Goal: Task Accomplishment & Management: Complete application form

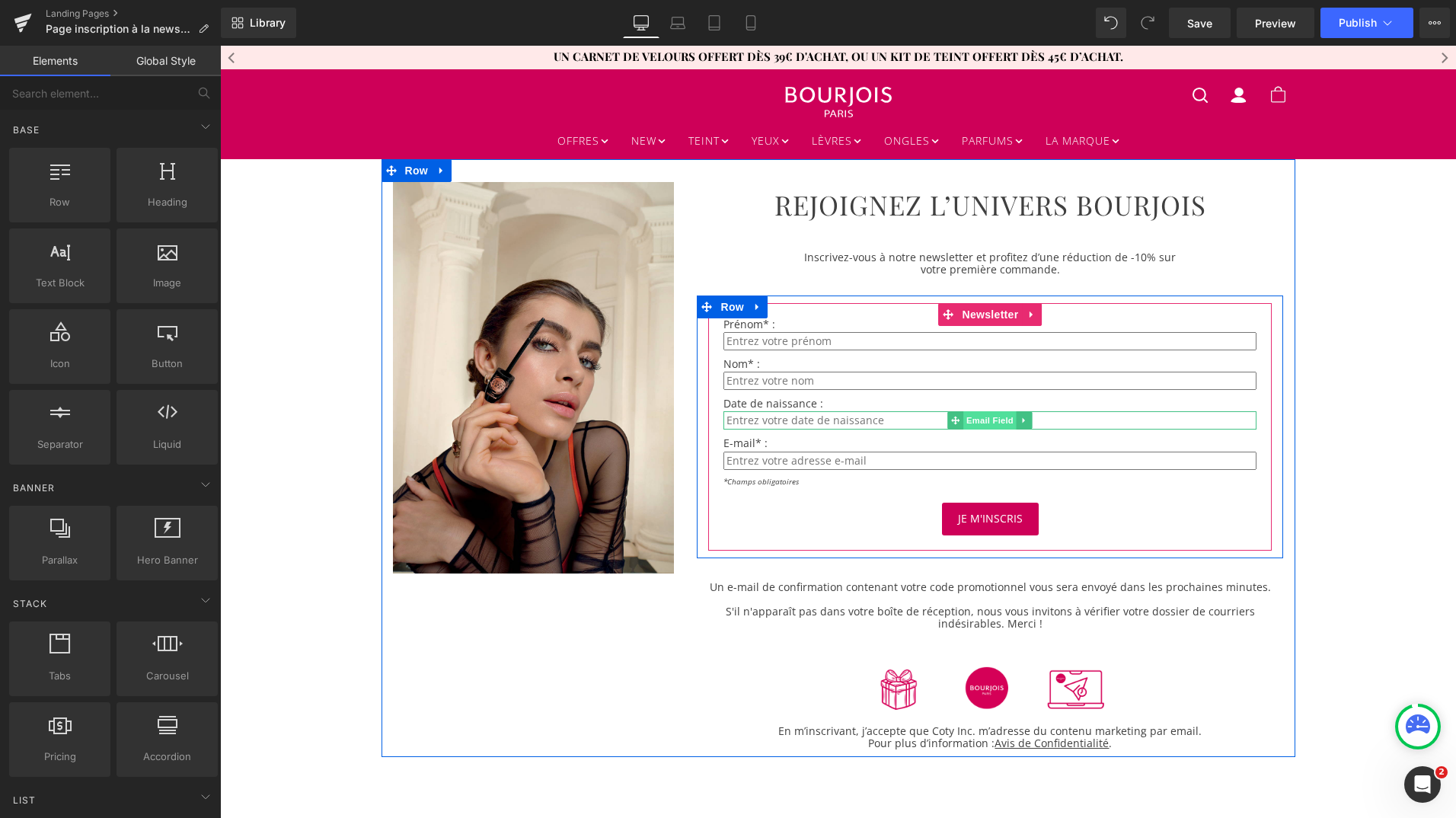
click at [986, 417] on span "Email Field" at bounding box center [990, 420] width 54 height 18
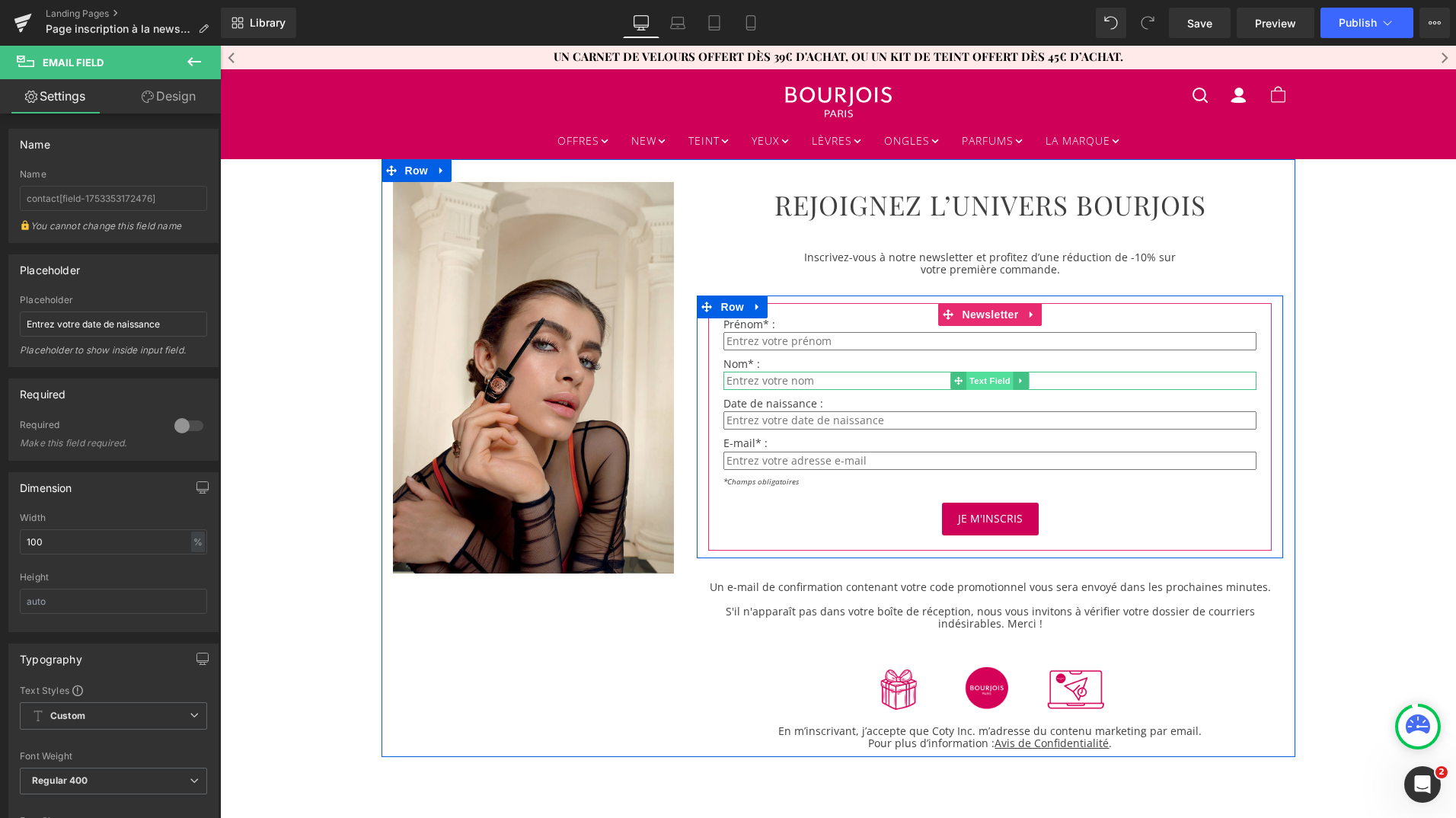
click at [988, 382] on span "Text Field" at bounding box center [990, 381] width 47 height 18
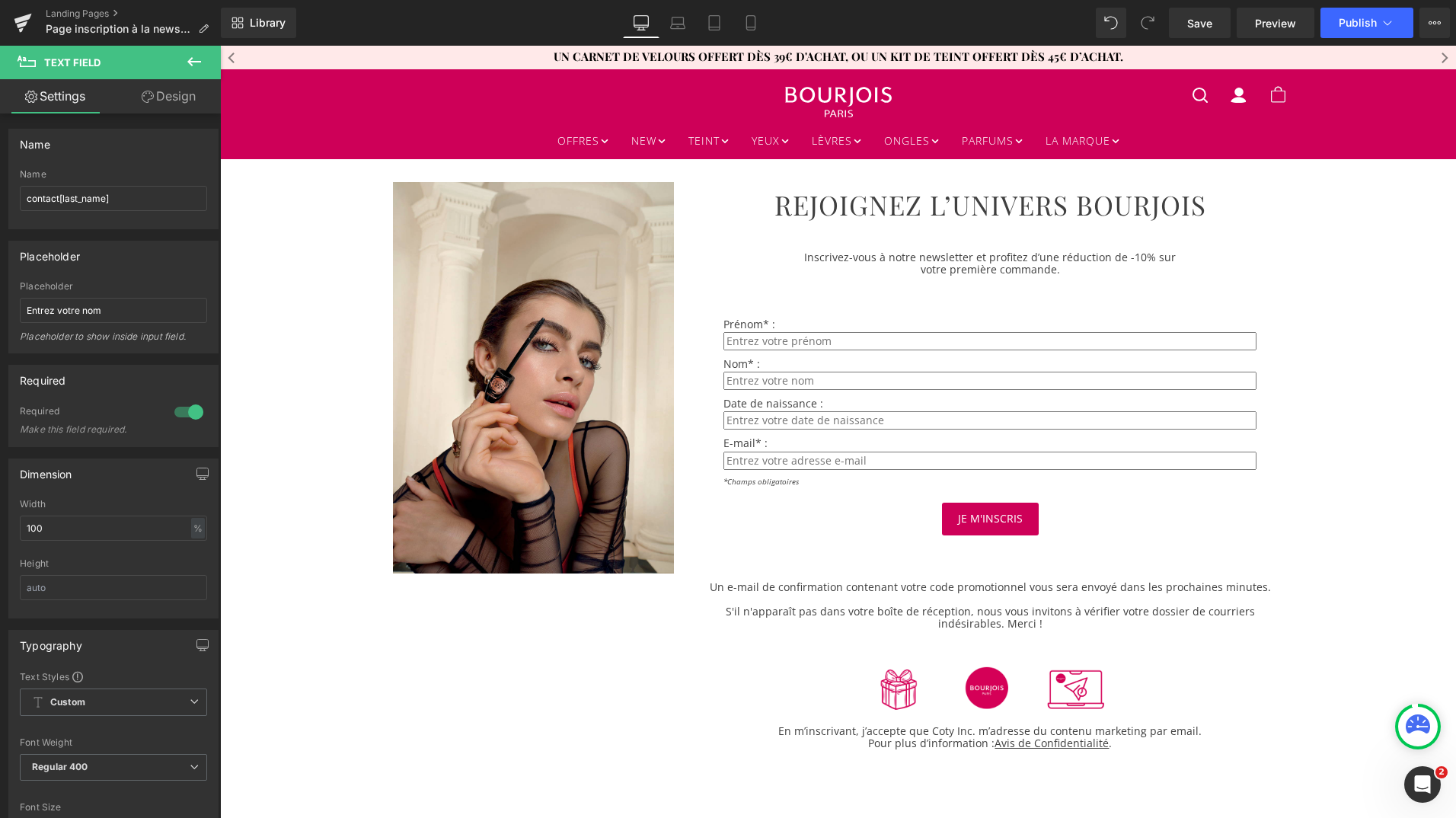
click at [192, 65] on icon at bounding box center [194, 61] width 14 height 9
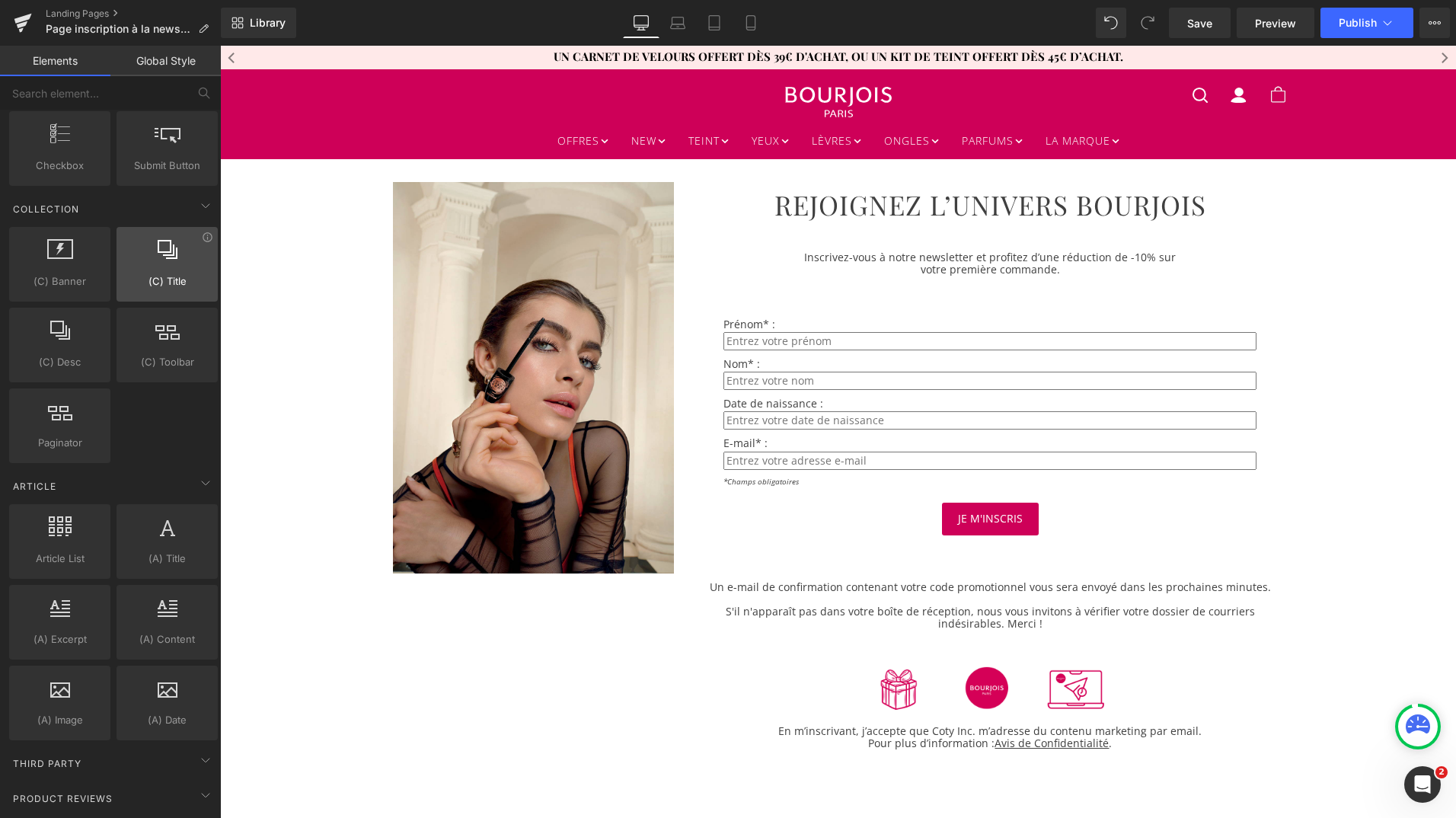
scroll to position [2569, 0]
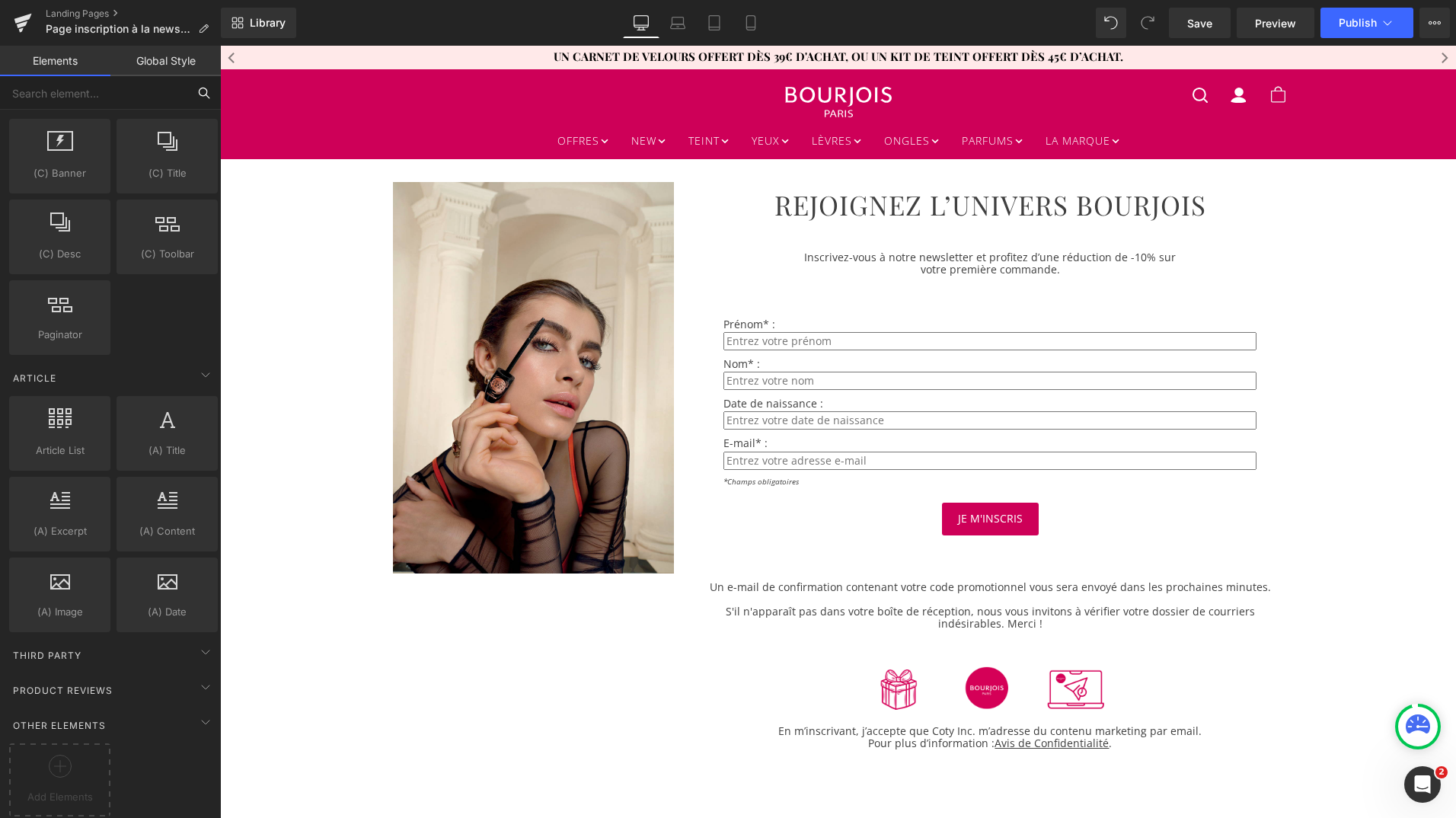
click at [102, 99] on input "text" at bounding box center [94, 93] width 188 height 34
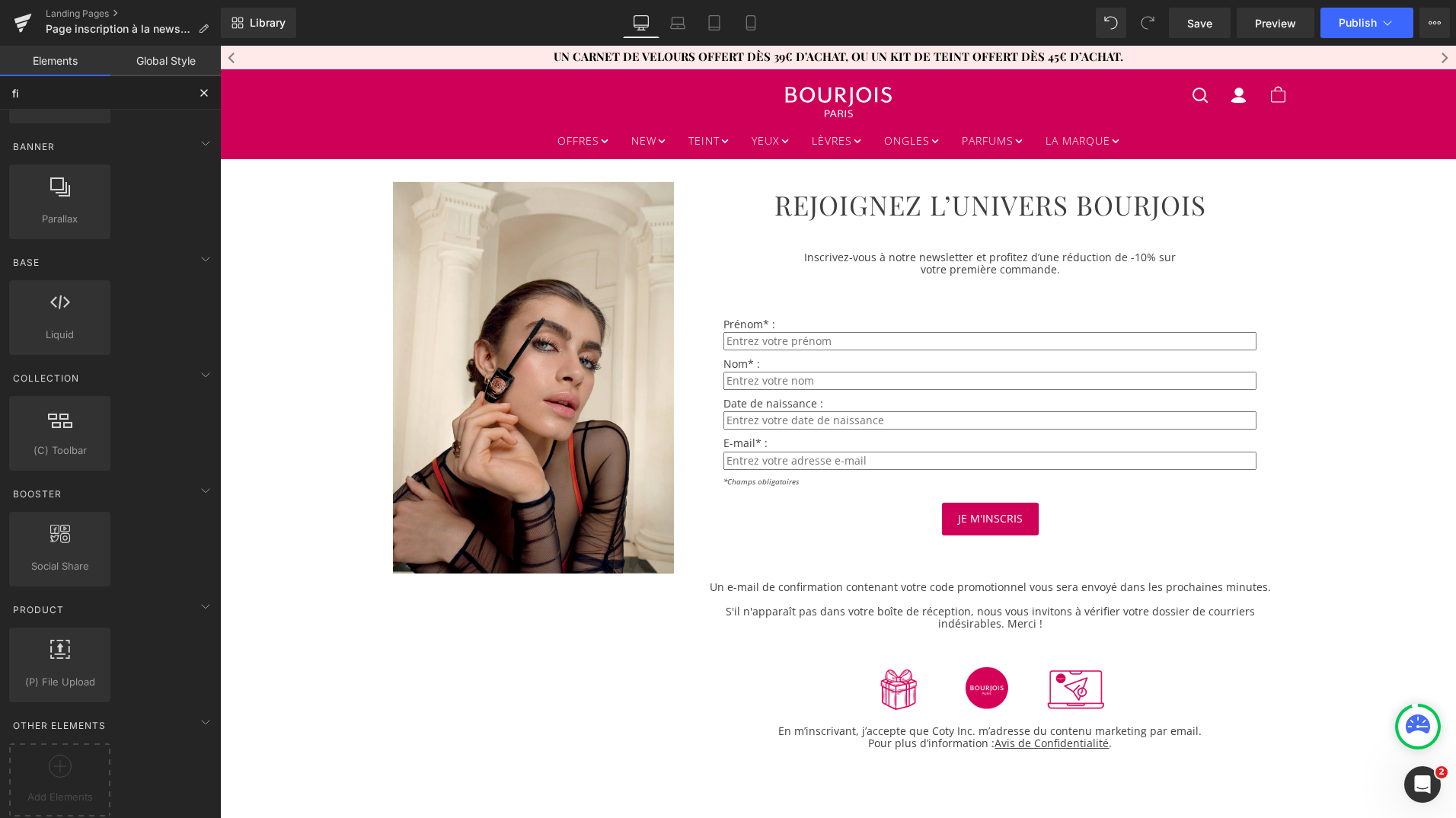
scroll to position [0, 0]
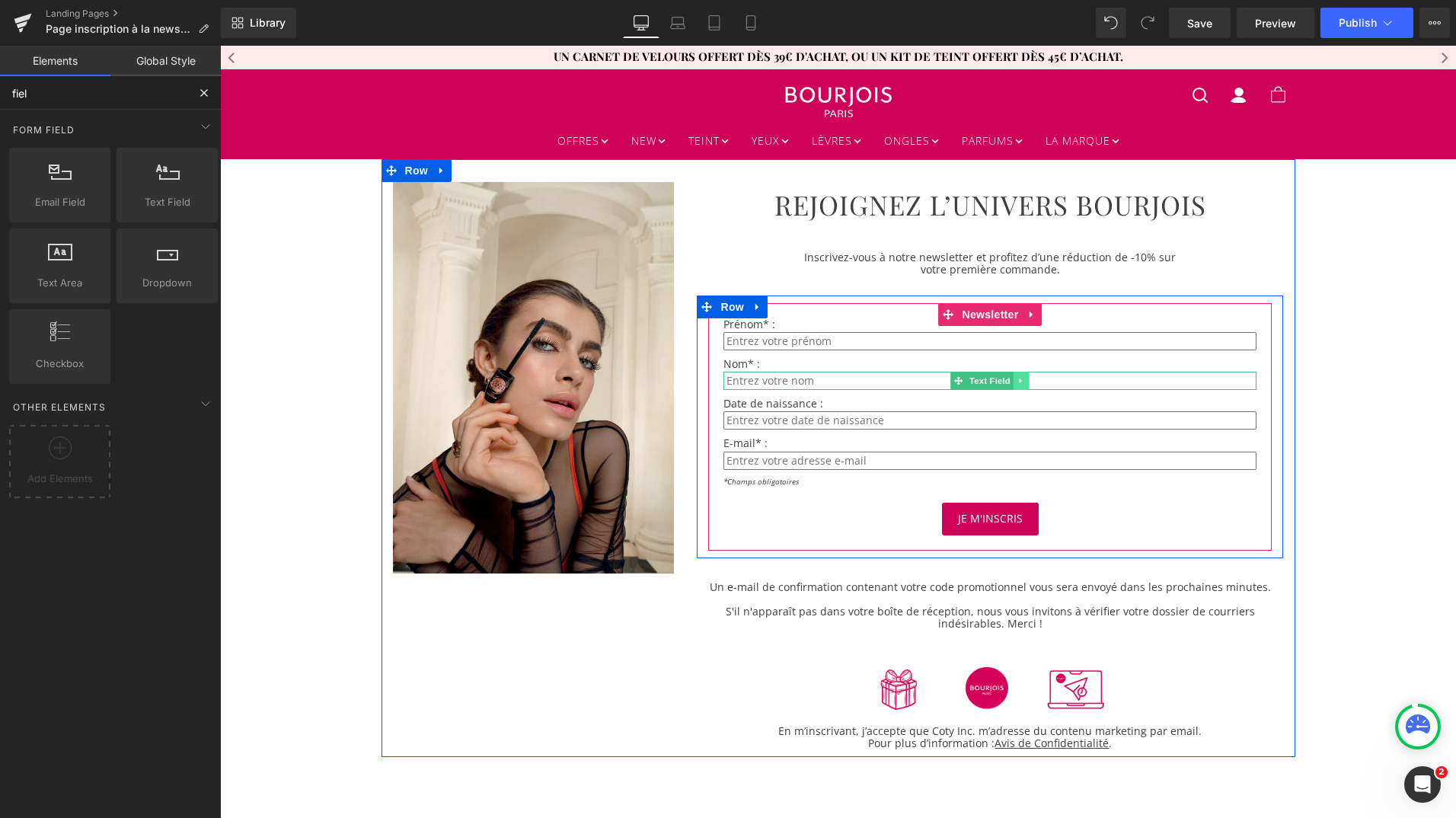
type input "fiel"
click at [1018, 384] on icon at bounding box center [1022, 380] width 8 height 9
click at [1010, 382] on icon at bounding box center [1014, 381] width 8 height 8
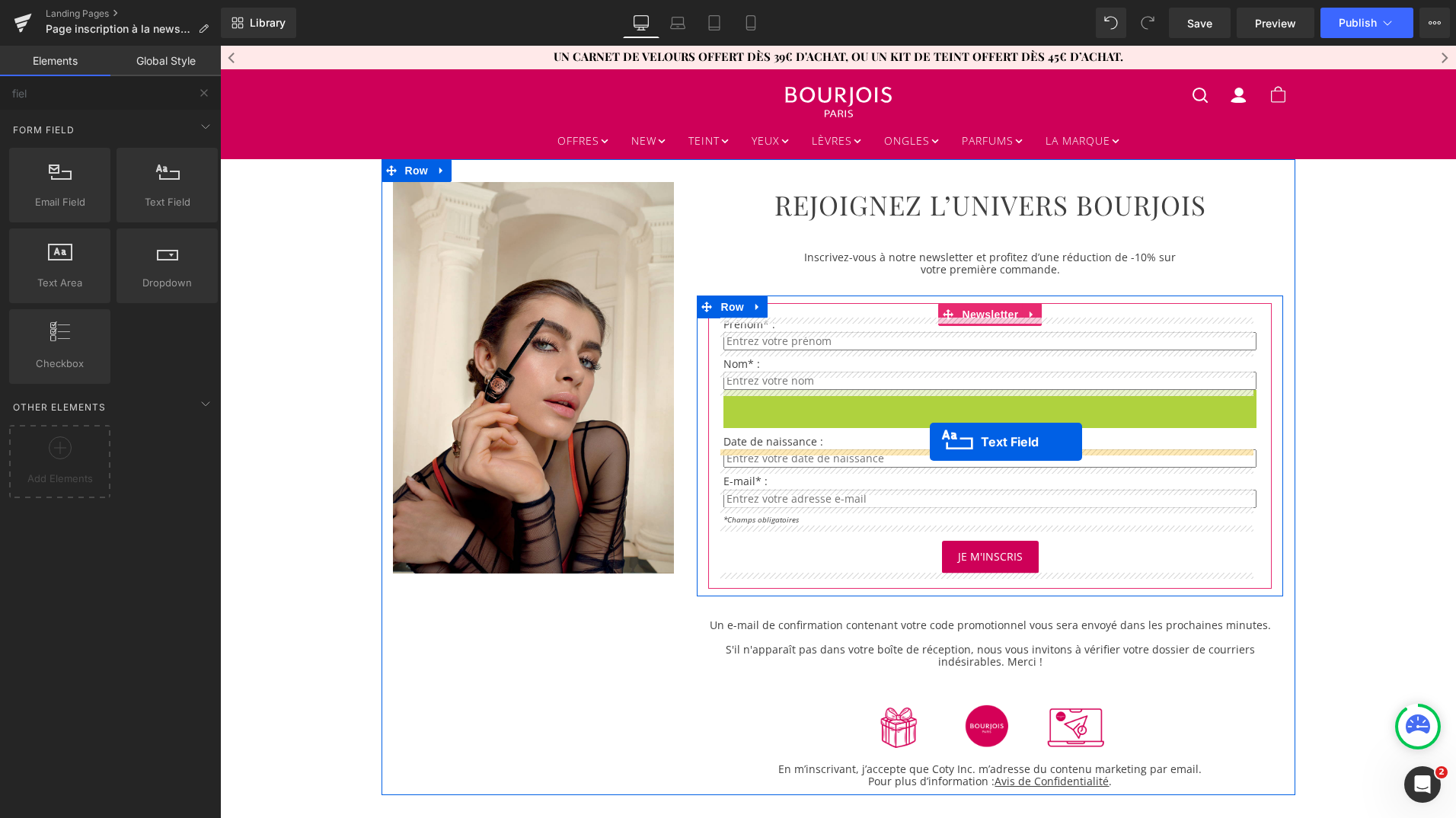
drag, startPoint x: 951, startPoint y: 399, endPoint x: 930, endPoint y: 443, distance: 48.8
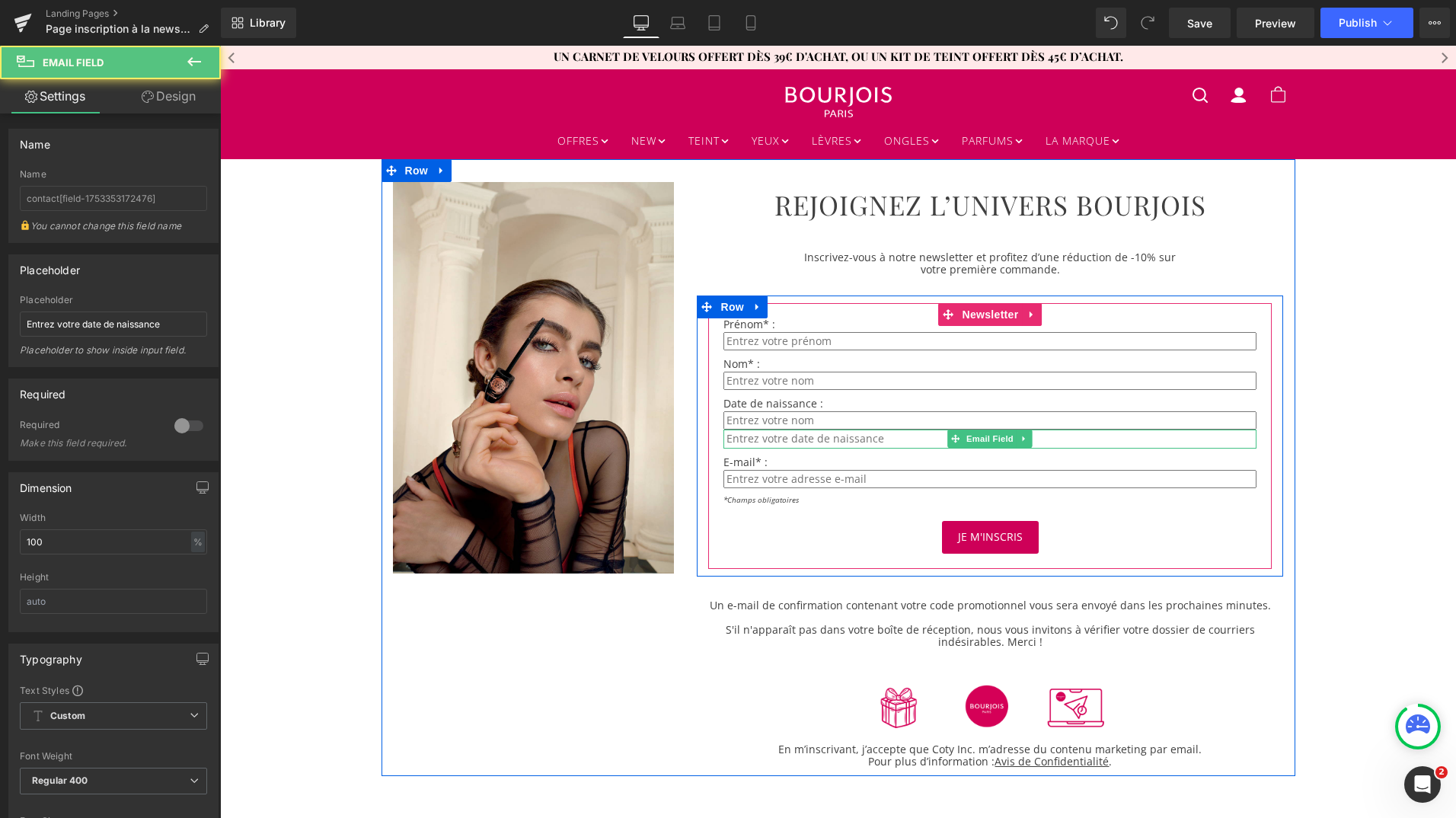
drag, startPoint x: 880, startPoint y: 439, endPoint x: 756, endPoint y: 438, distance: 124.0
click at [756, 438] on input "email" at bounding box center [990, 438] width 533 height 18
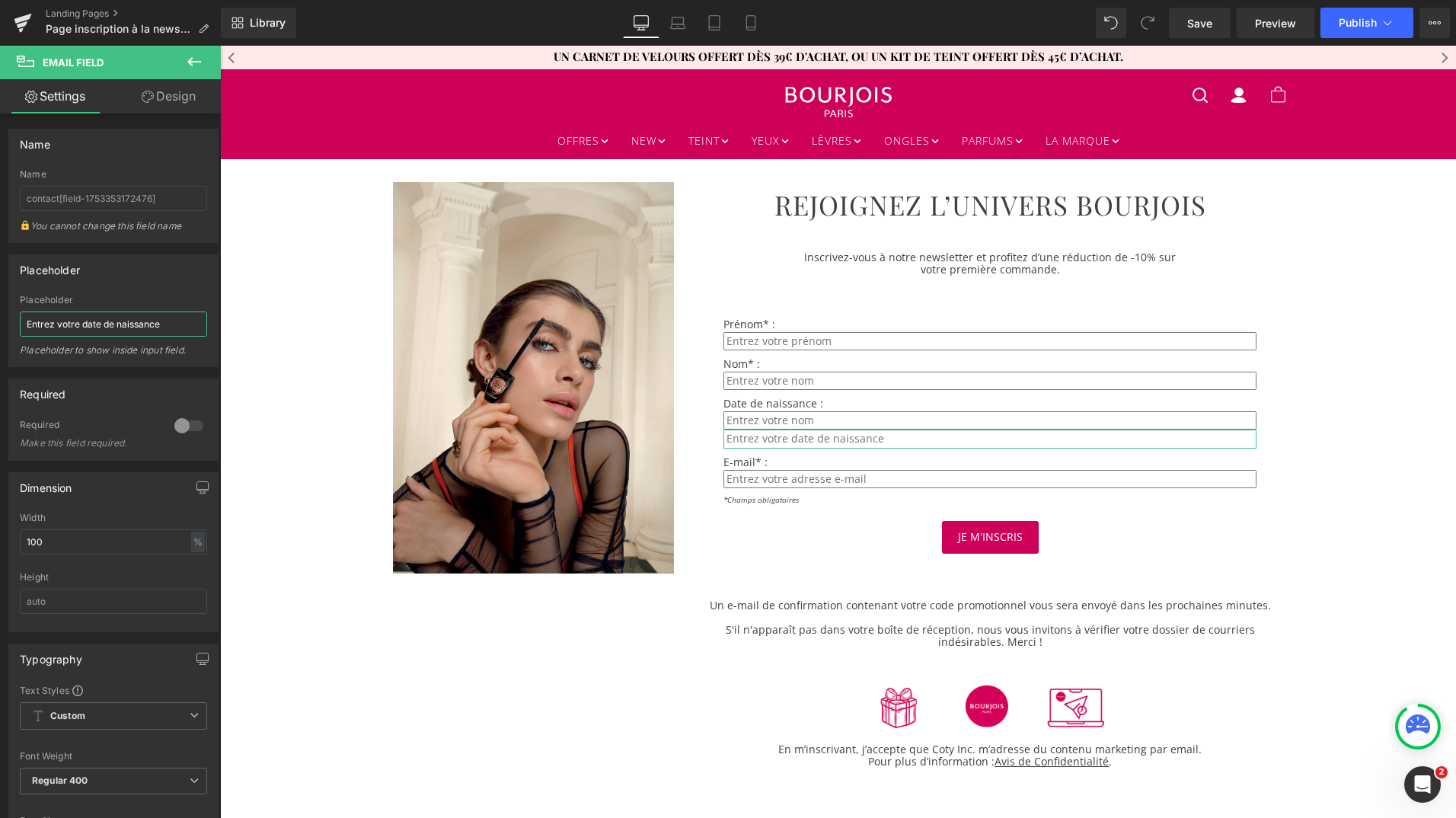
drag, startPoint x: 163, startPoint y: 326, endPoint x: -2, endPoint y: 307, distance: 166.1
click at [0, 307] on html "Text Field You are previewing how the will restyle your page. You can not edit …" at bounding box center [728, 409] width 1456 height 818
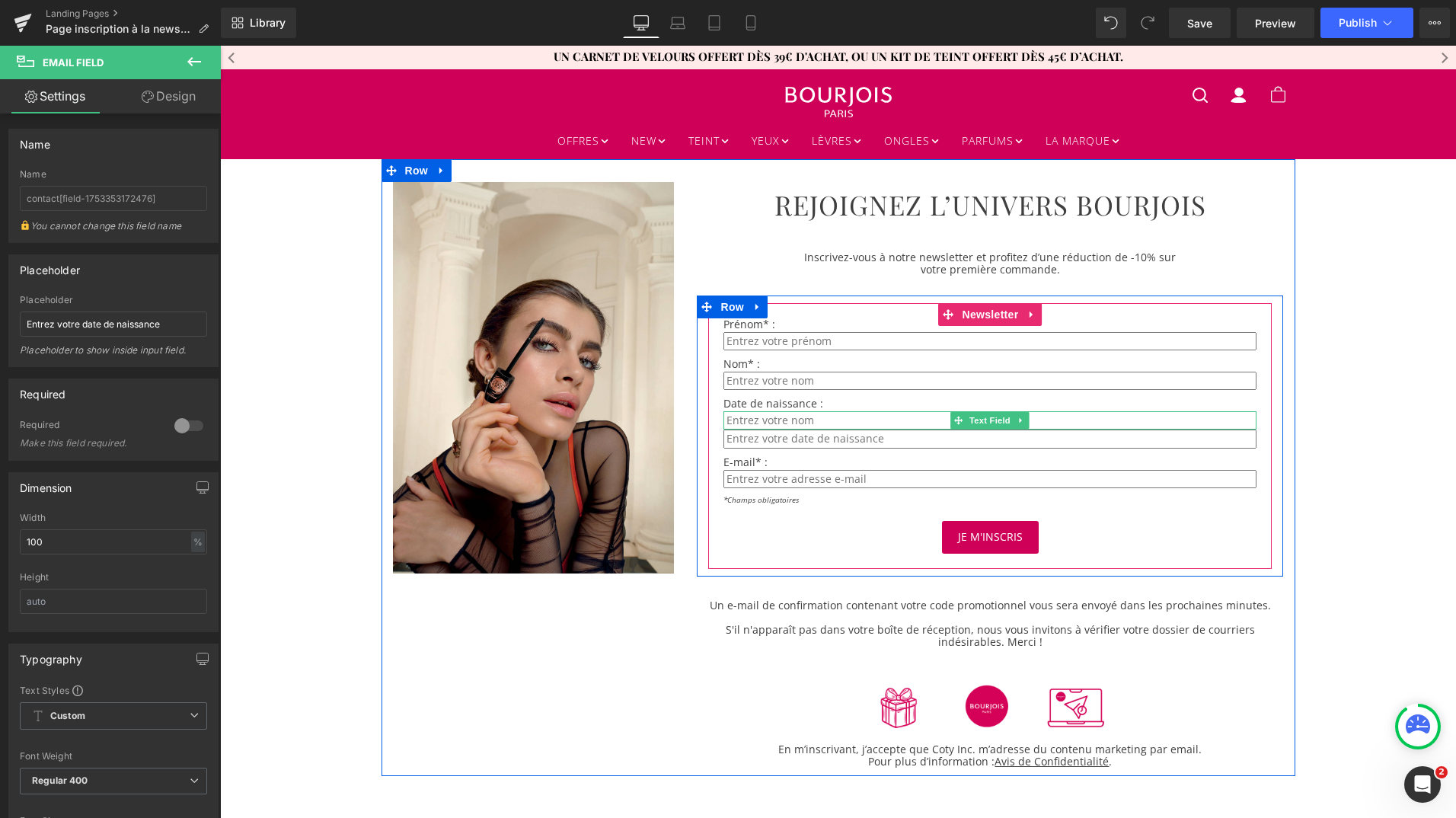
click at [754, 420] on input "text" at bounding box center [990, 420] width 533 height 18
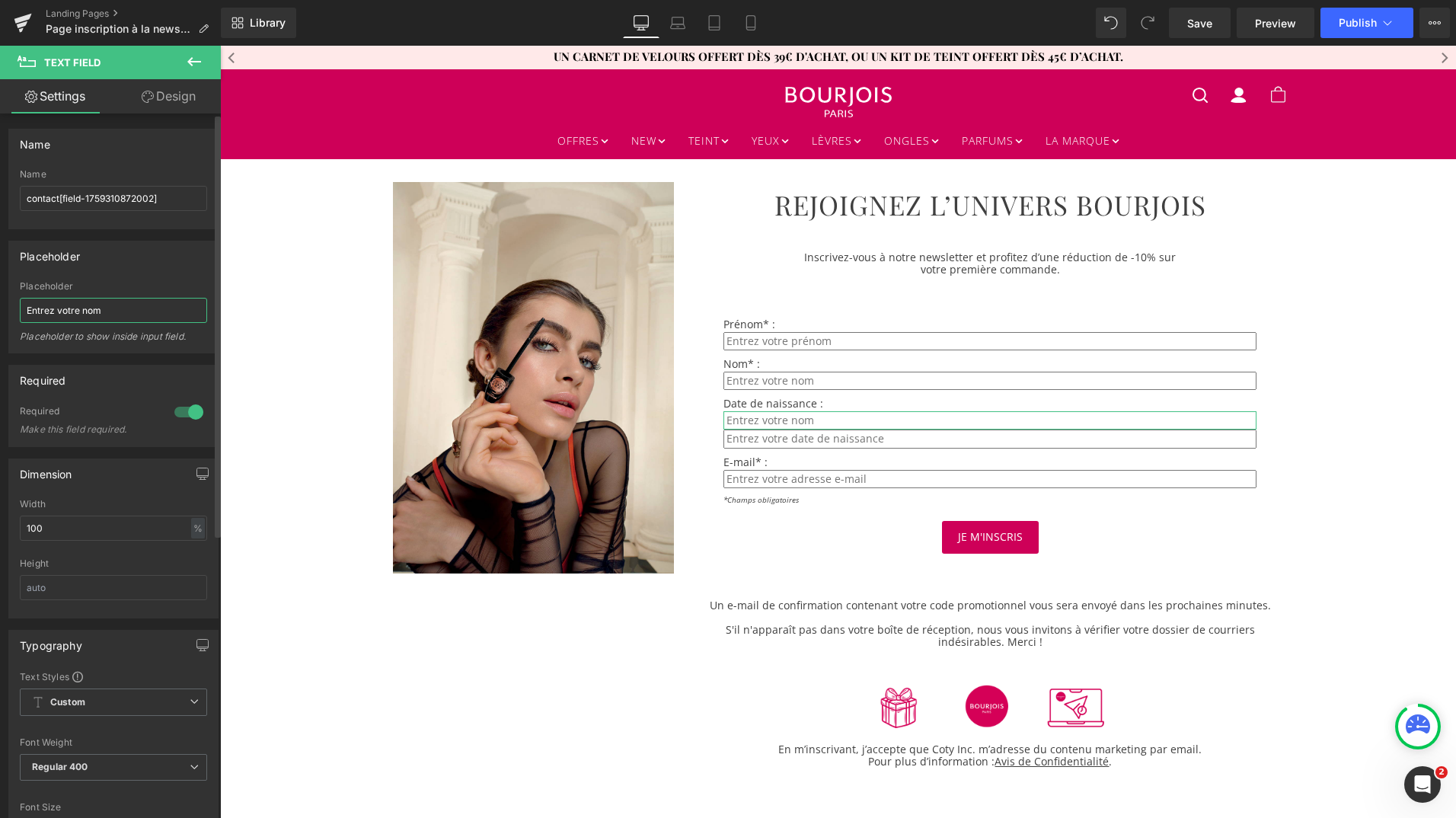
click at [129, 309] on input "Entrez votre nom" at bounding box center [114, 310] width 188 height 25
type input "Entrez votre date de naissance"
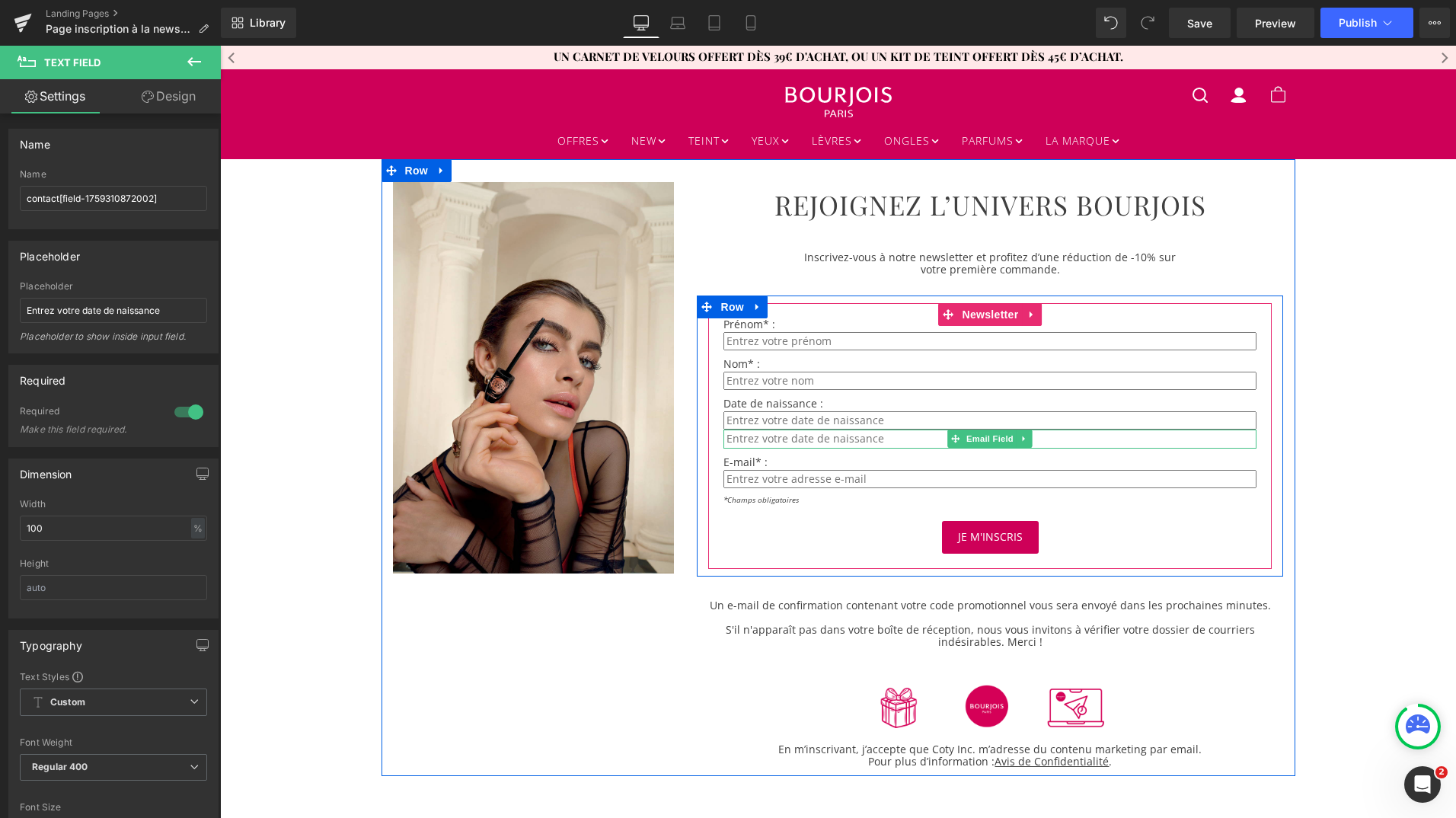
click at [886, 437] on input "email" at bounding box center [990, 438] width 533 height 18
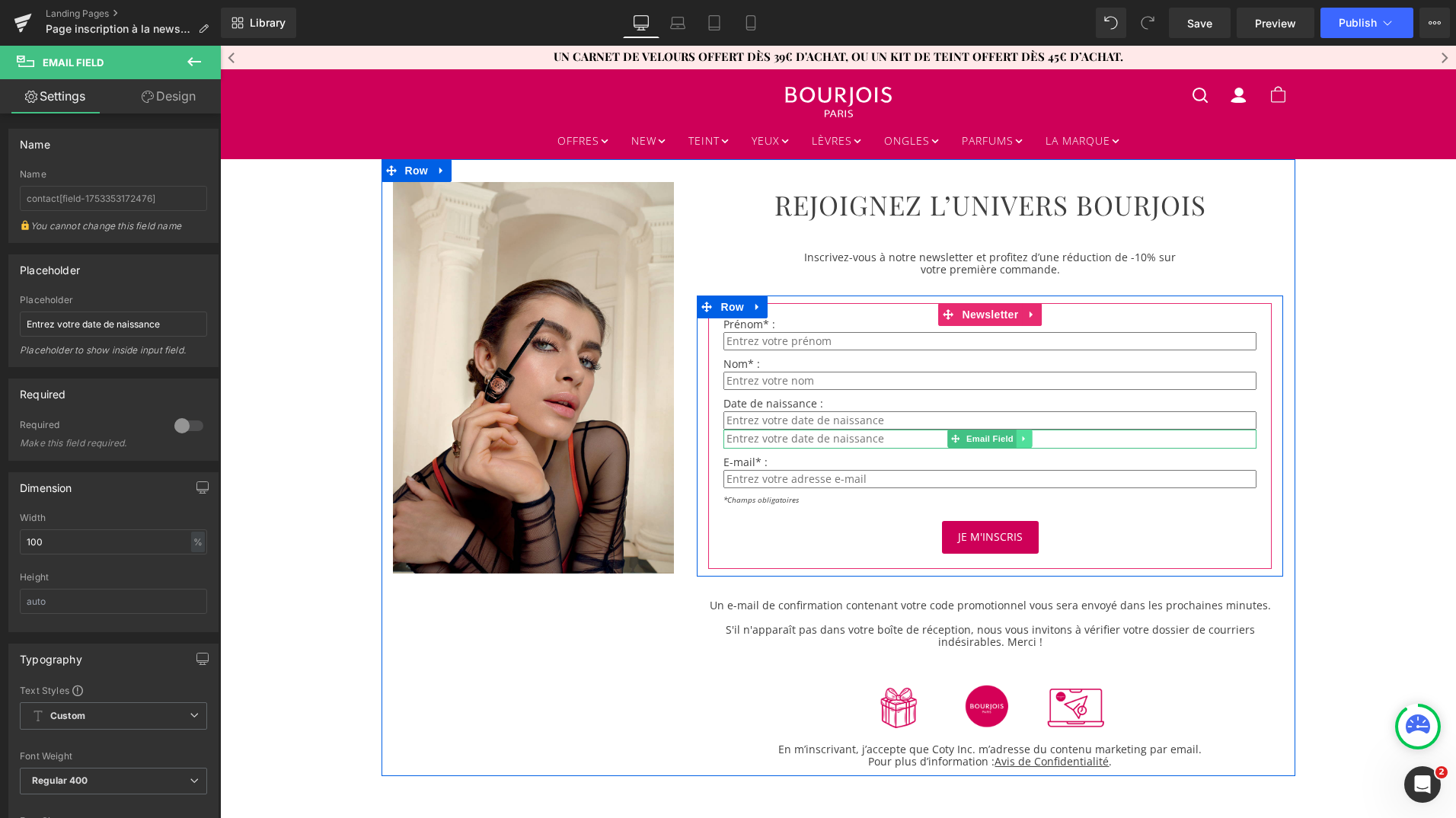
click at [1020, 440] on icon at bounding box center [1024, 438] width 8 height 9
click at [1029, 441] on icon at bounding box center [1033, 439] width 8 height 8
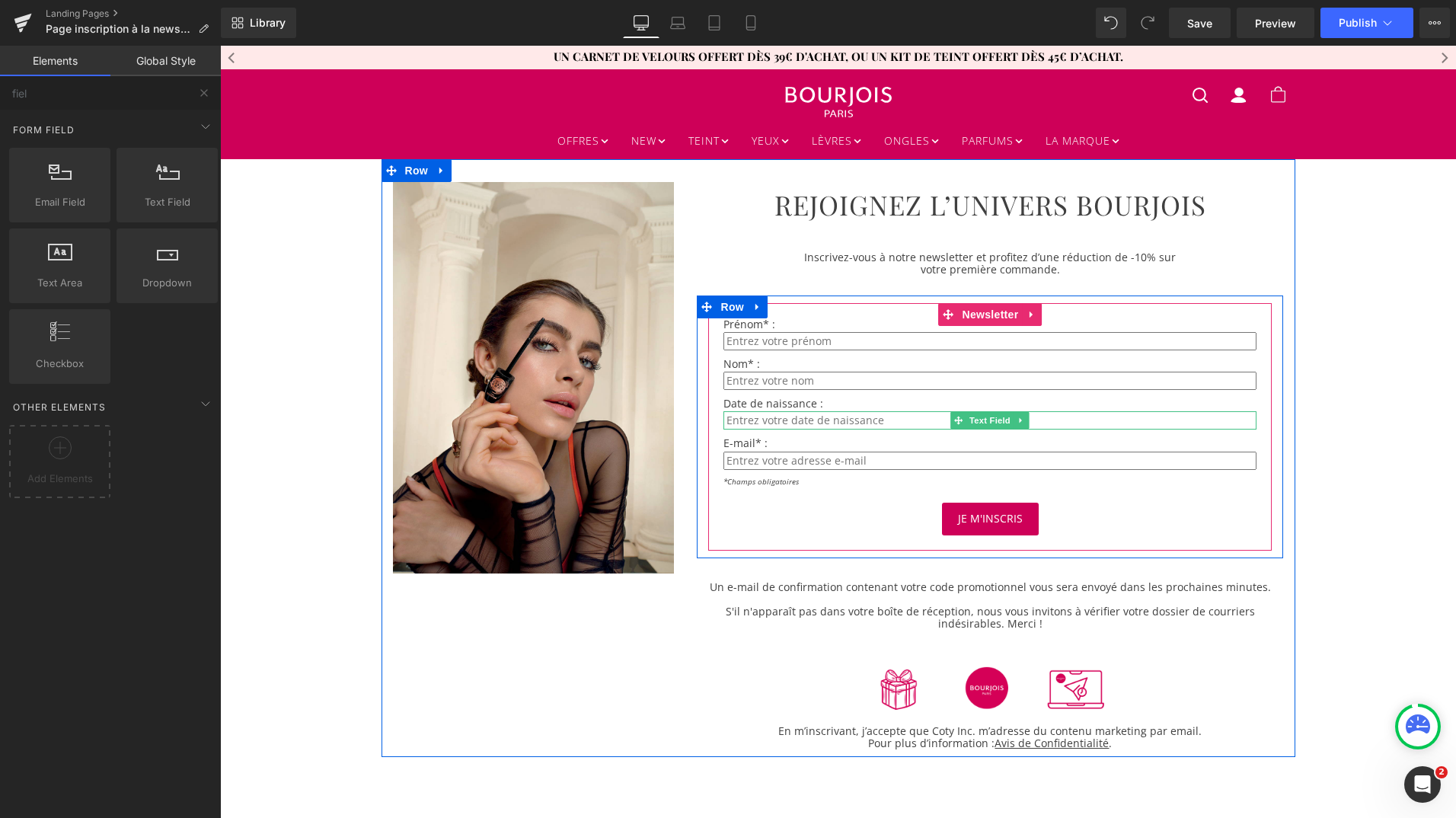
click at [868, 418] on input "text" at bounding box center [990, 420] width 533 height 18
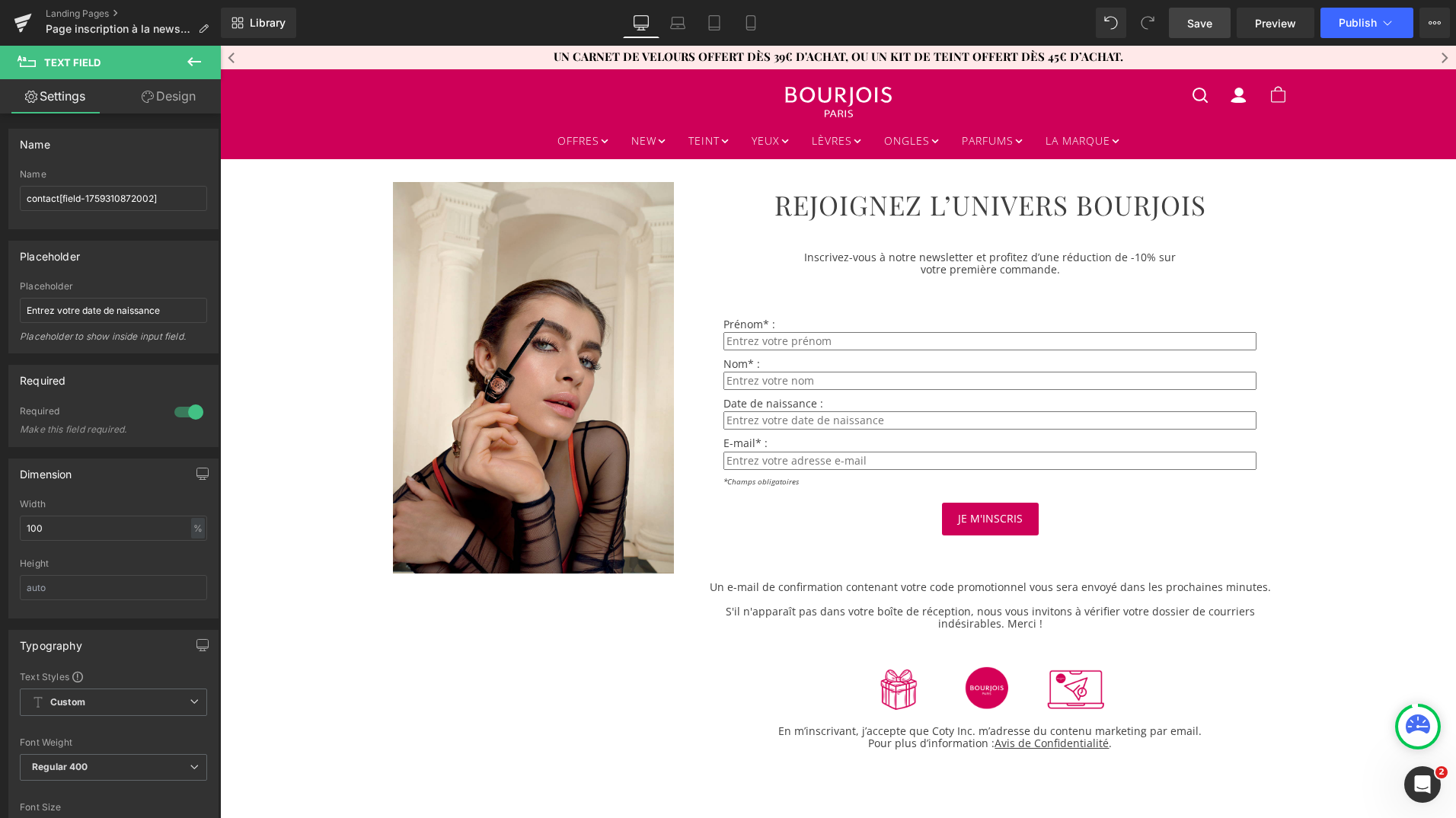
click at [1208, 22] on span "Save" at bounding box center [1200, 23] width 25 height 16
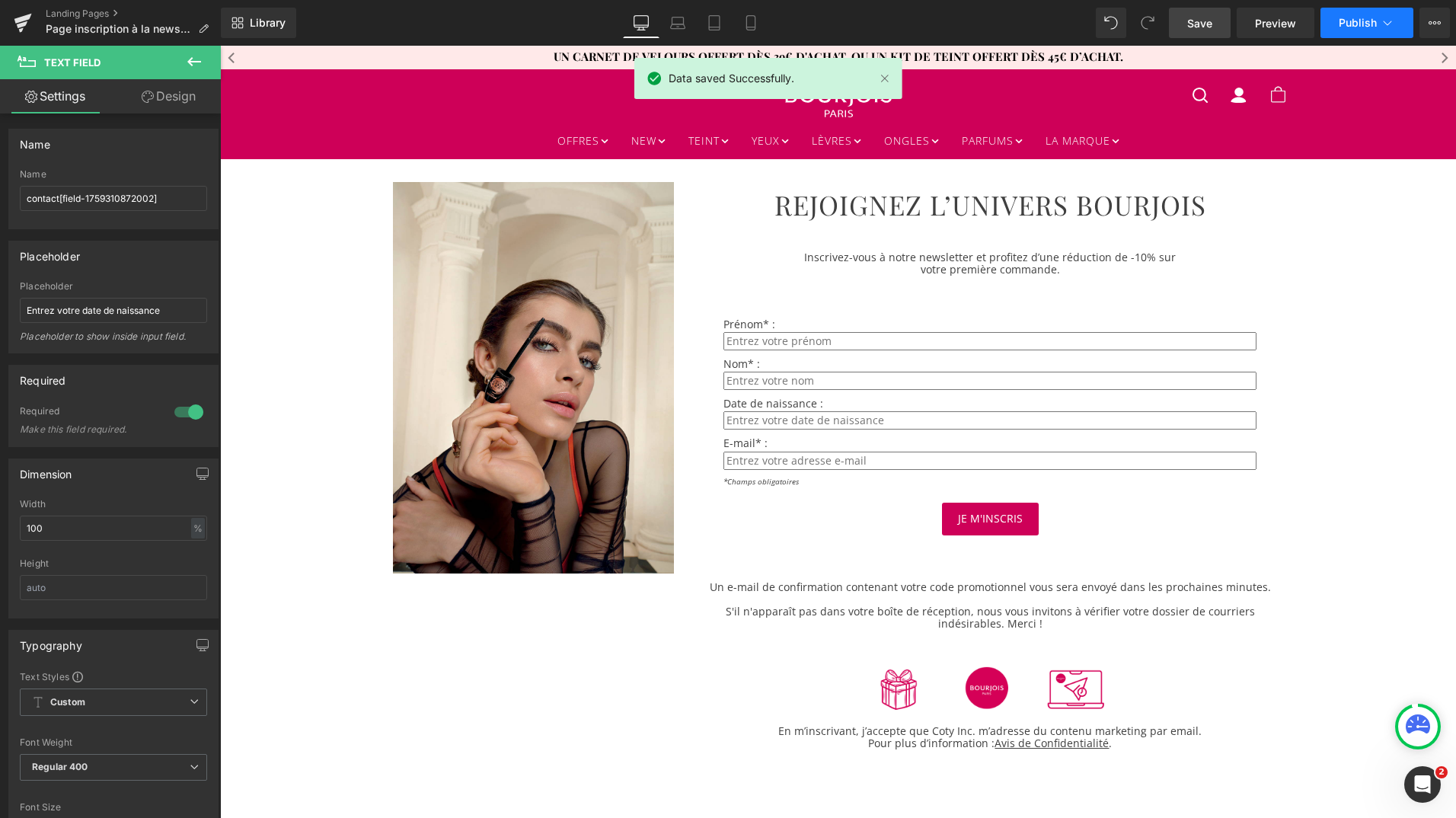
click at [1356, 20] on span "Publish" at bounding box center [1358, 22] width 38 height 12
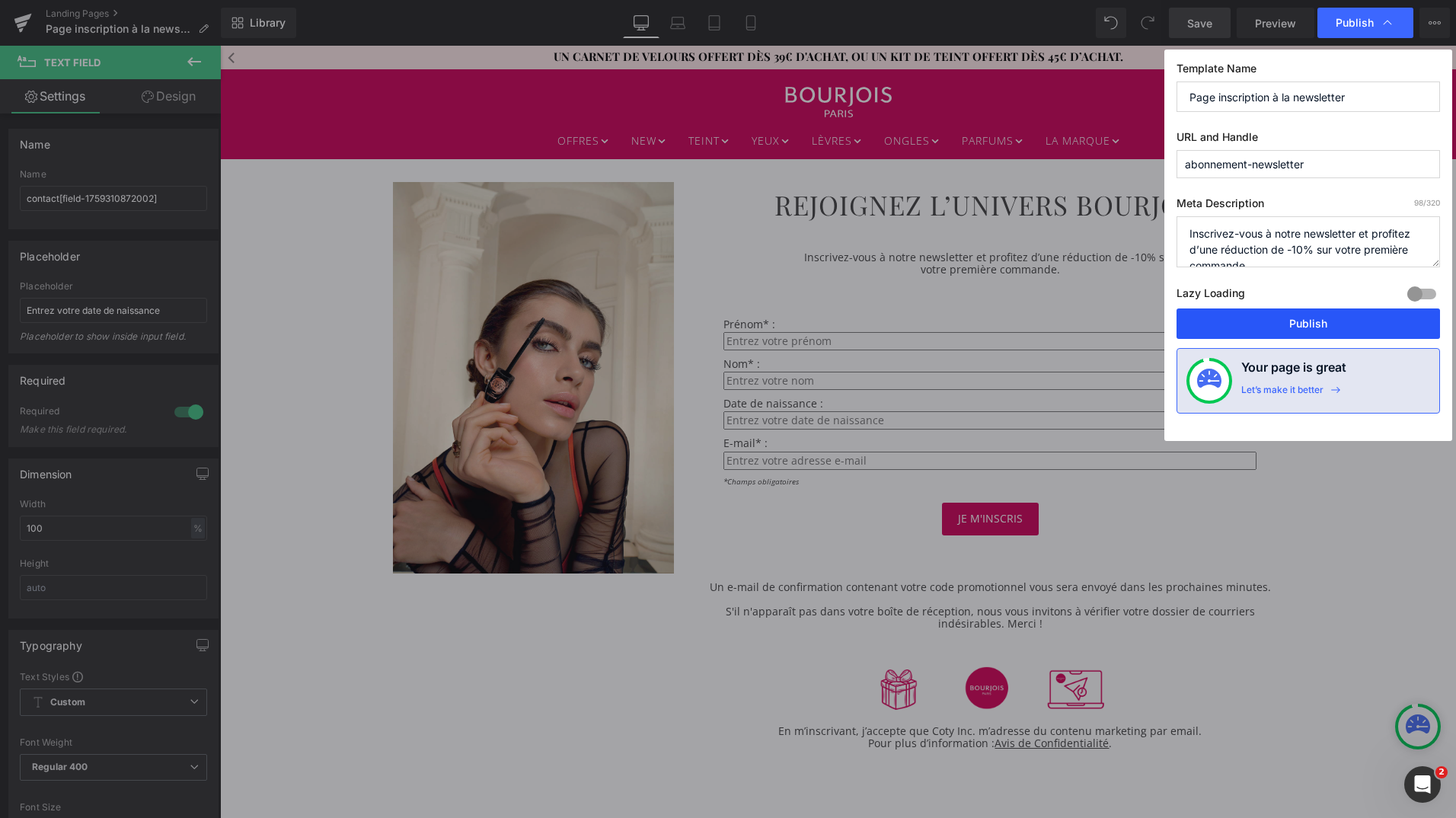
click at [1274, 315] on button "Publish" at bounding box center [1308, 324] width 264 height 30
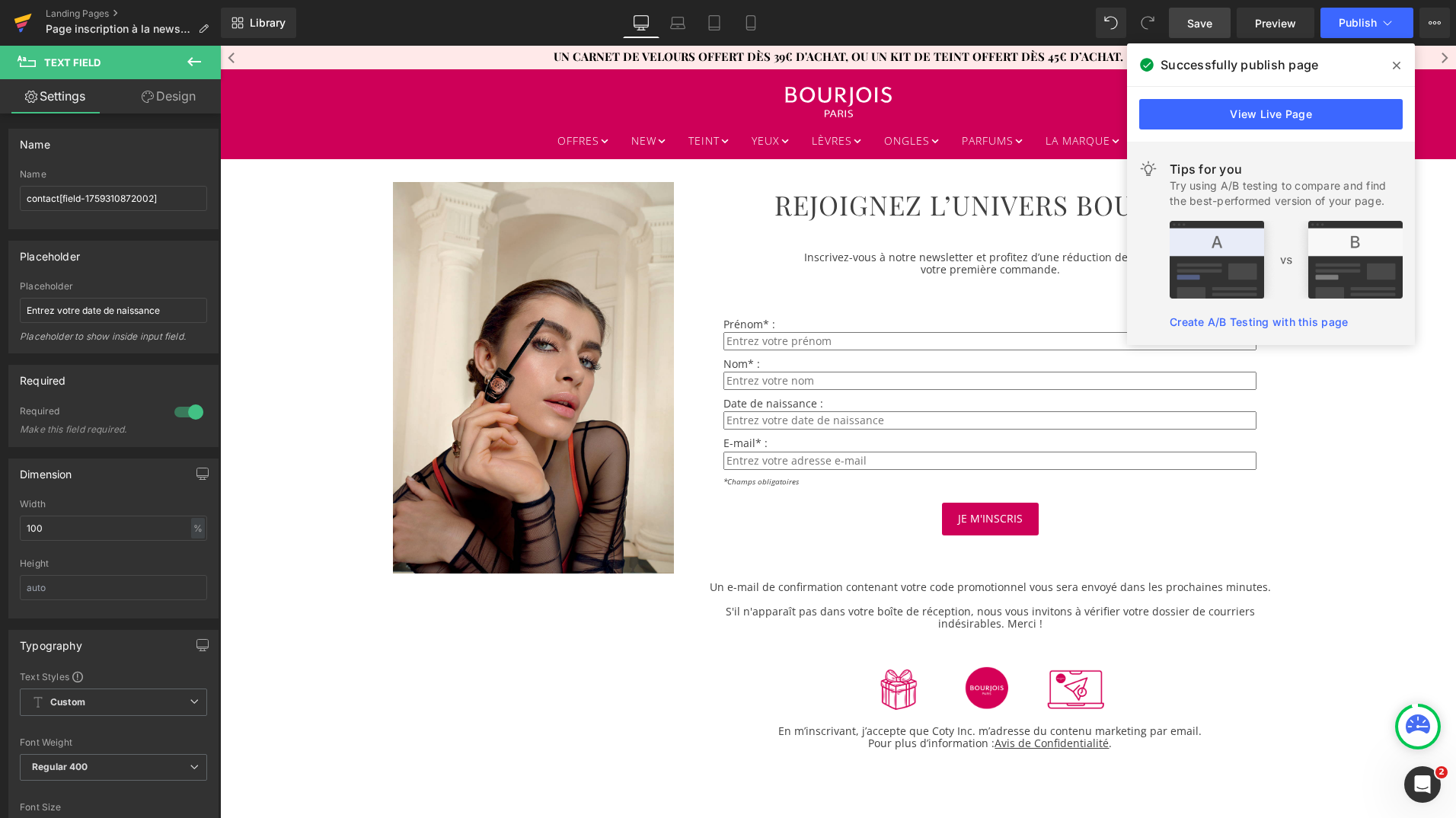
click at [22, 10] on icon at bounding box center [22, 23] width 18 height 38
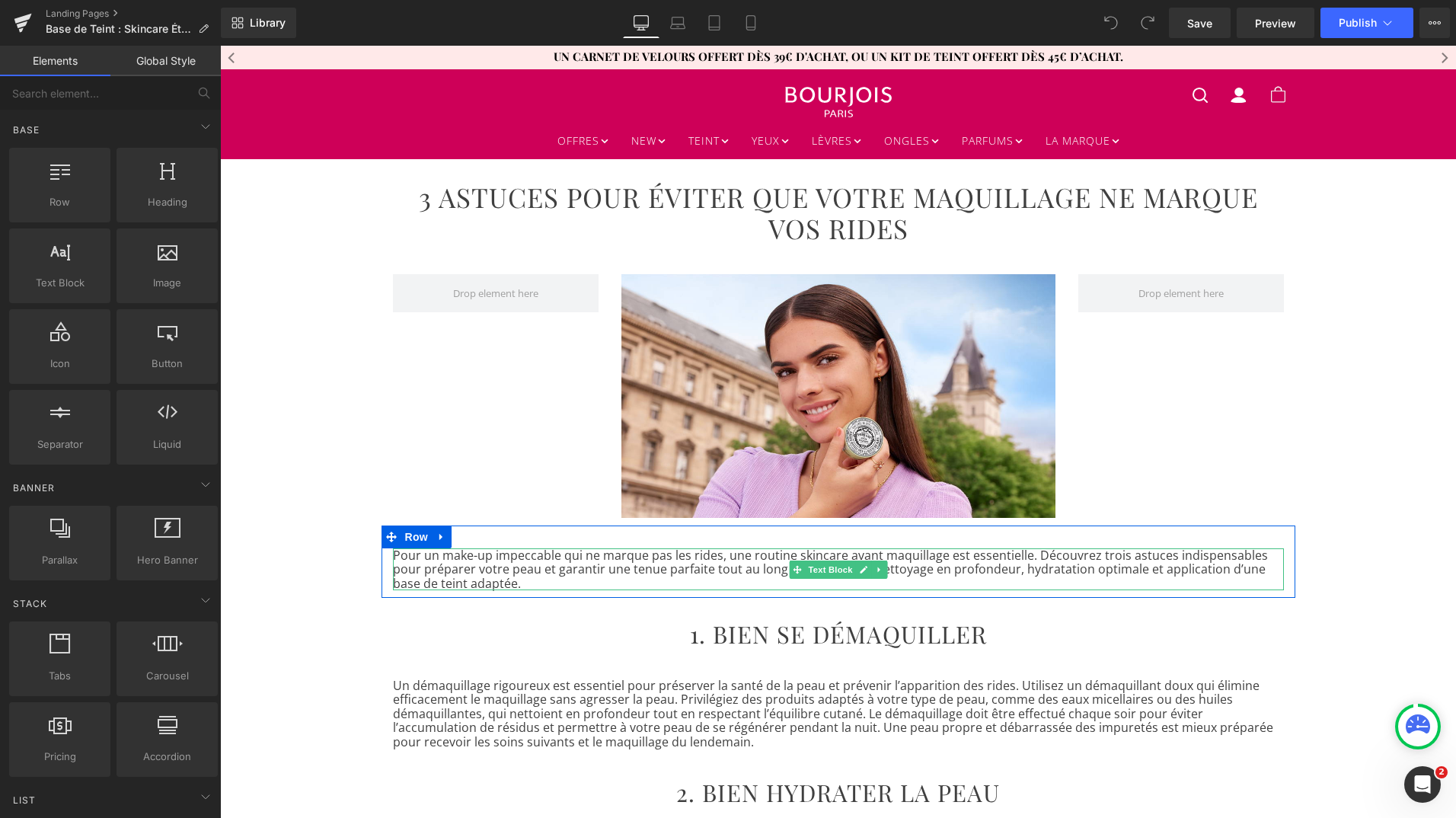
click at [487, 578] on p "Pour un make-up impeccable qui ne marque pas les rides, une routine skincare av…" at bounding box center [838, 569] width 891 height 42
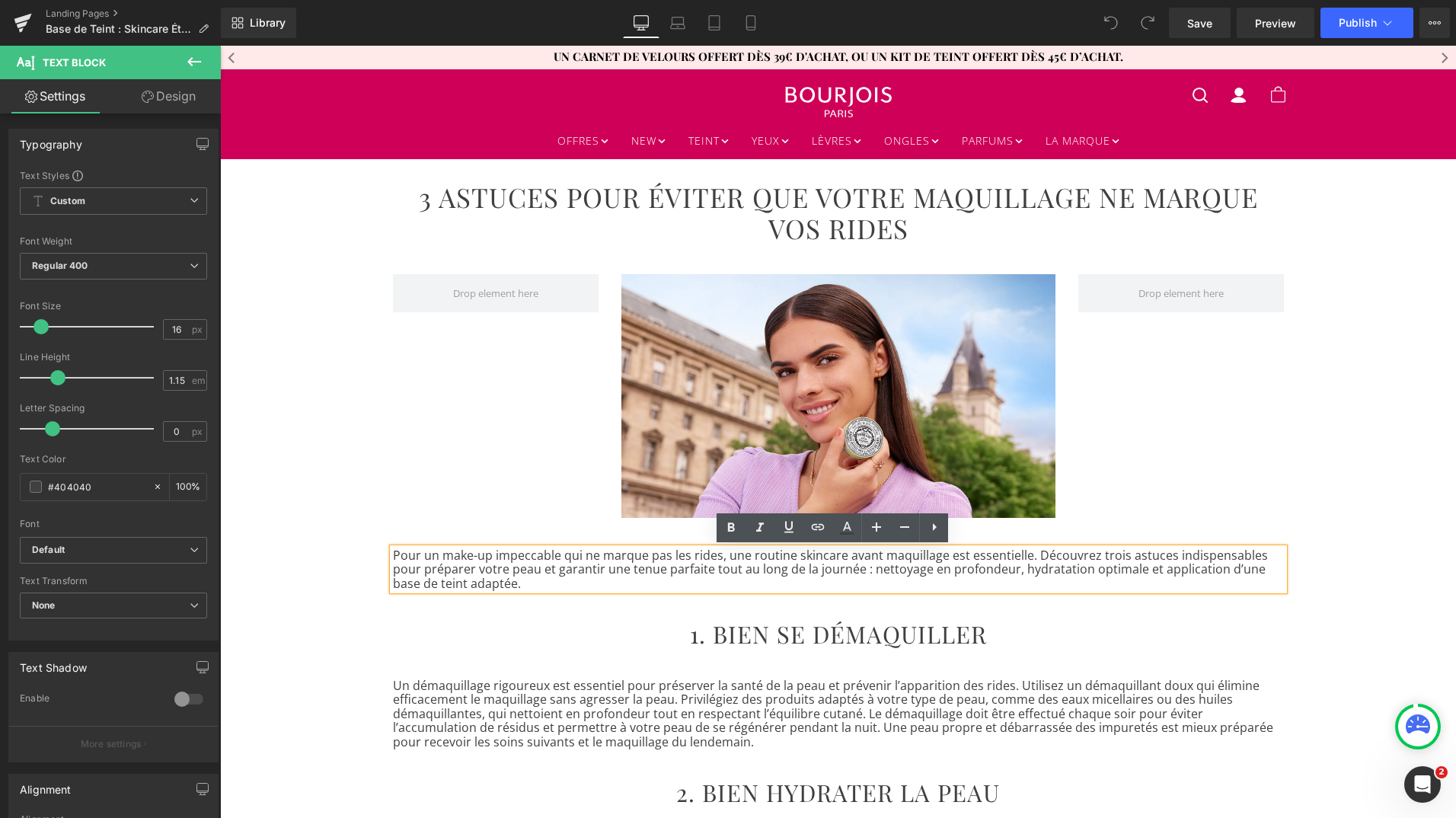
drag, startPoint x: 486, startPoint y: 585, endPoint x: 385, endPoint y: 560, distance: 104.0
click at [393, 560] on div "Pour un make-up impeccable qui ne marque pas les rides, une routine skincare av…" at bounding box center [838, 569] width 891 height 42
drag, startPoint x: 387, startPoint y: 554, endPoint x: 491, endPoint y: 580, distance: 107.2
click at [491, 580] on p "Pour un make-up impeccable qui ne marque pas les rides, une routine skincare av…" at bounding box center [838, 569] width 891 height 42
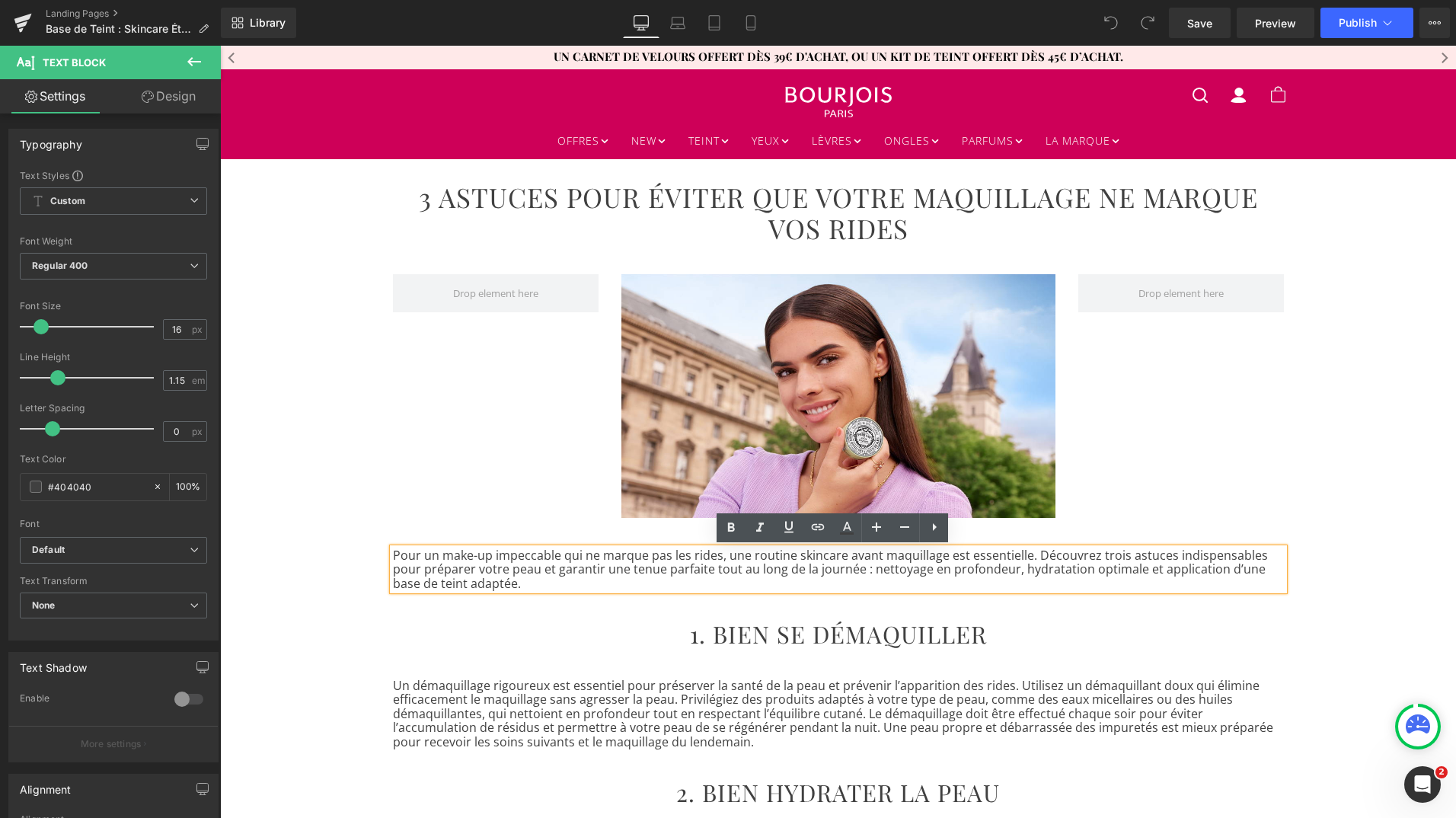
copy p "Pour un make-up impeccable qui ne marque pas les rides, une routine skincare av…"
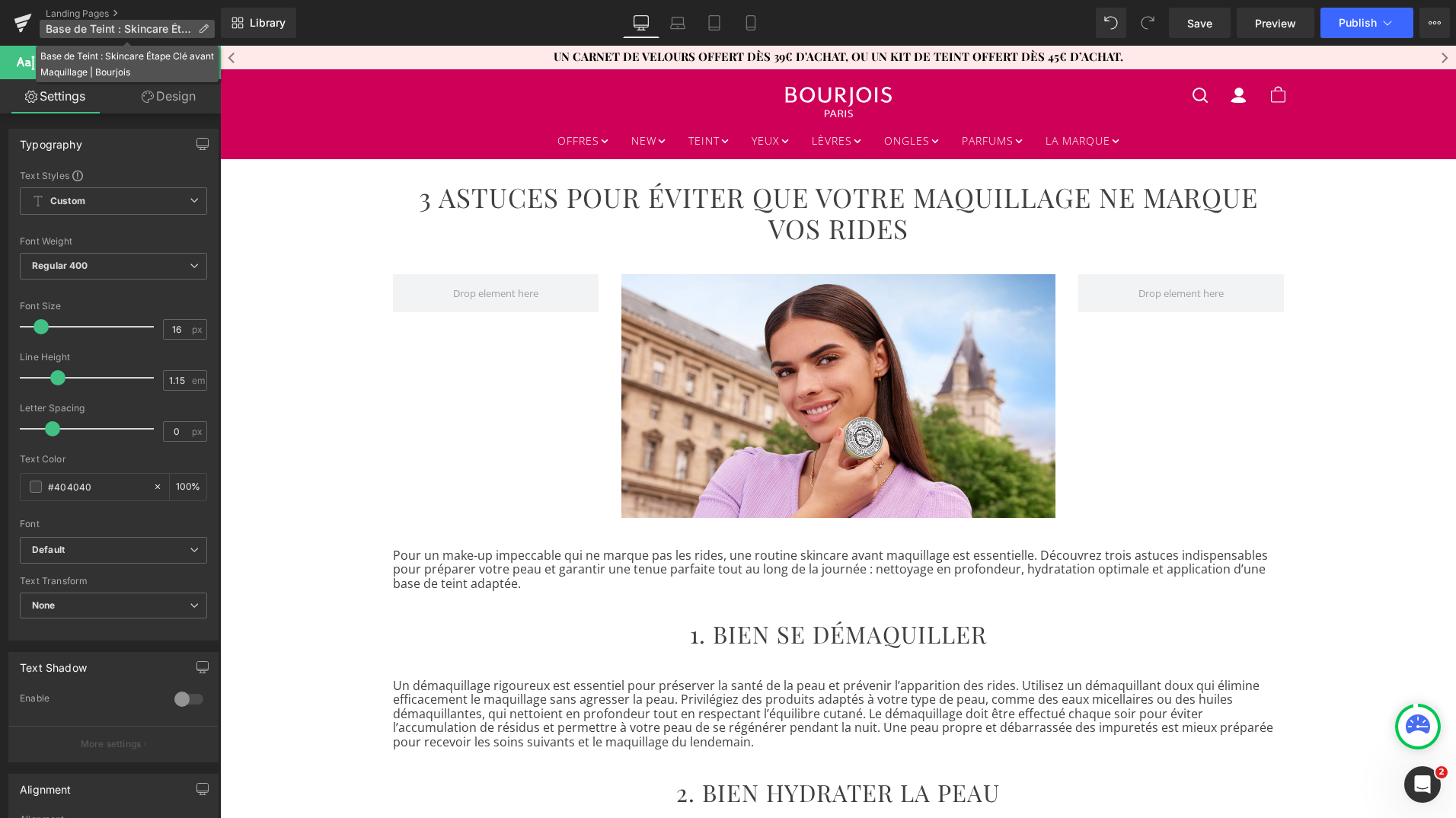
click at [121, 30] on span "Base de Teint : Skincare Étape Clé avant Maquillage | Bourjois" at bounding box center [119, 29] width 146 height 12
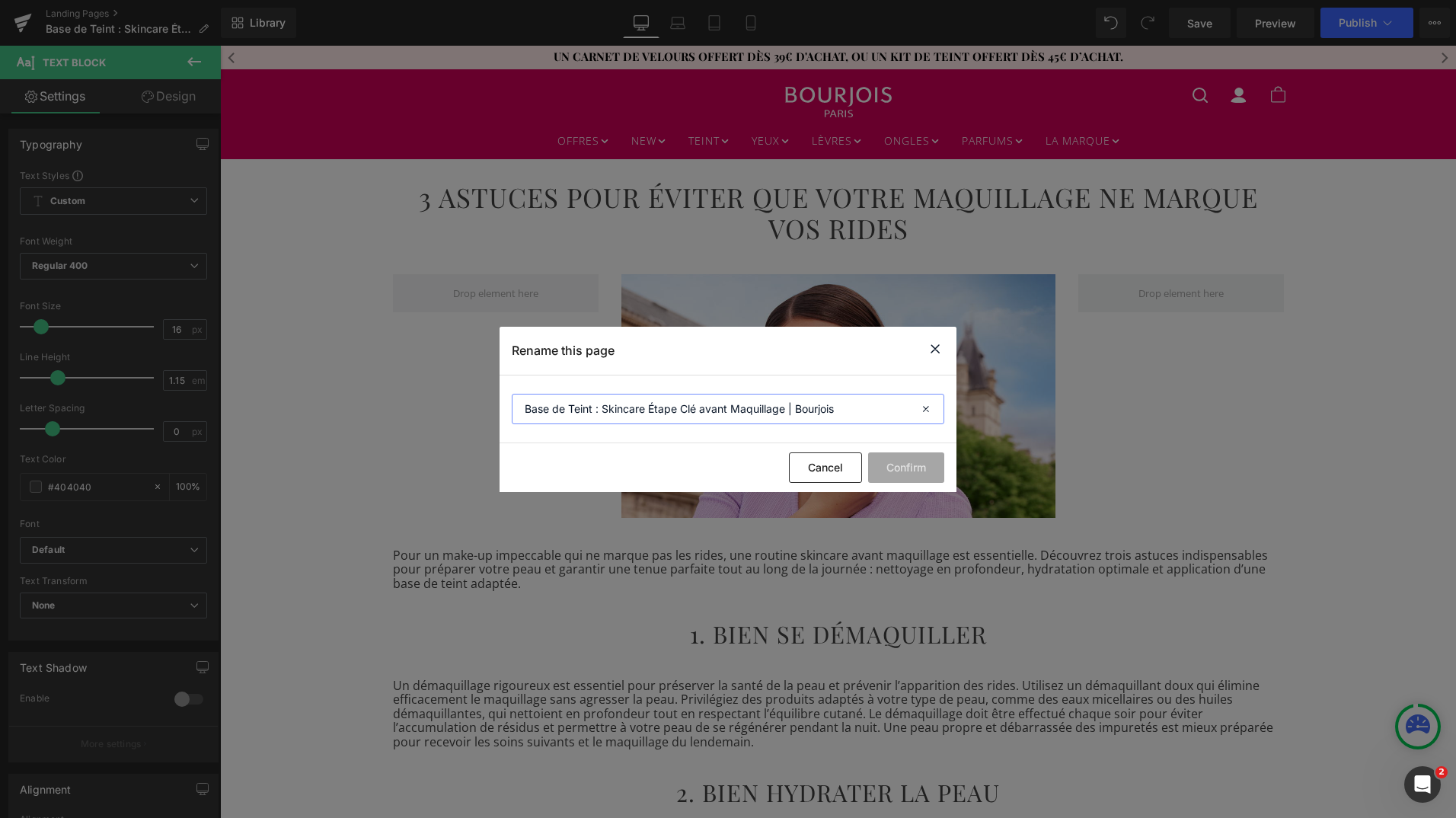
drag, startPoint x: 783, startPoint y: 410, endPoint x: 605, endPoint y: 410, distance: 178.0
click at [605, 410] on input "Base de Teint : Skincare Étape Clé avant Maquillage | Bourjois" at bounding box center [728, 409] width 433 height 30
click at [934, 346] on icon at bounding box center [935, 349] width 18 height 19
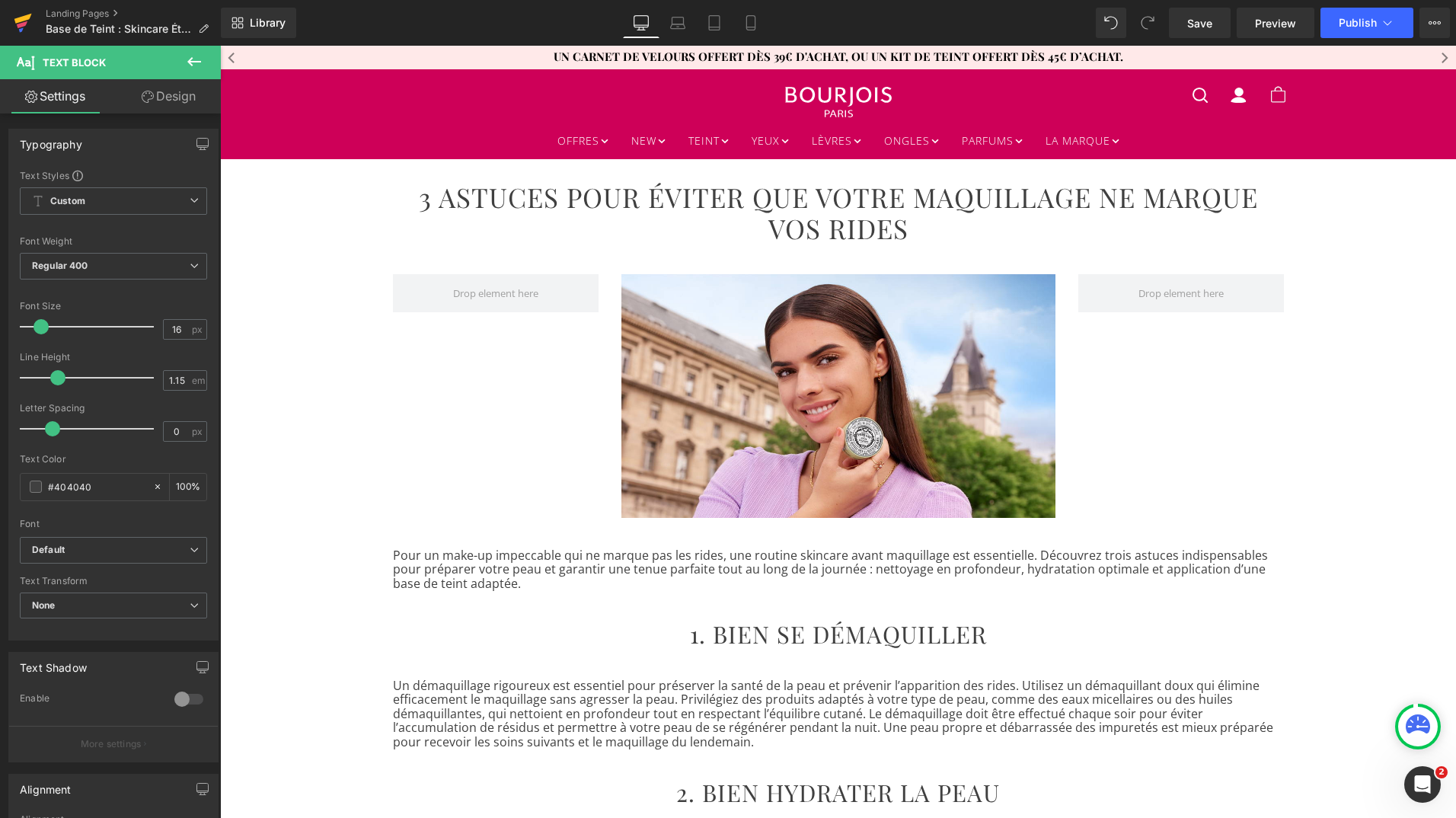
click at [23, 22] on icon at bounding box center [22, 23] width 18 height 38
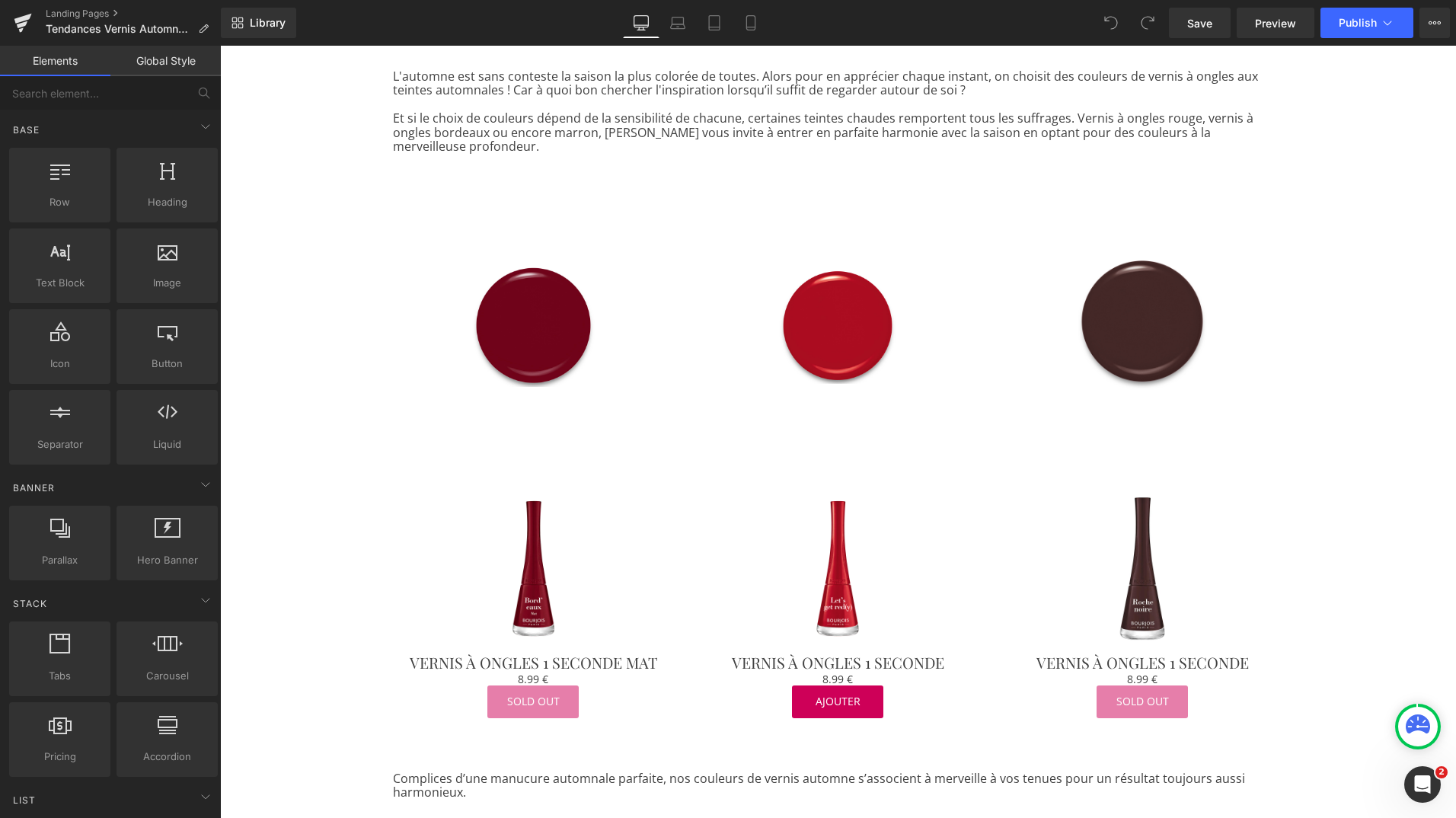
scroll to position [594, 0]
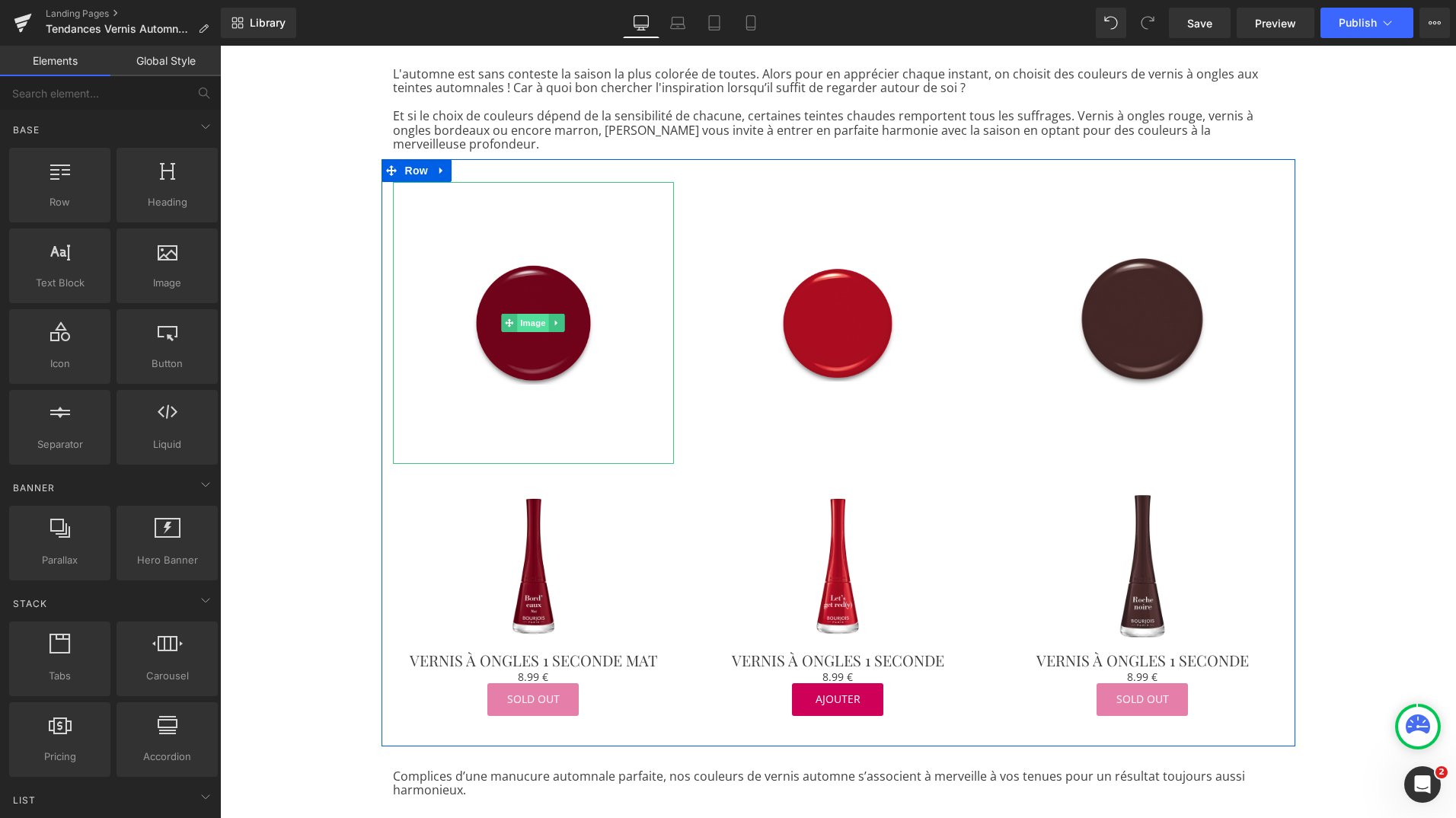
click at [529, 314] on span "Image" at bounding box center [534, 323] width 32 height 18
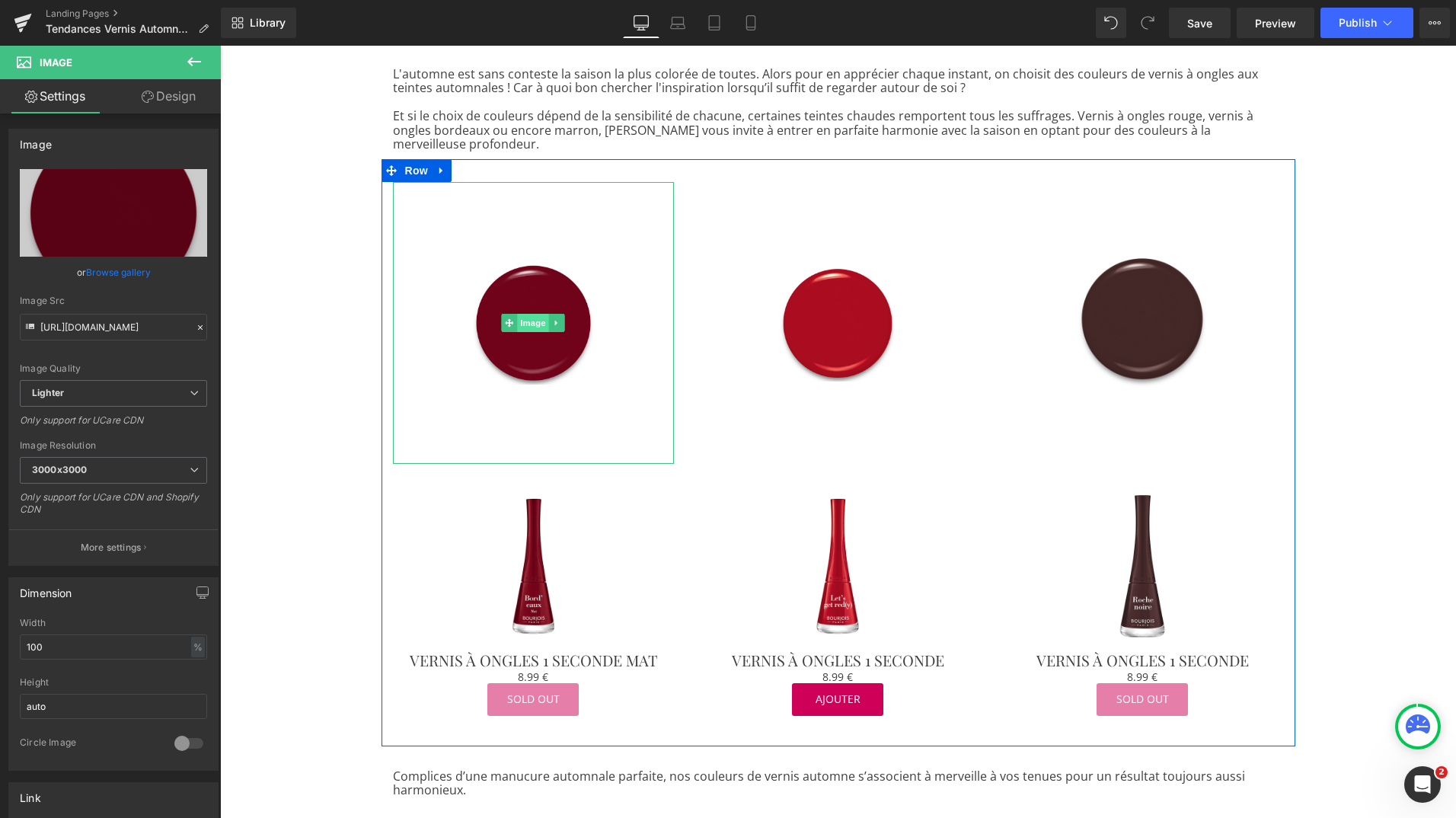
click at [520, 314] on span "Image" at bounding box center [534, 323] width 32 height 18
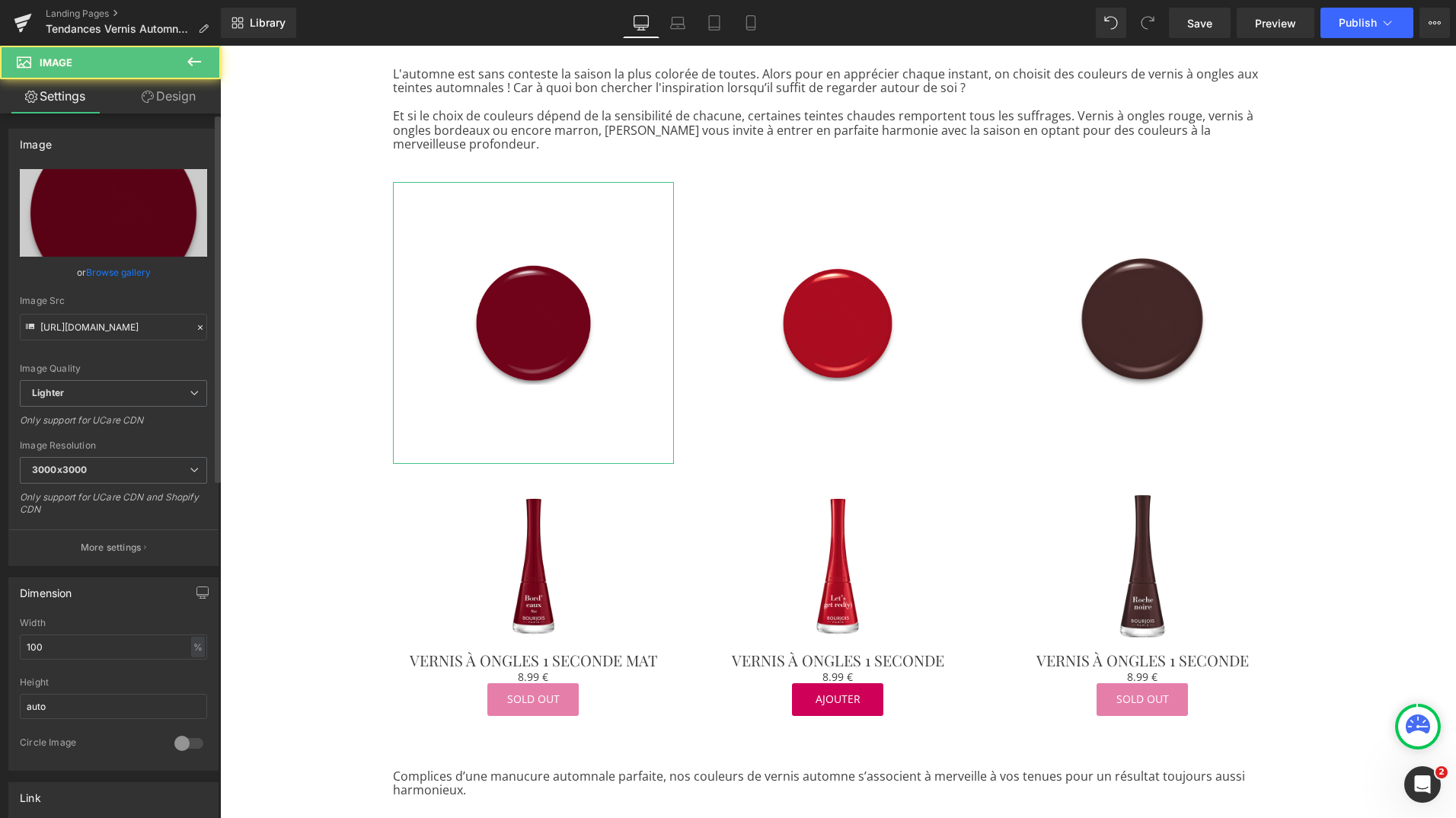
click at [125, 271] on link "Browse gallery" at bounding box center [118, 272] width 65 height 26
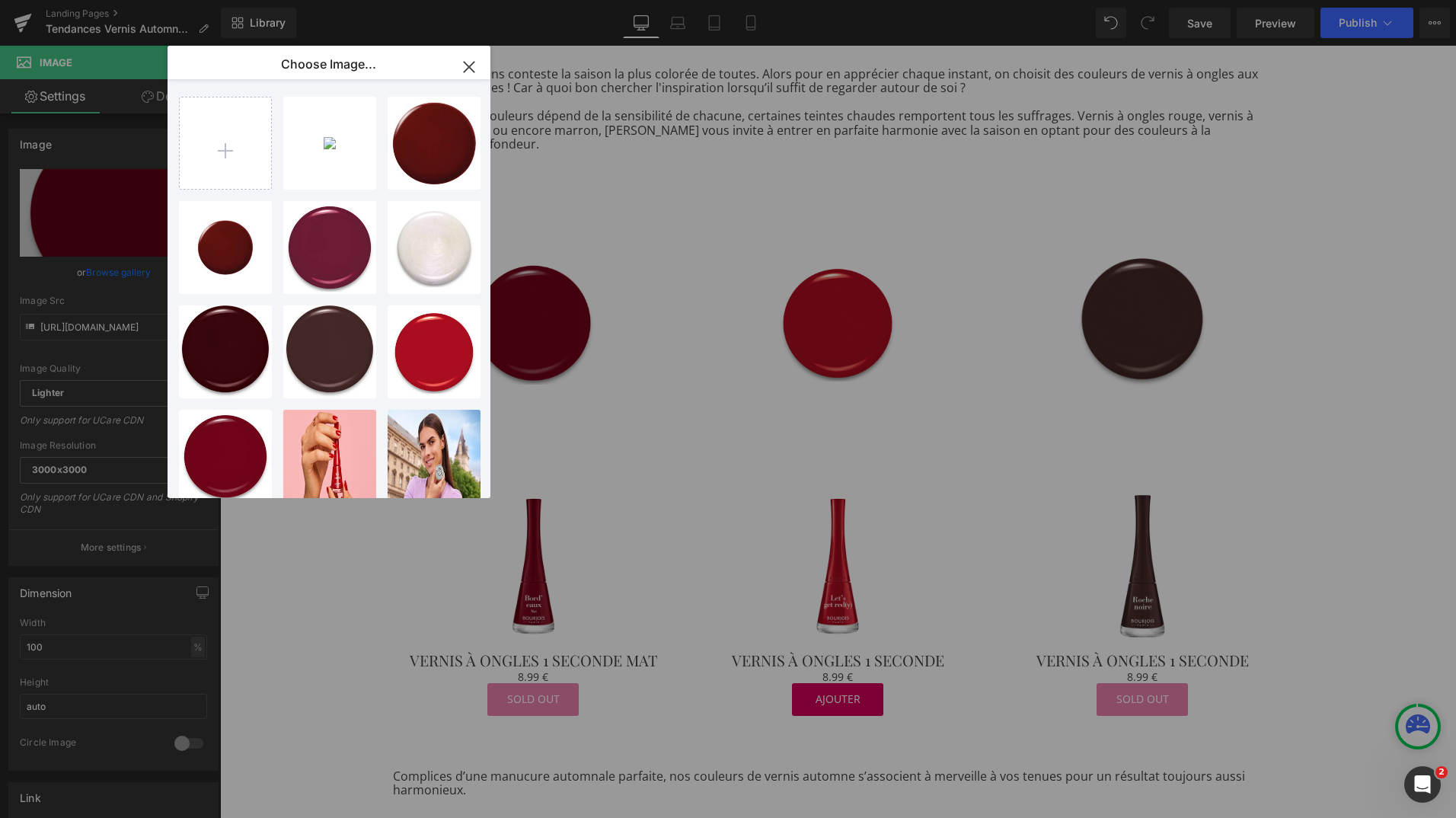
type input "C:\fakepath\Image-8.jpg"
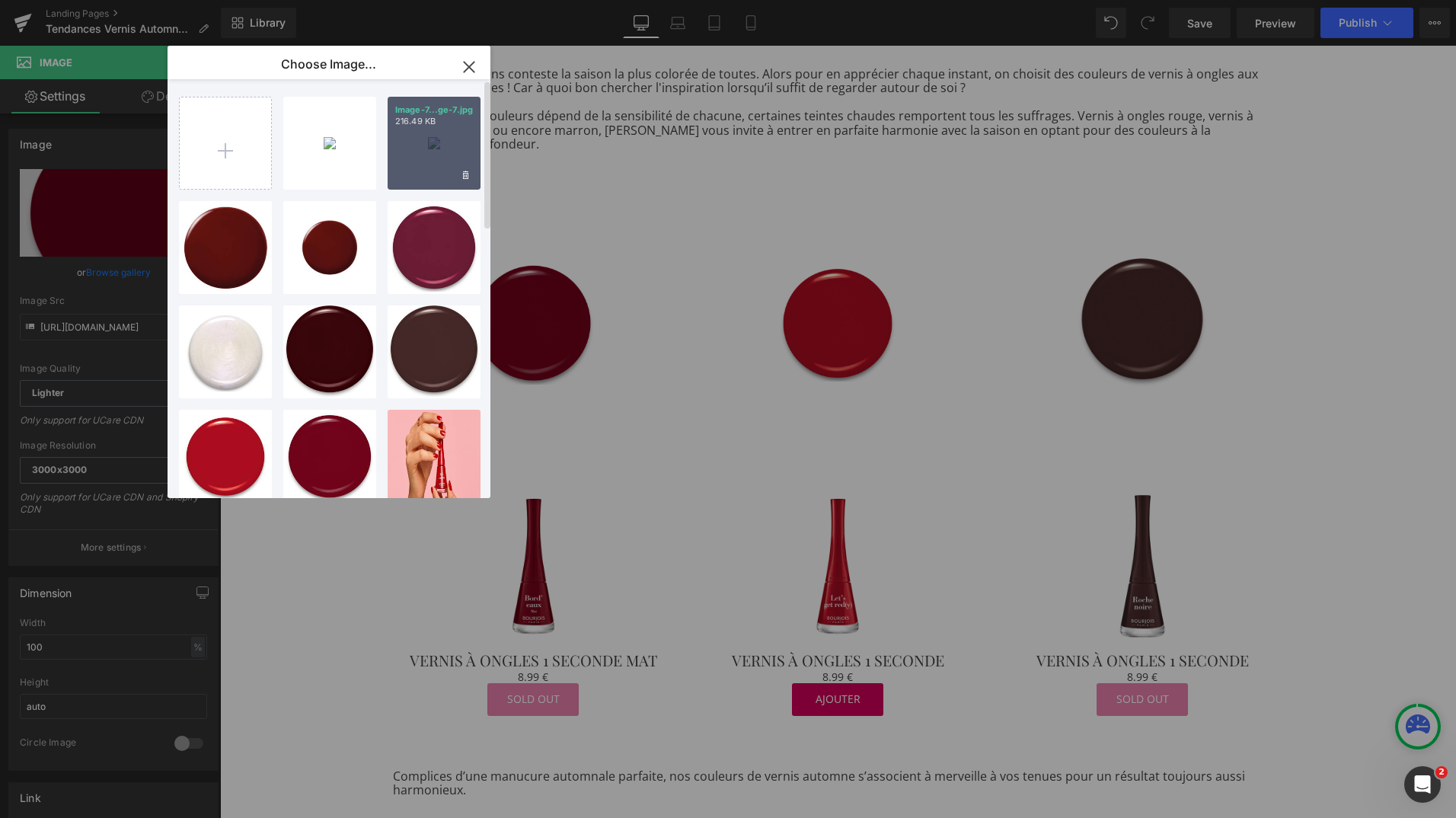
click at [441, 146] on div "Image-7...ge-7.jpg 216.49 KB" at bounding box center [434, 143] width 93 height 93
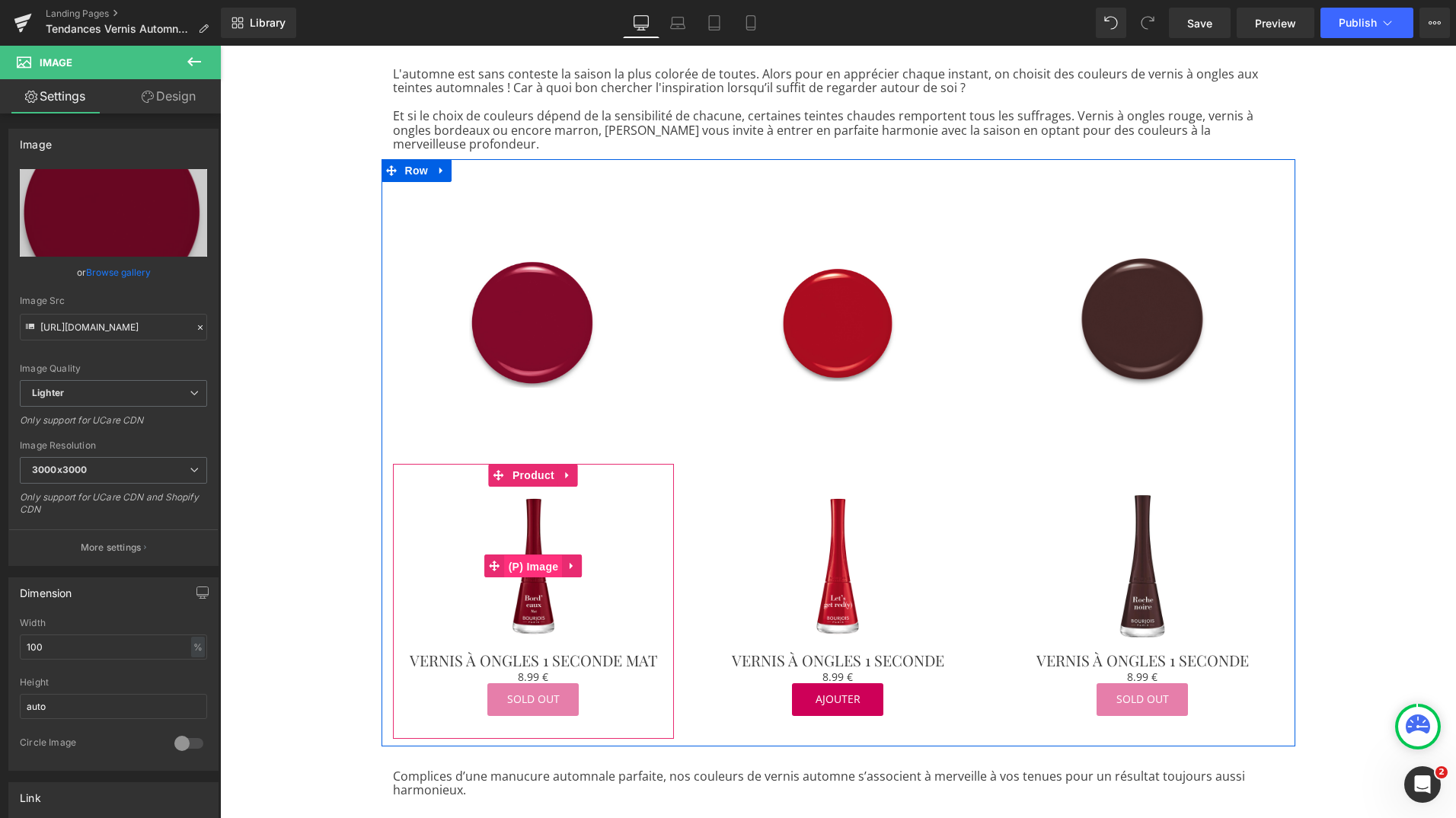
click at [523, 556] on span "(P) Image" at bounding box center [534, 566] width 58 height 23
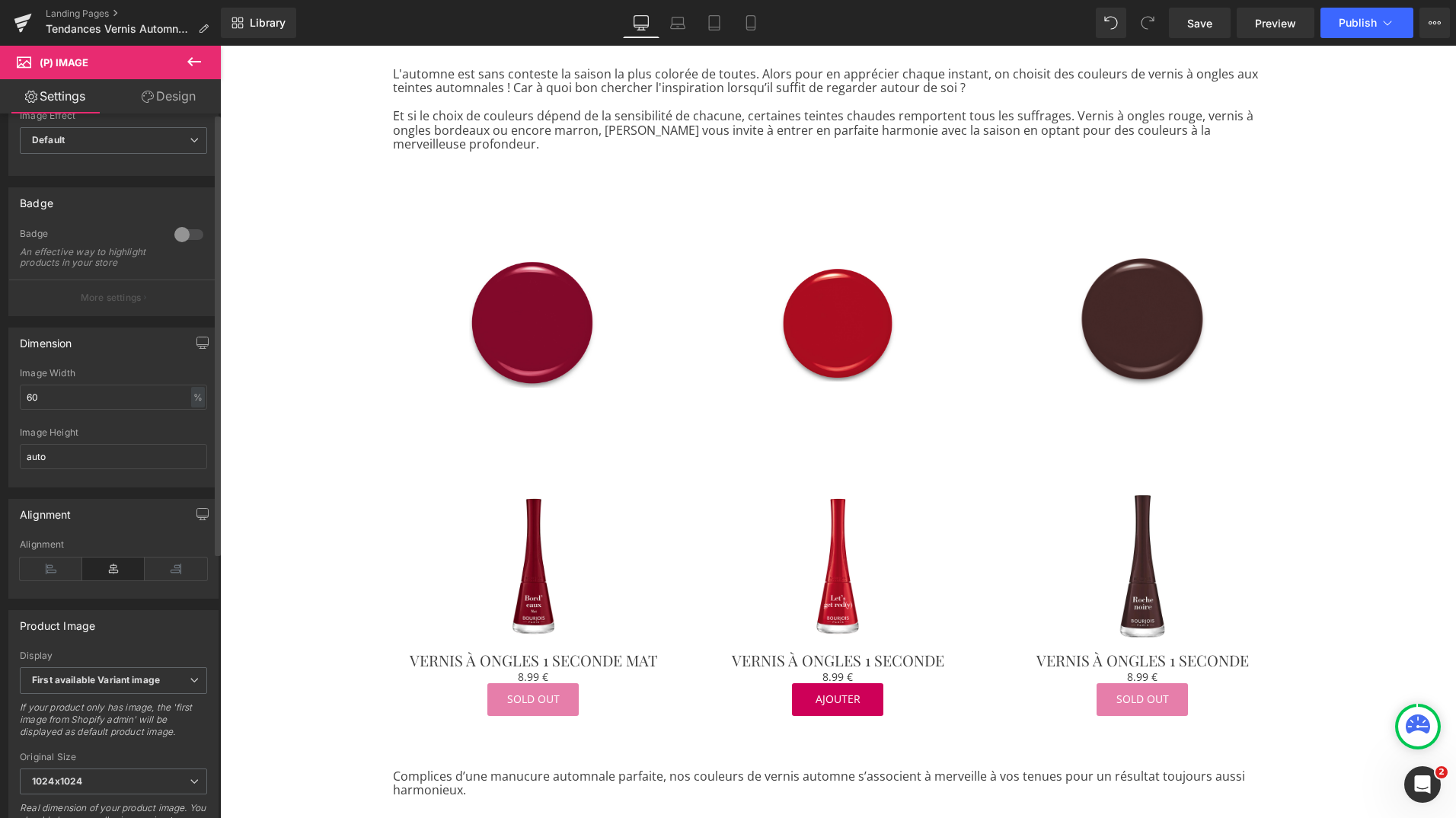
scroll to position [0, 0]
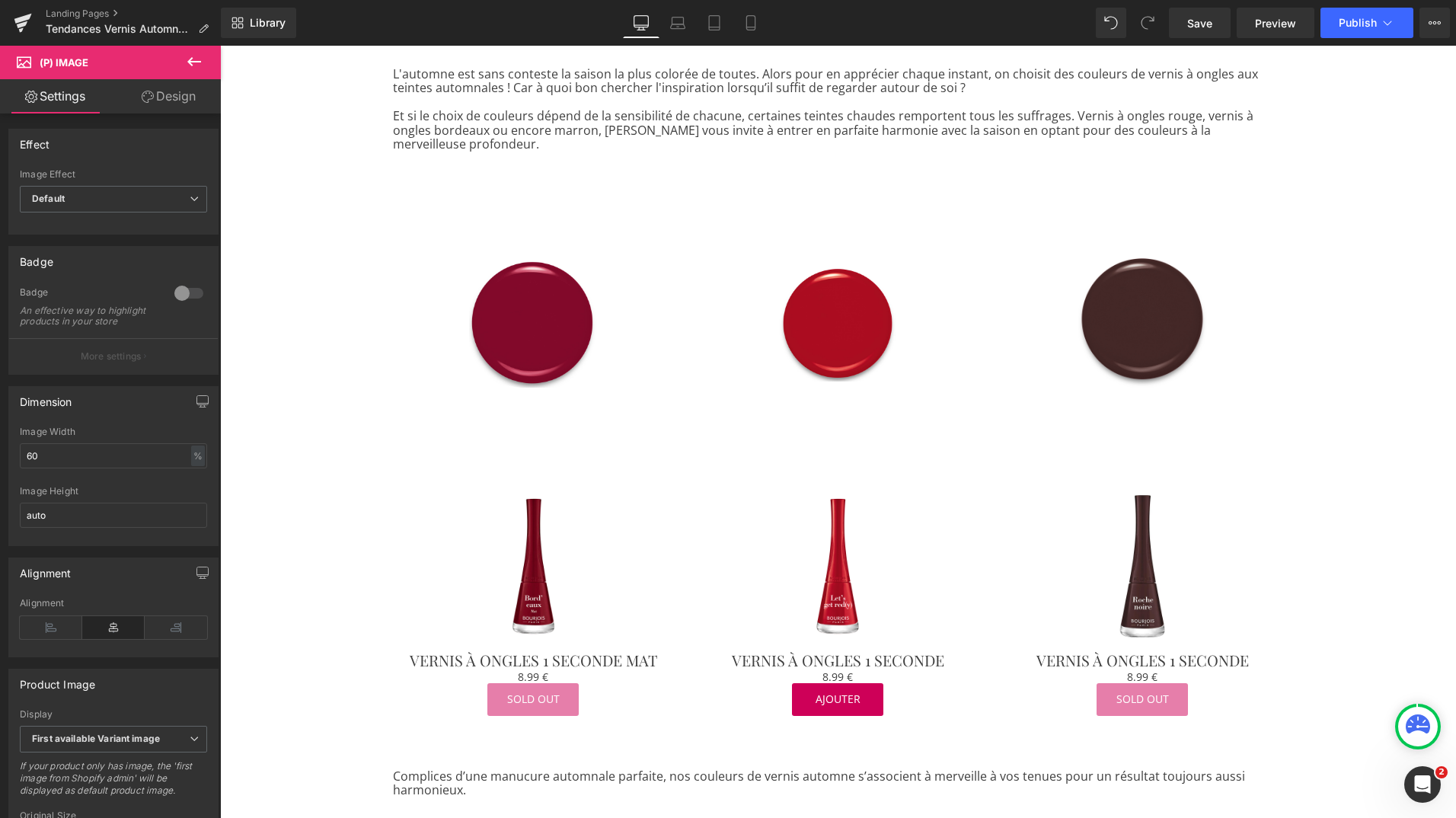
click at [187, 54] on icon at bounding box center [194, 62] width 18 height 18
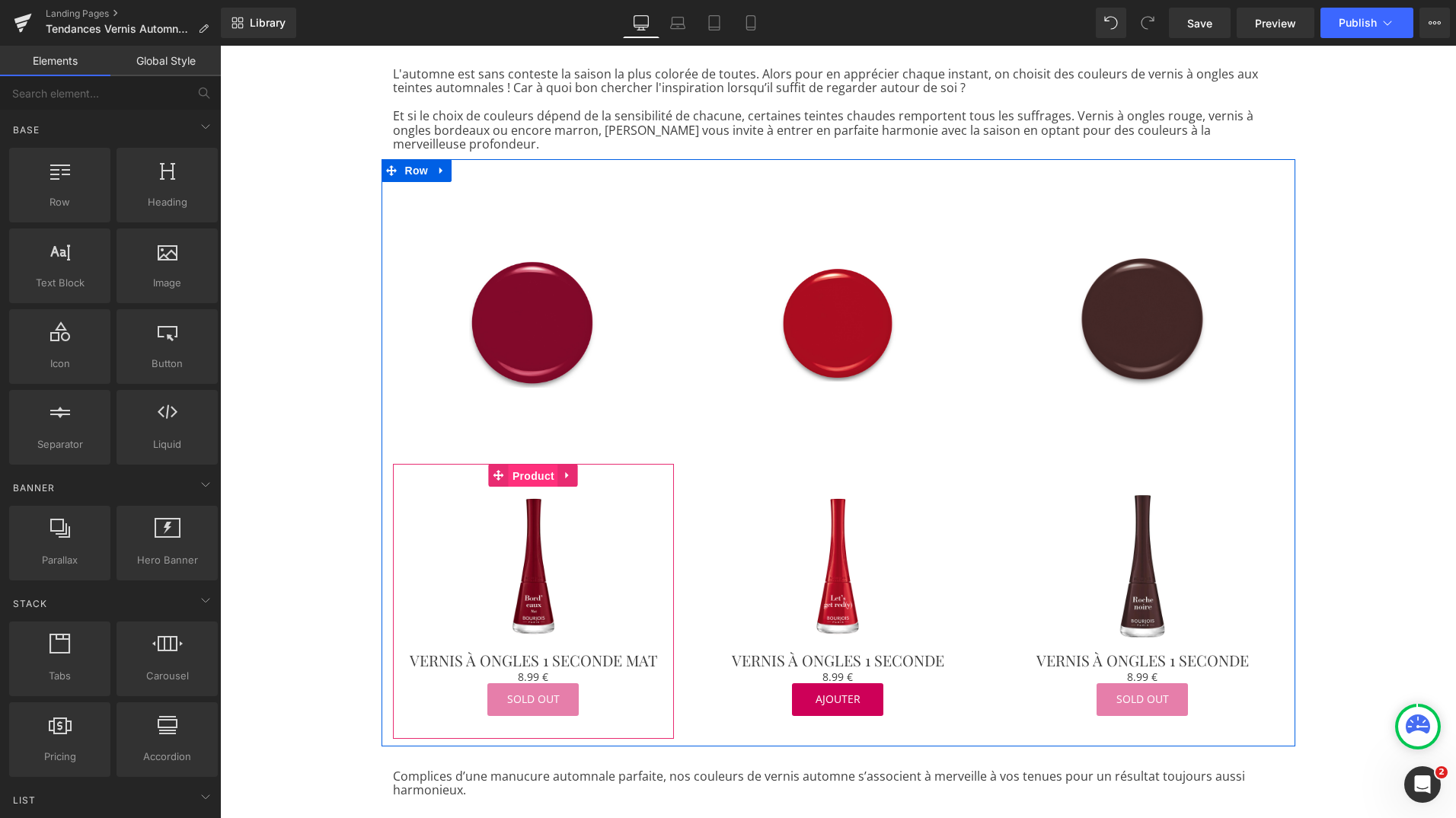
click at [522, 465] on span "Product" at bounding box center [534, 476] width 50 height 23
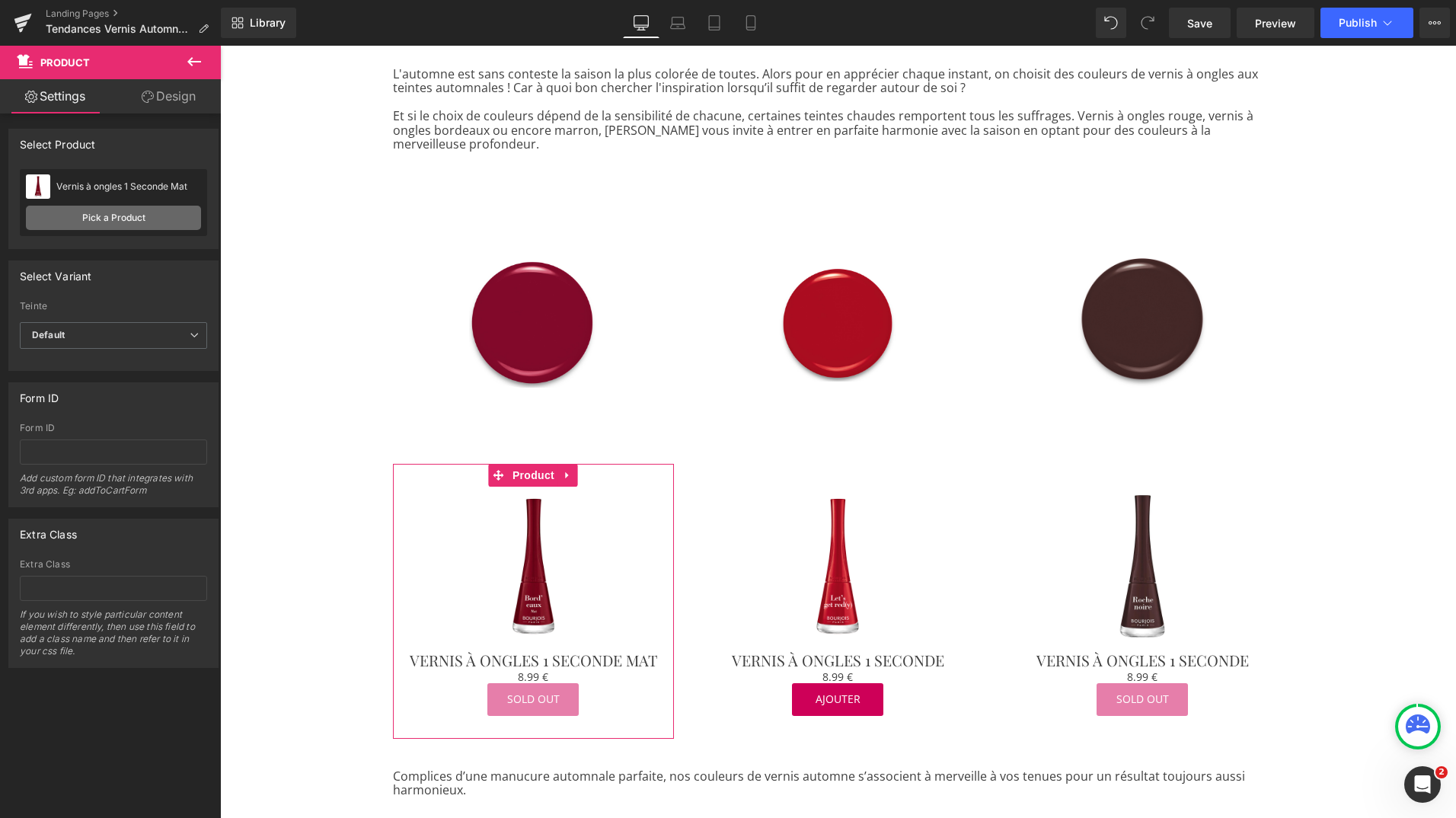
click at [105, 219] on link "Pick a Product" at bounding box center [113, 218] width 175 height 24
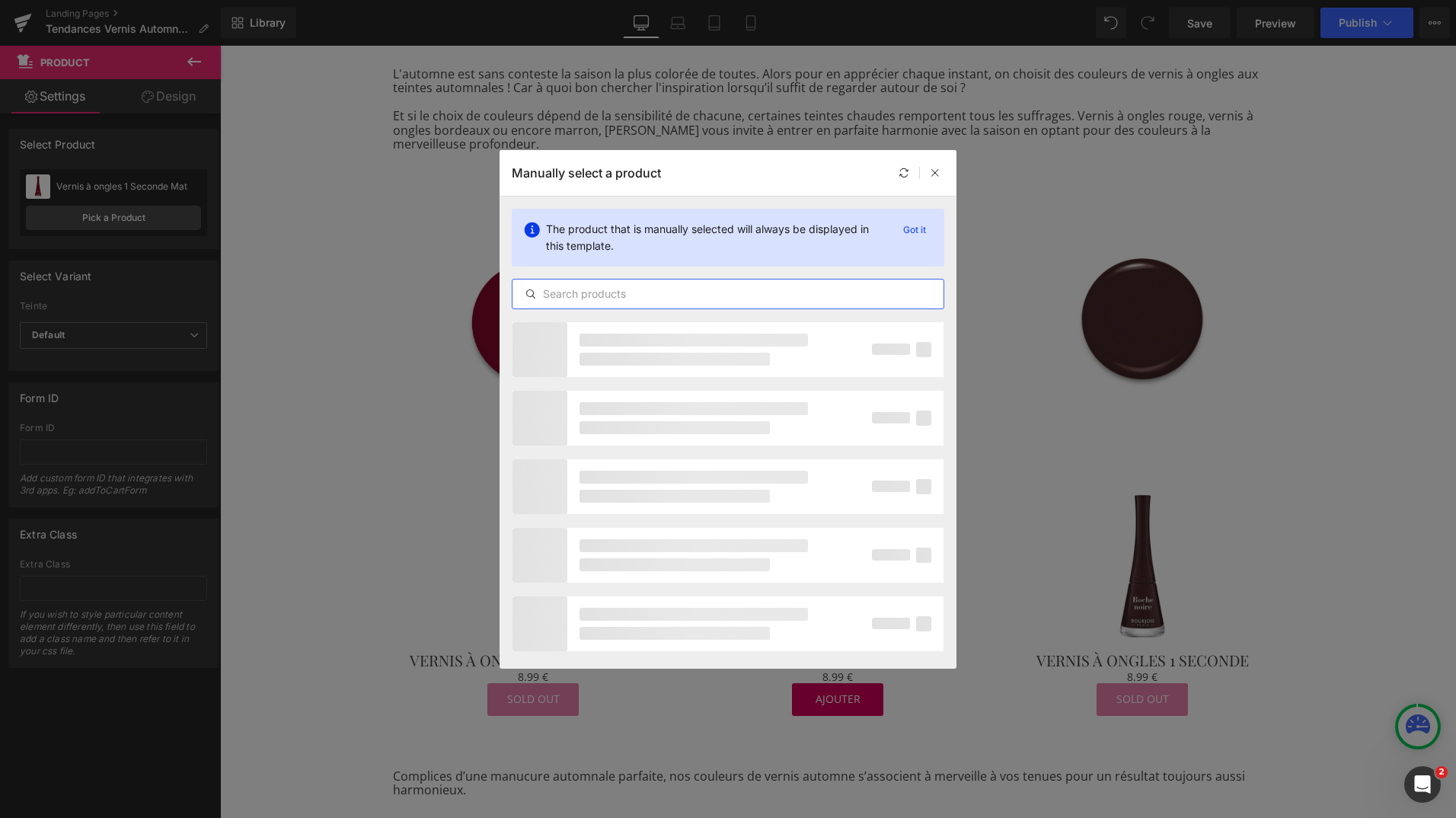
click at [544, 294] on input "text" at bounding box center [728, 293] width 431 height 18
paste input "1 Seconde Mat"
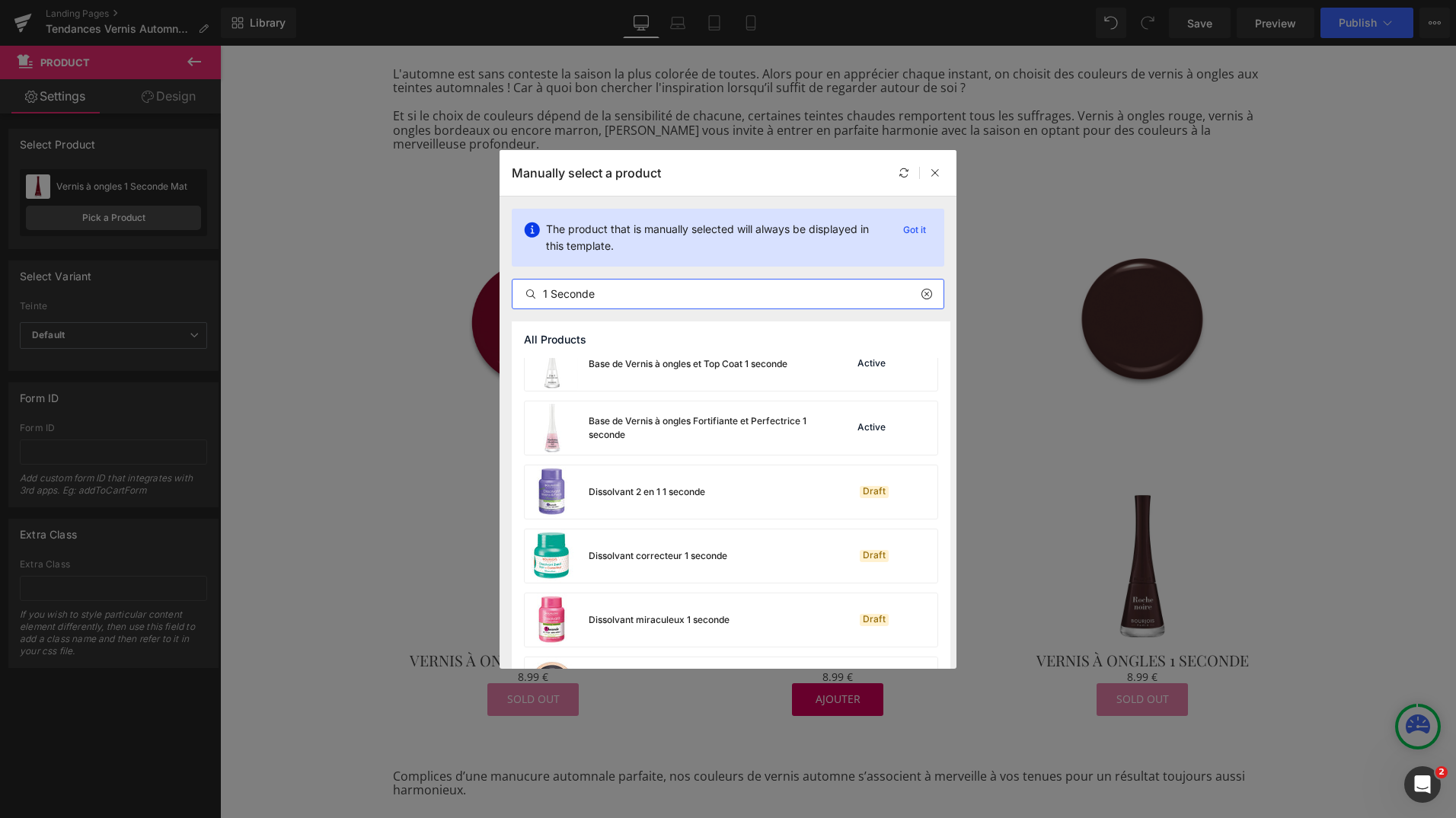
scroll to position [534, 0]
drag, startPoint x: 598, startPoint y: 298, endPoint x: 499, endPoint y: 295, distance: 99.0
click at [499, 295] on div "The product that is manually selected will always be displayed in this template…" at bounding box center [728, 259] width 457 height 125
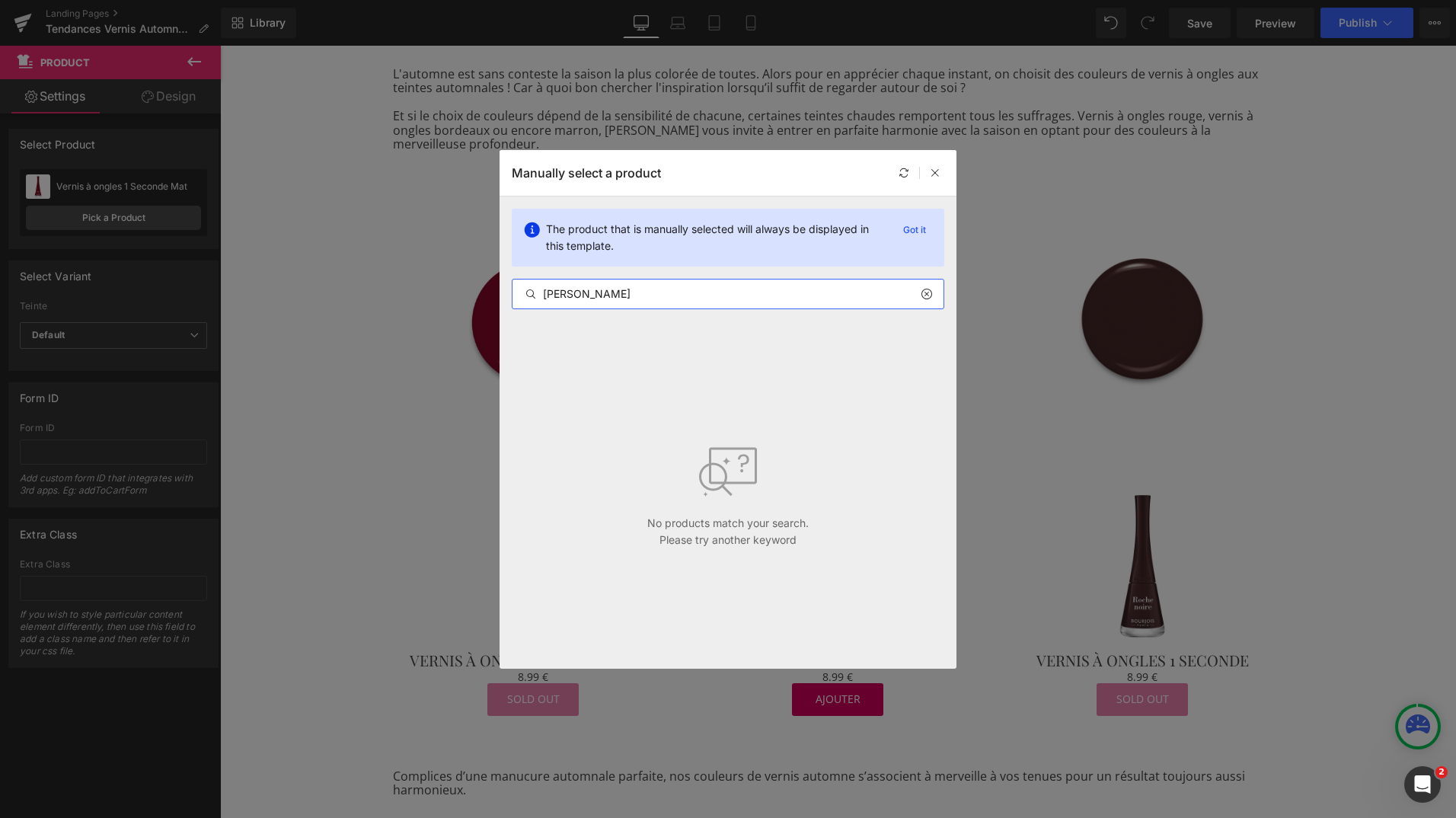
drag, startPoint x: 620, startPoint y: 296, endPoint x: 490, endPoint y: 297, distance: 130.0
click at [490, 297] on div "Manually select a product The product that is manually selected will always be …" at bounding box center [728, 409] width 1456 height 818
paste input "1 Seconde Mat"
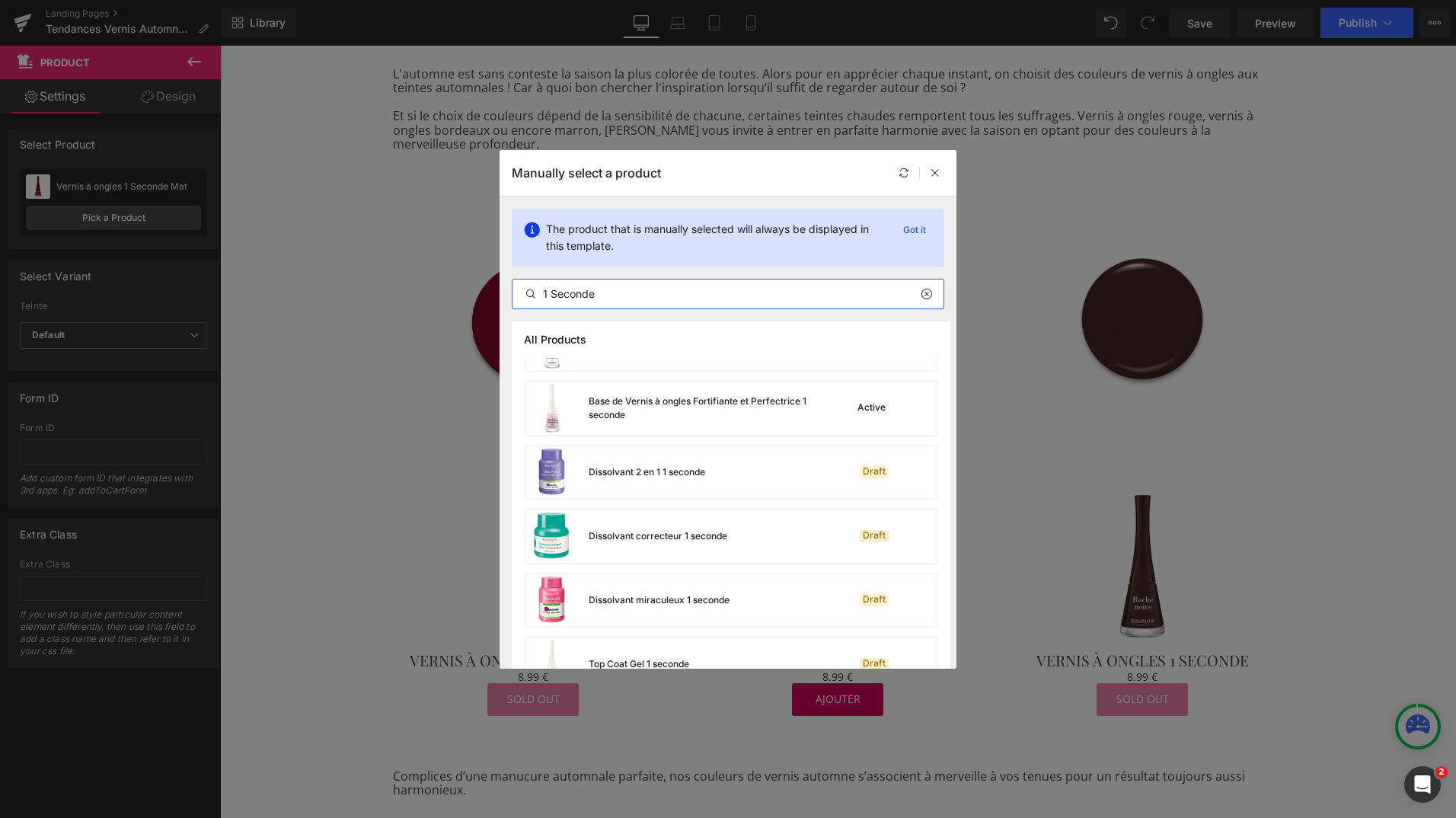
scroll to position [1001, 0]
click at [542, 292] on input "1 Seconde" at bounding box center [728, 293] width 431 height 18
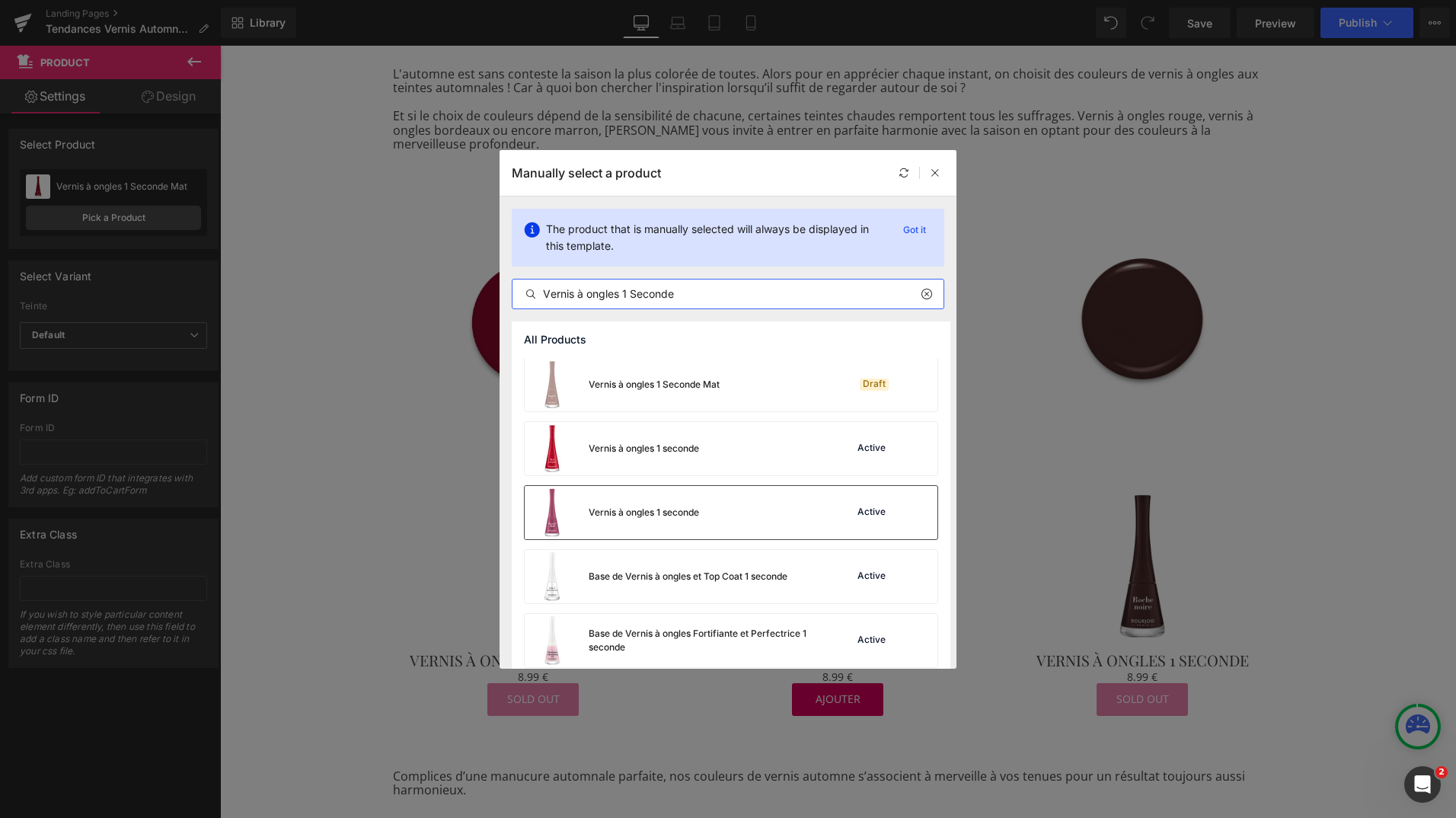
scroll to position [193, 0]
type input "Vernis à ongles 1 Seconde"
click at [761, 523] on div "Vernis à ongles 1 seconde Active" at bounding box center [731, 511] width 413 height 54
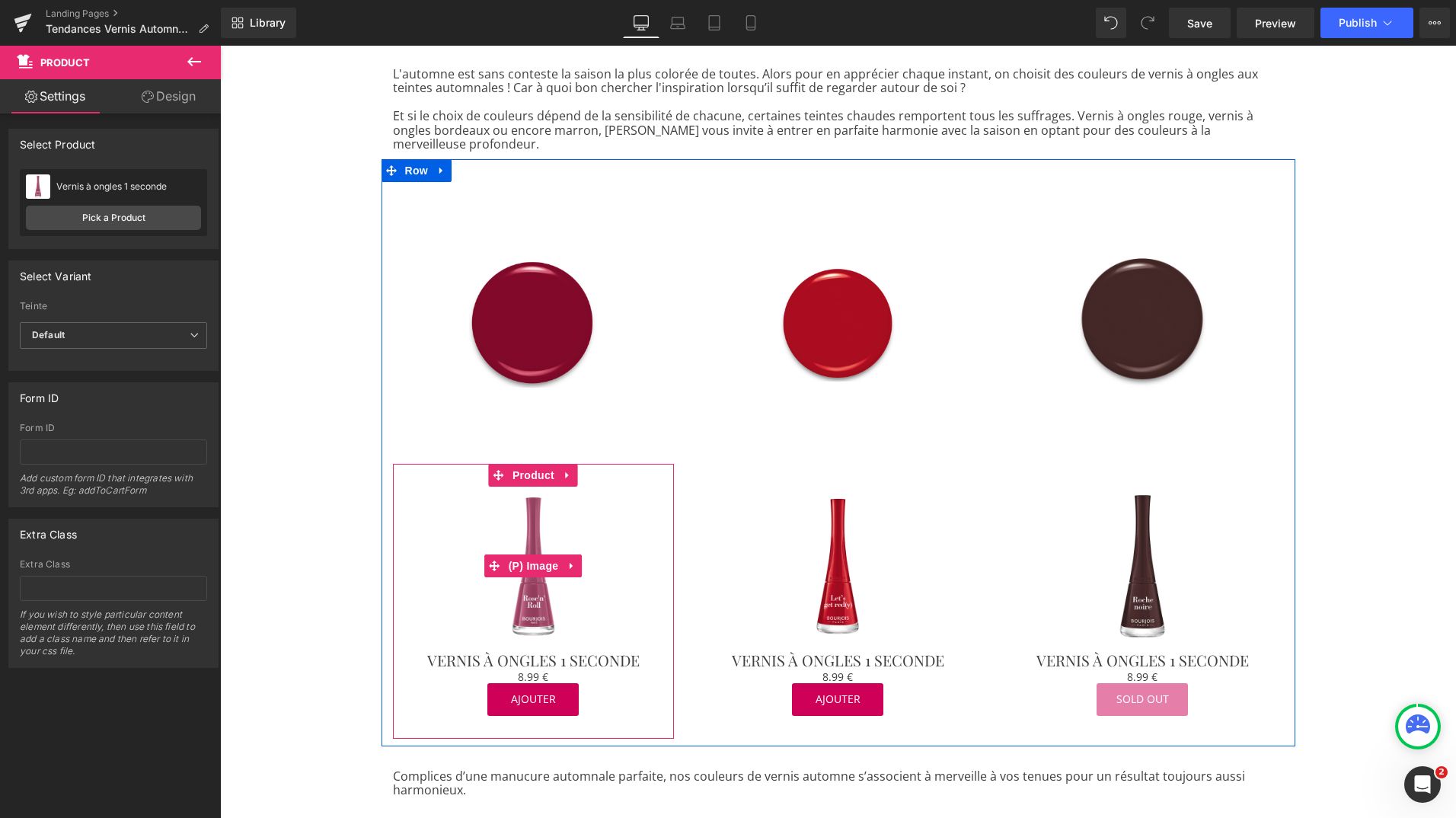
click at [619, 594] on link "Sale Off" at bounding box center [534, 566] width 267 height 160
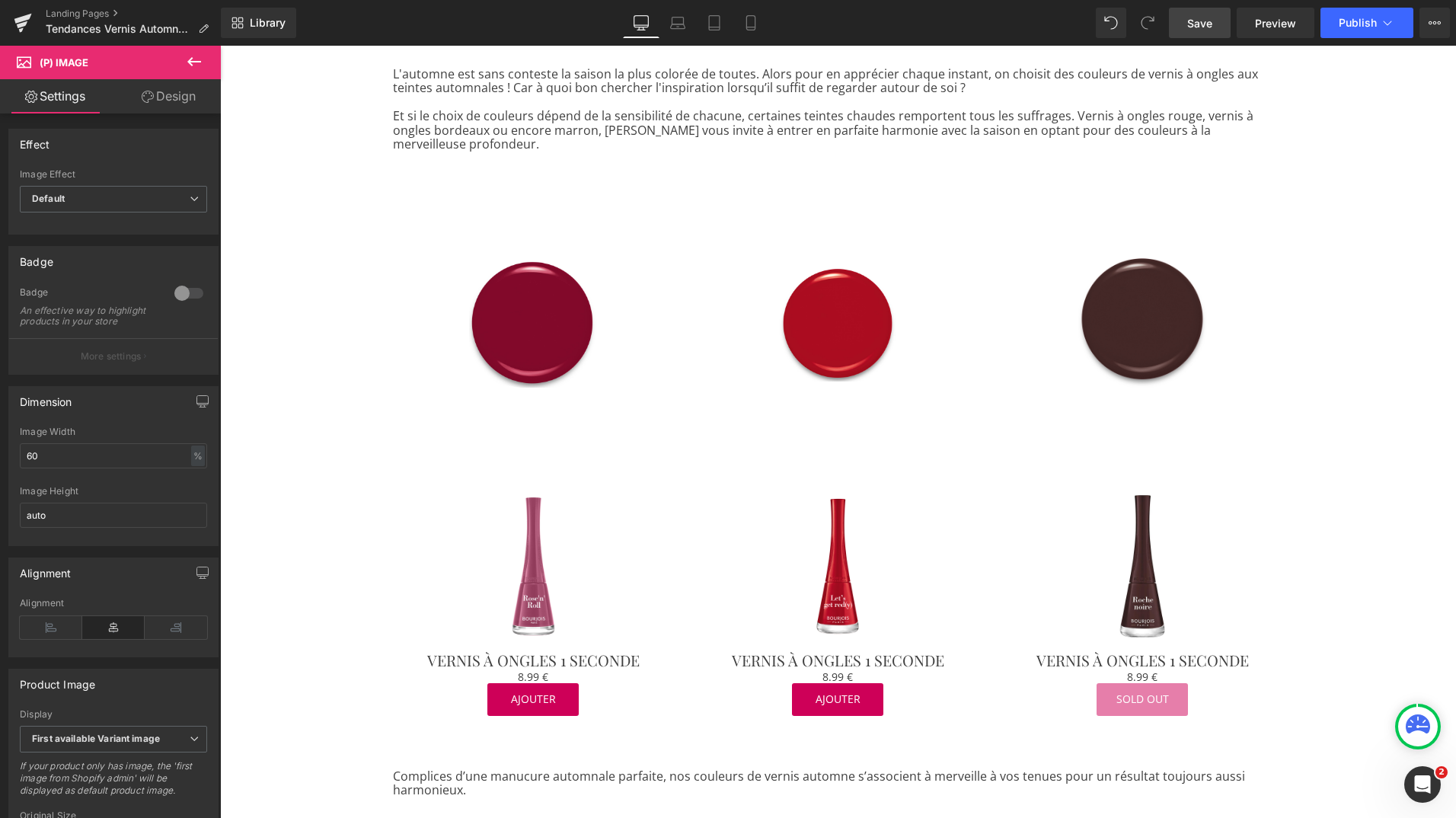
click at [1203, 17] on span "Save" at bounding box center [1200, 23] width 25 height 16
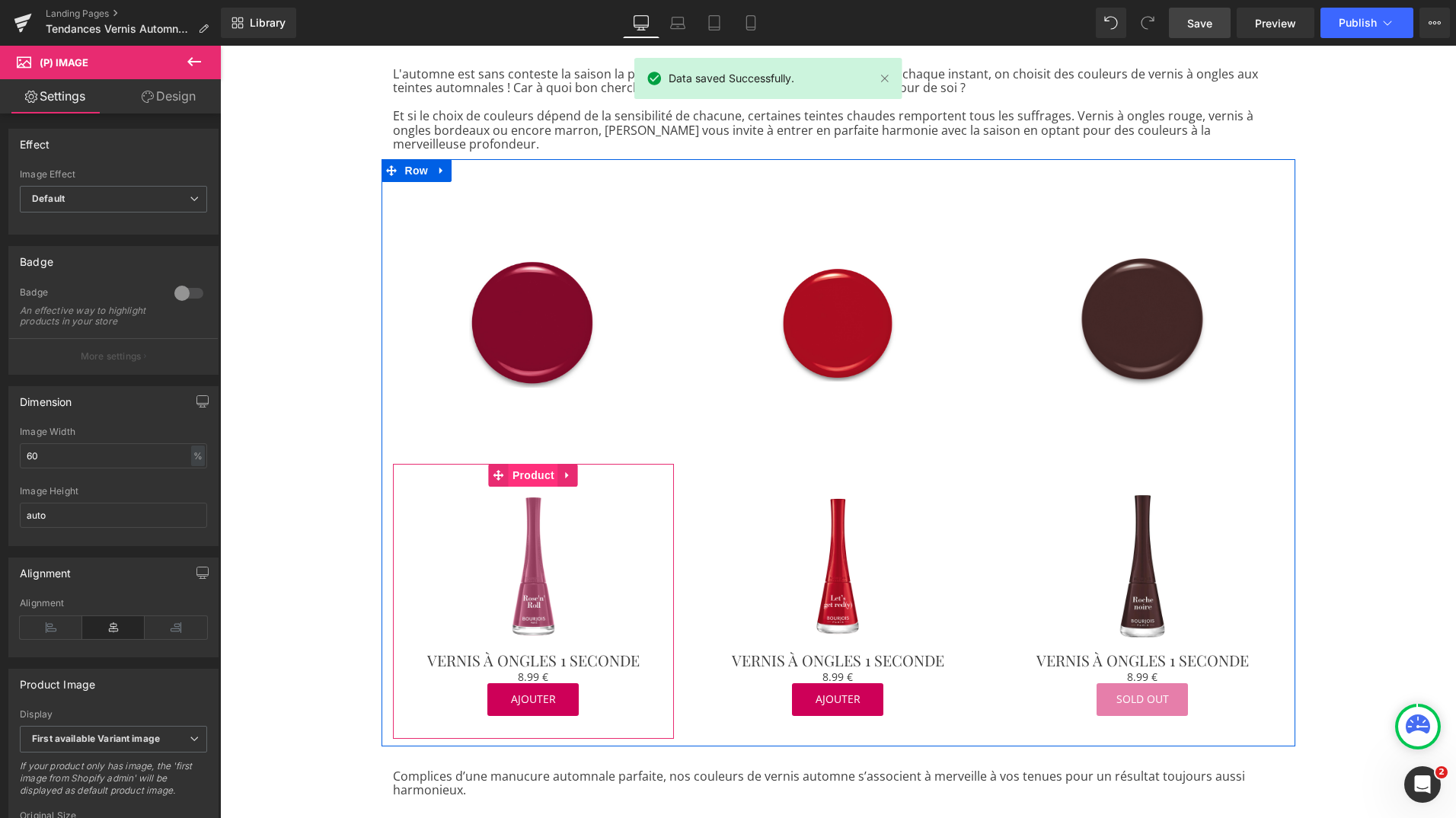
click at [519, 464] on span "Product" at bounding box center [534, 475] width 50 height 23
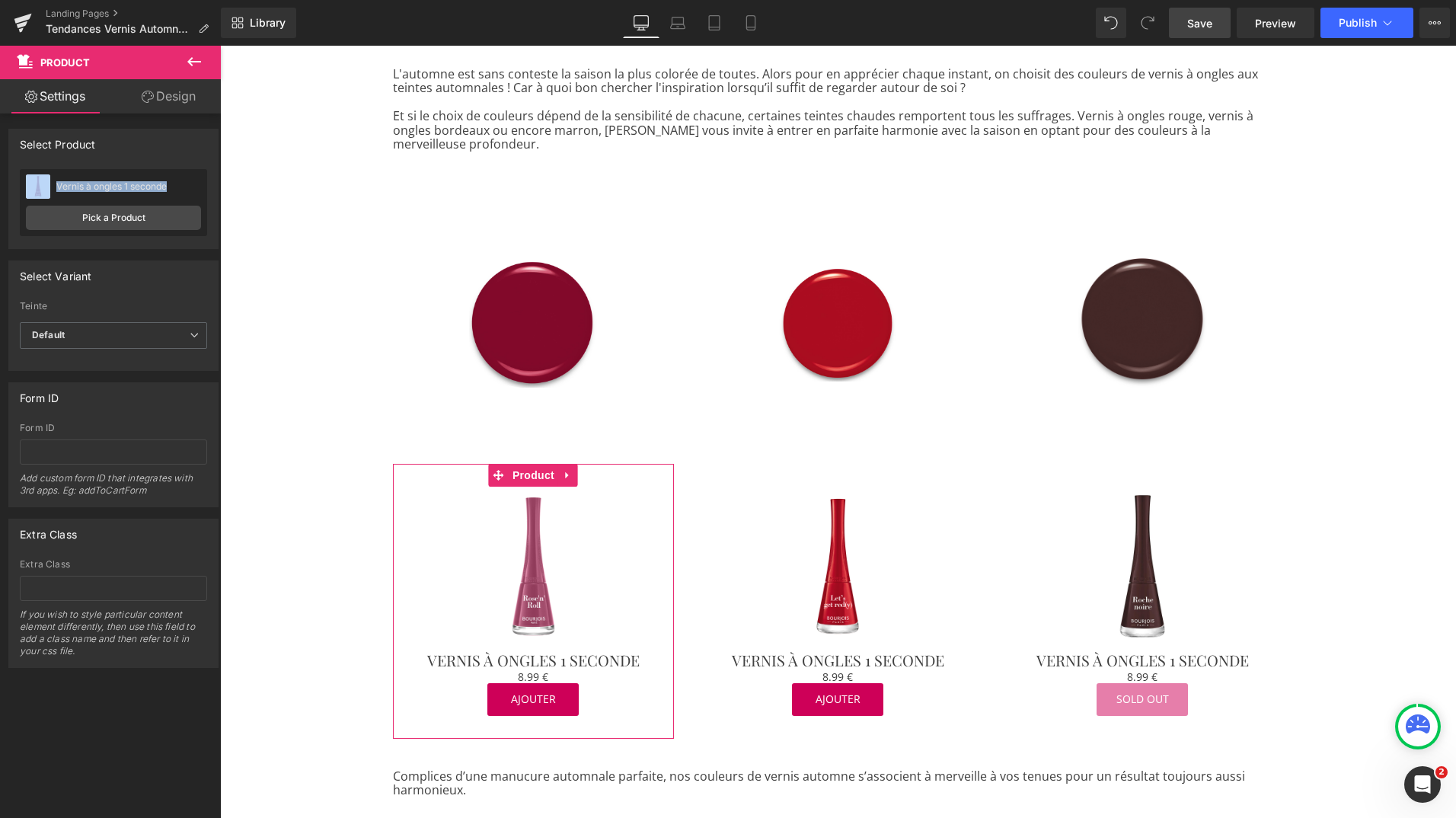
drag, startPoint x: 174, startPoint y: 179, endPoint x: 51, endPoint y: 182, distance: 123.0
click at [51, 182] on div "Vernis à ongles 1 seconde Vernis à ongles 1 seconde" at bounding box center [113, 187] width 175 height 23
copy div "Vernis à ongles 1 seconde"
click at [84, 224] on link "Pick a Product" at bounding box center [113, 218] width 175 height 24
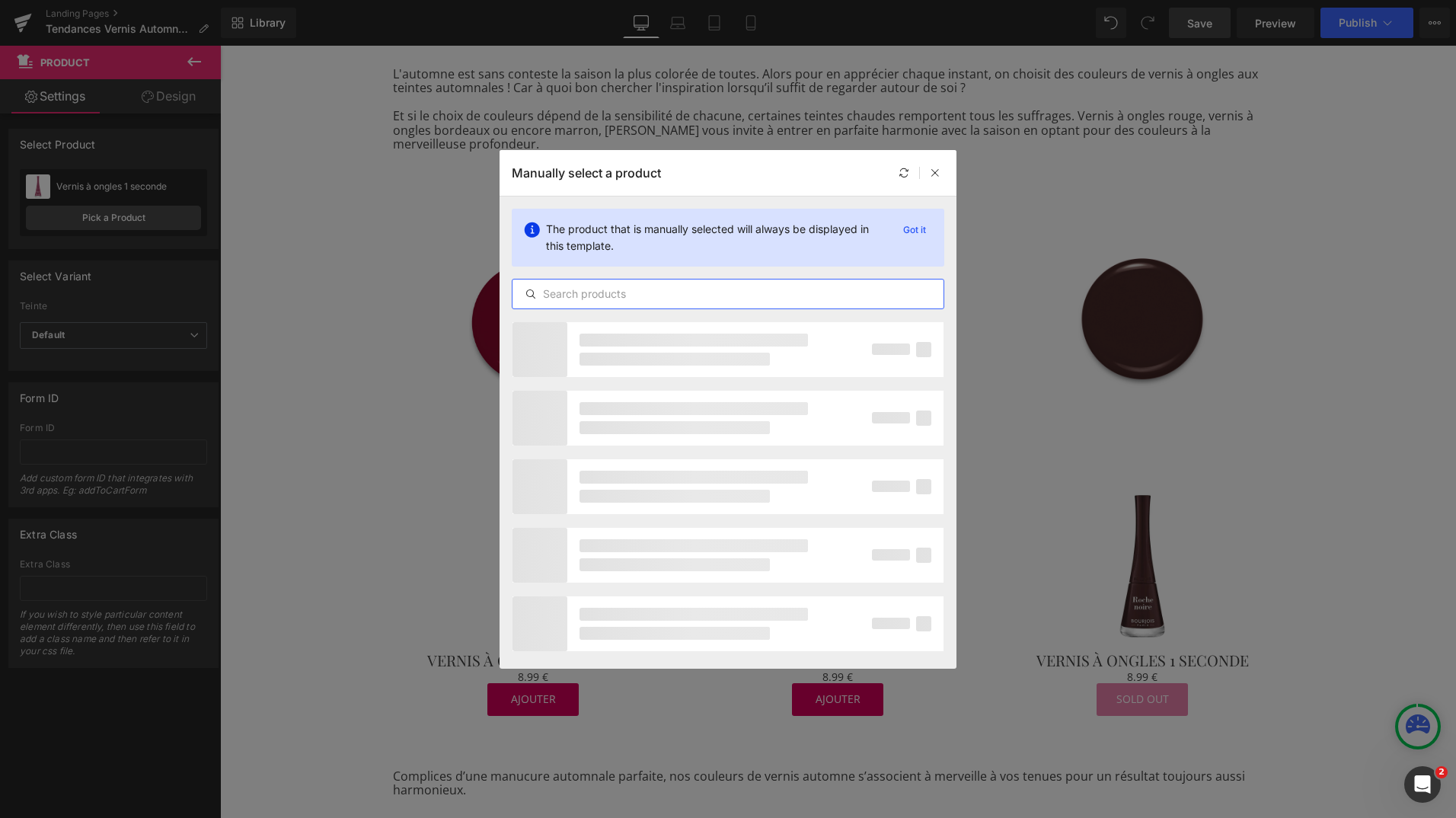
click at [559, 293] on input "text" at bounding box center [728, 293] width 431 height 18
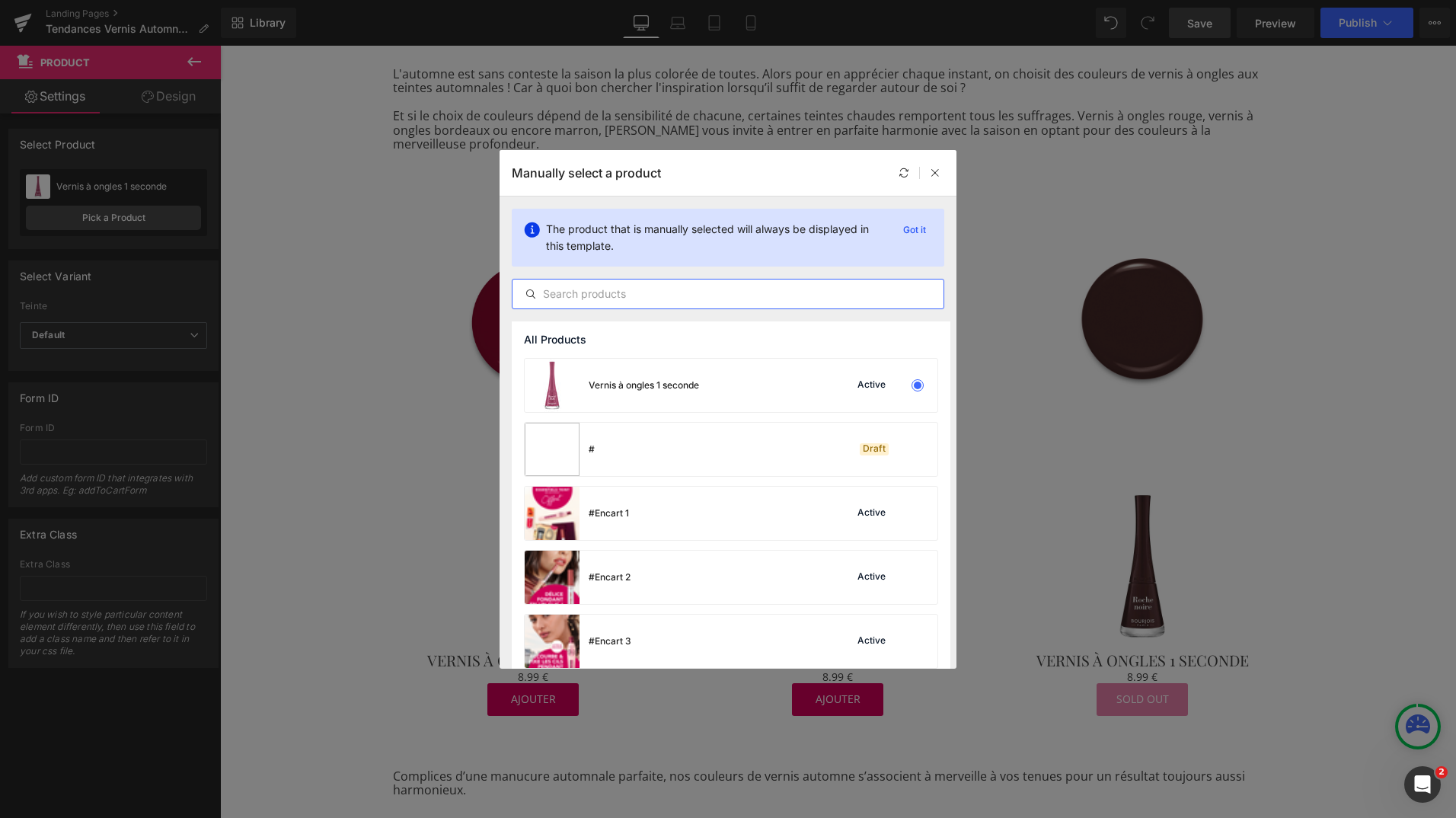
paste input "Vernis à ongles 1 seconde"
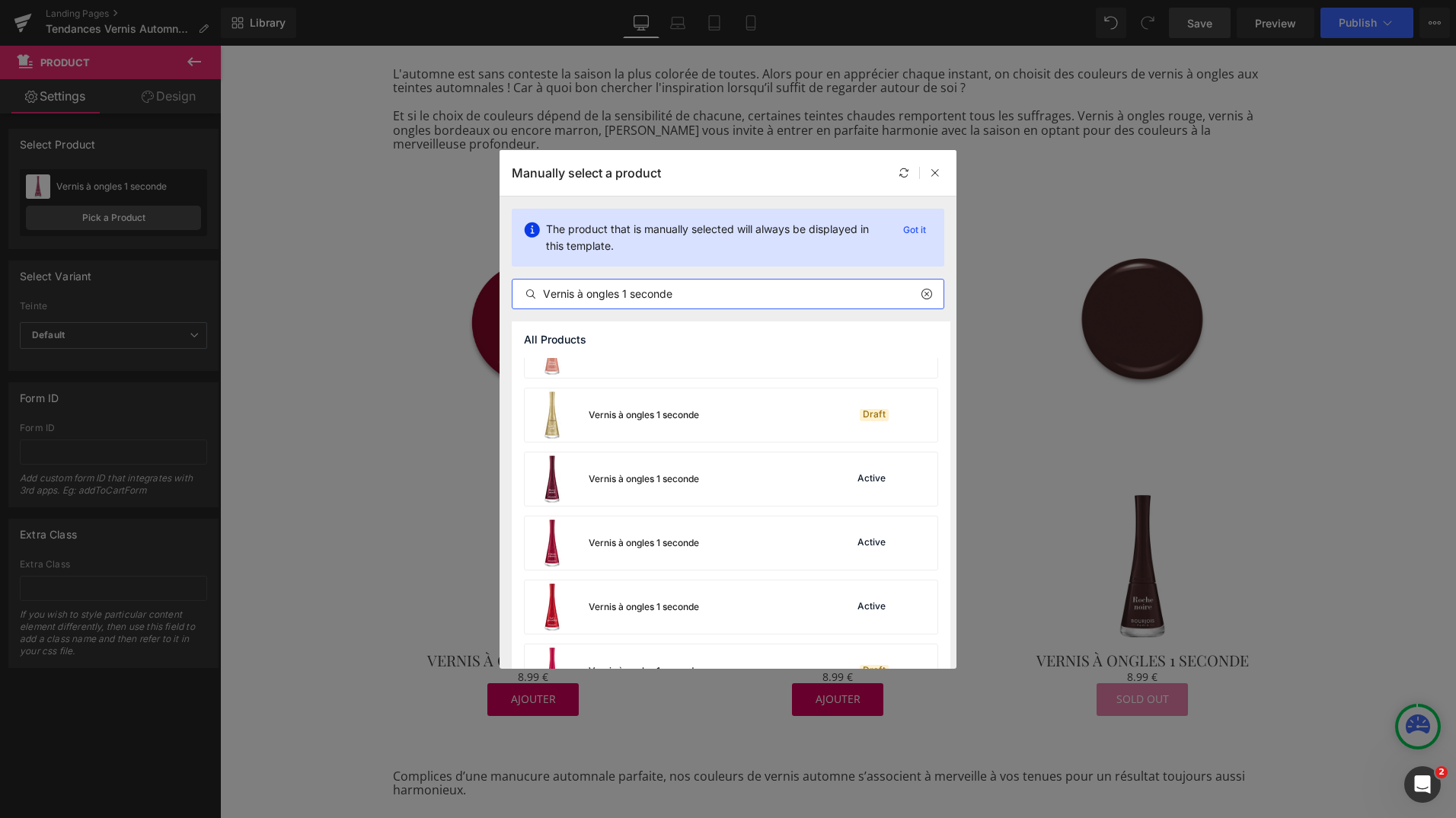
scroll to position [804, 0]
type input "Vernis à ongles 1 seconde"
click at [744, 540] on div "Vernis à ongles 1 seconde Active" at bounding box center [731, 541] width 413 height 54
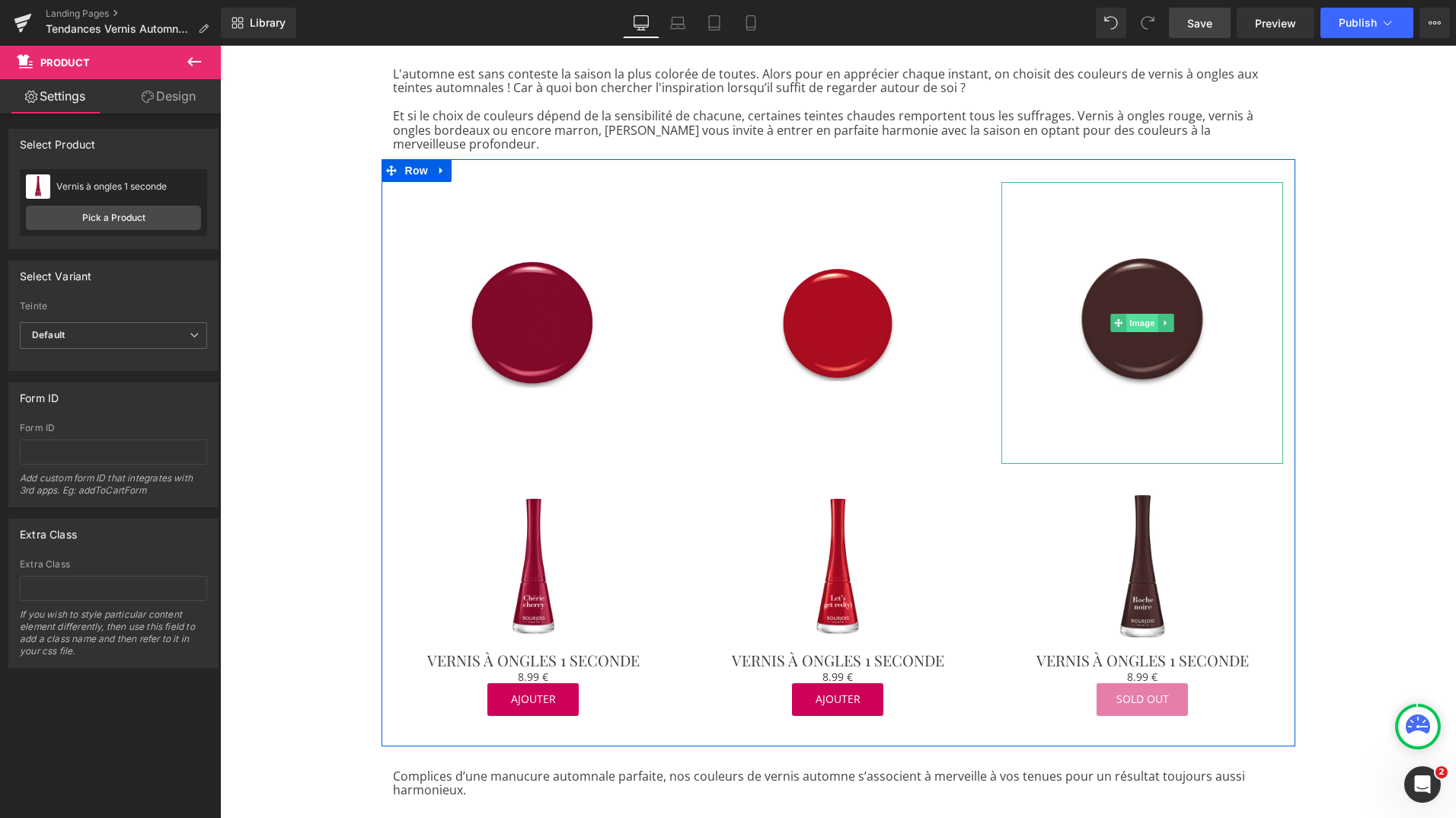
click at [1128, 314] on span "Image" at bounding box center [1143, 323] width 32 height 18
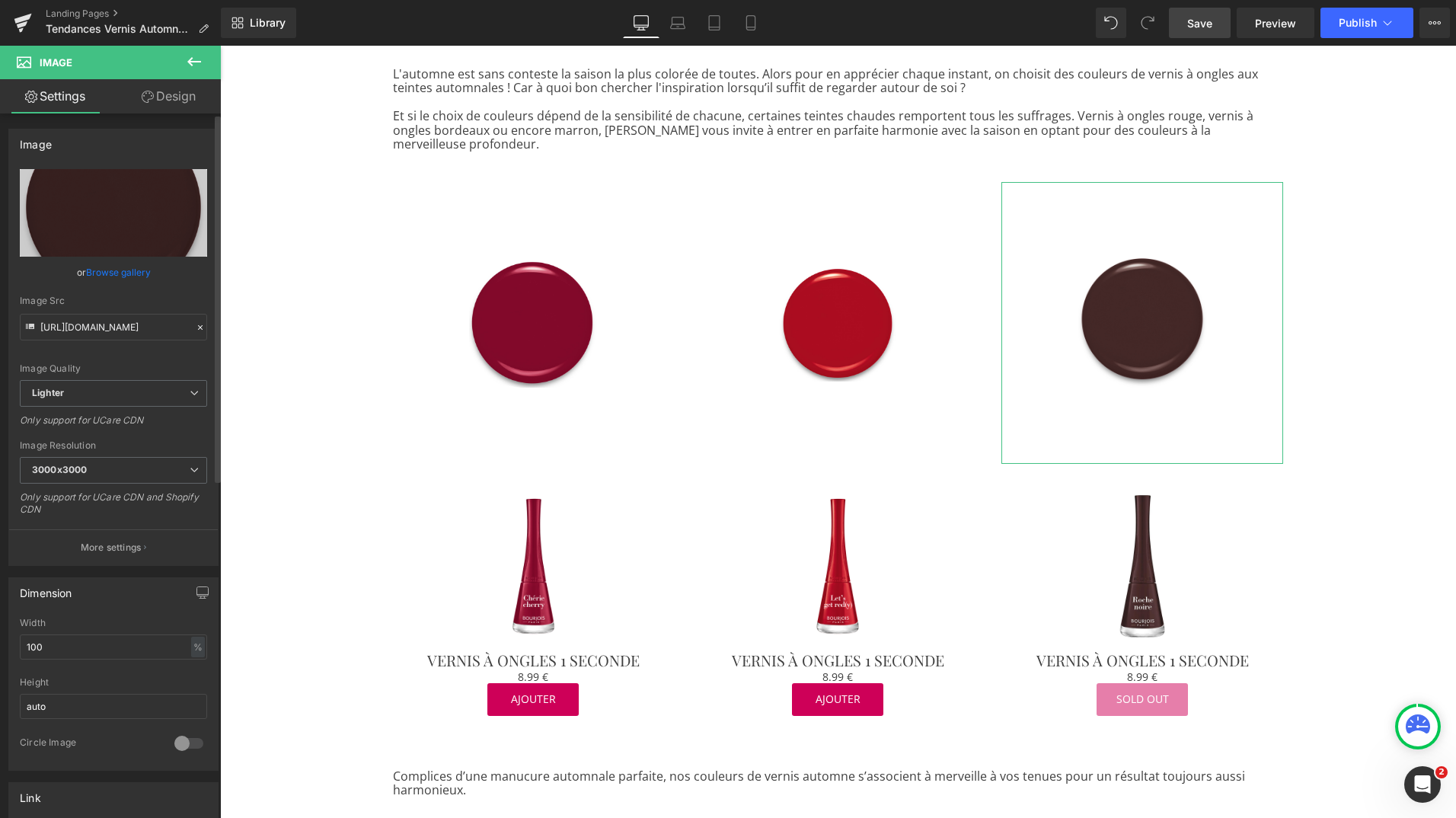
click at [117, 268] on link "Browse gallery" at bounding box center [118, 272] width 65 height 26
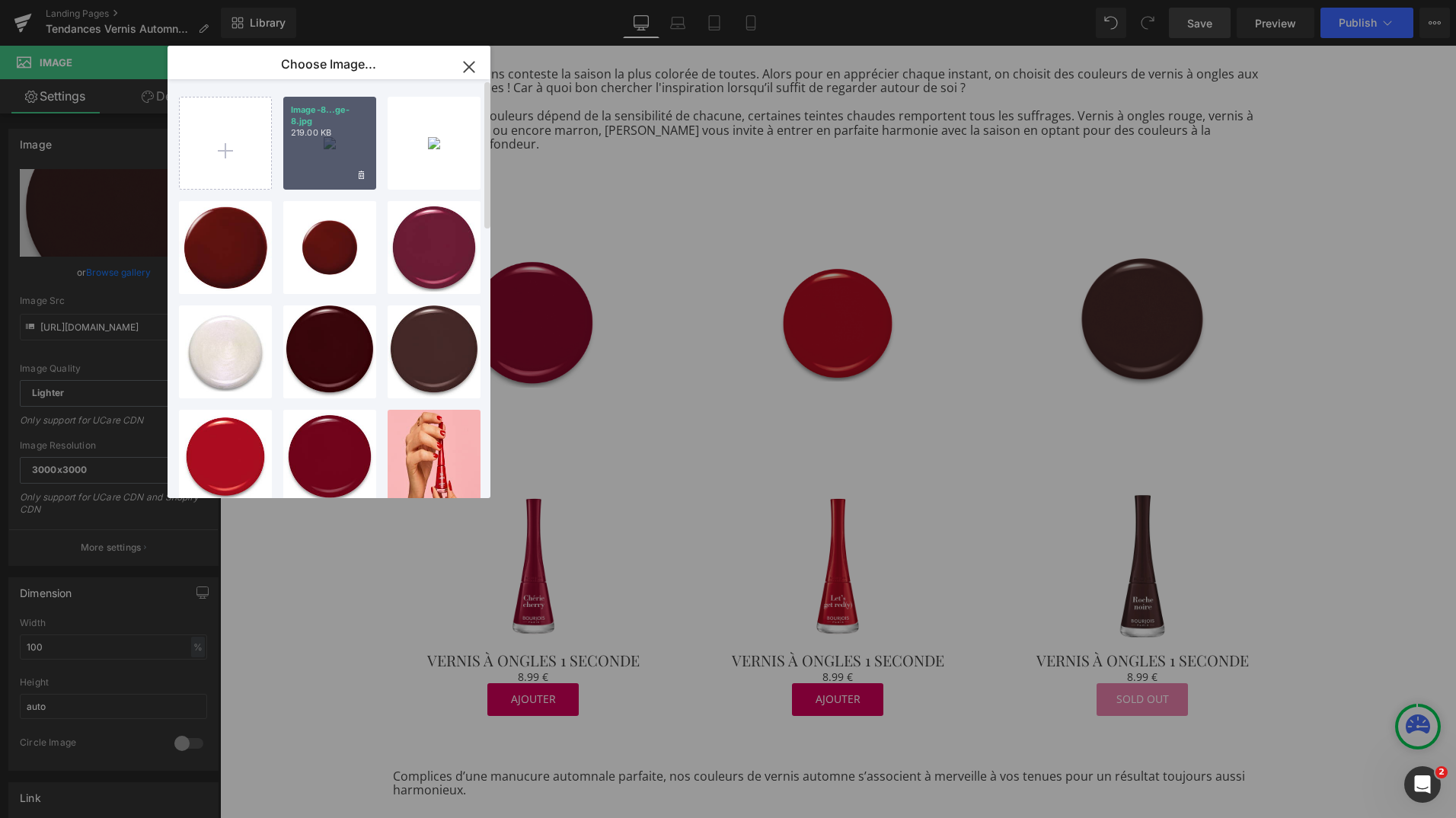
click at [307, 156] on div "Image-8...ge-8.jpg 219.00 KB" at bounding box center [330, 143] width 93 height 93
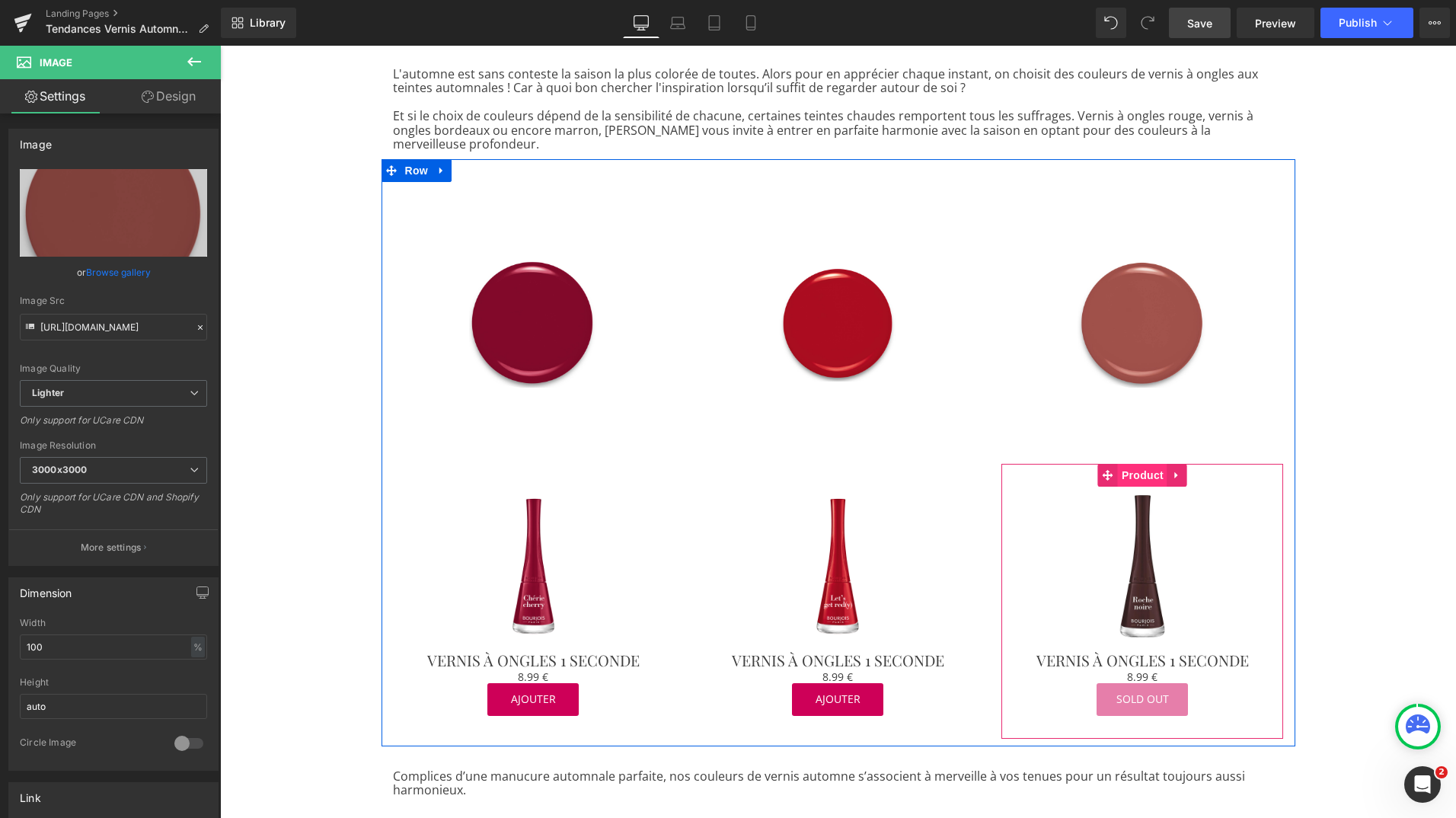
click at [1131, 464] on span "Product" at bounding box center [1143, 475] width 50 height 23
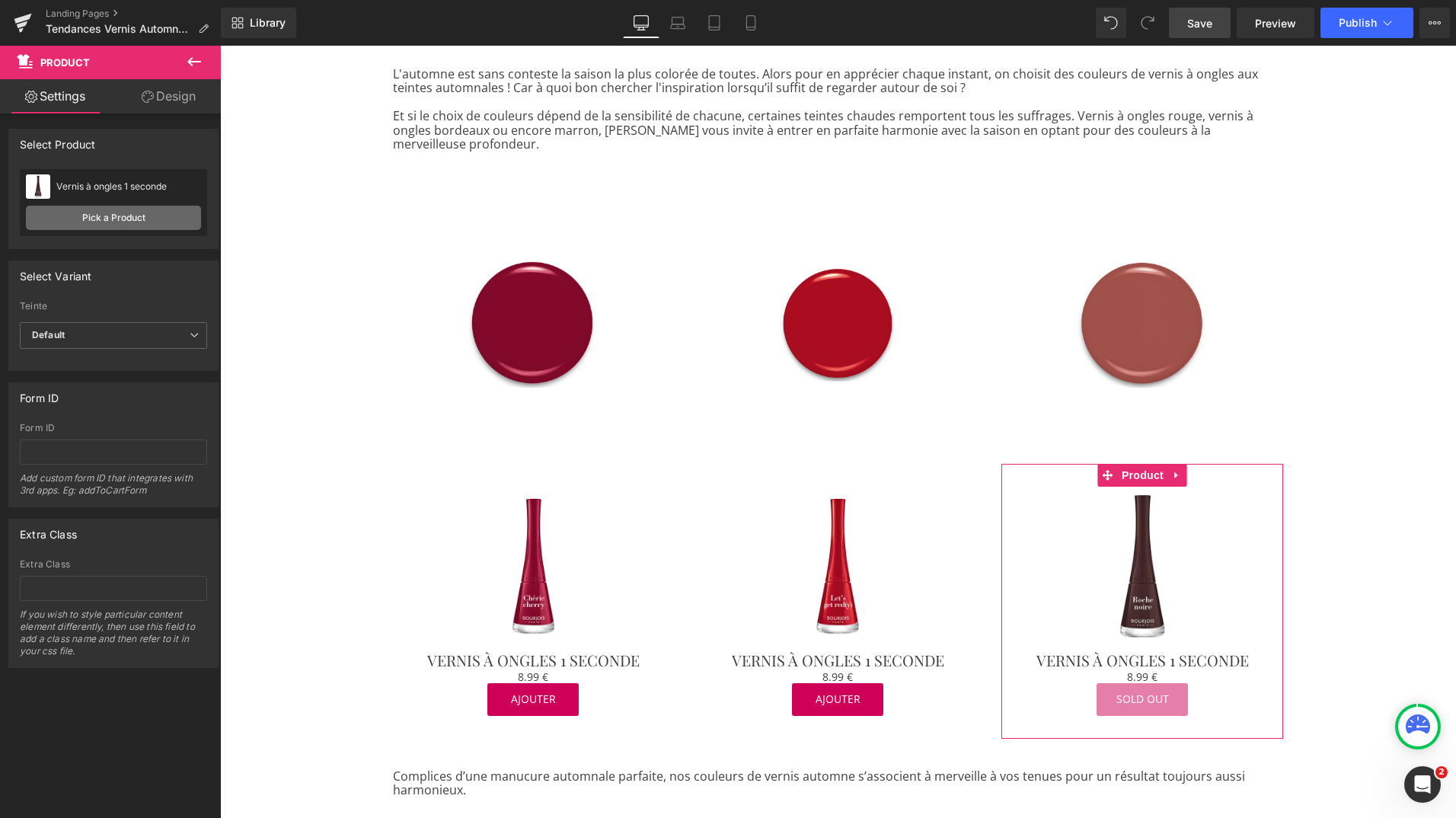
click at [135, 217] on link "Pick a Product" at bounding box center [113, 218] width 175 height 24
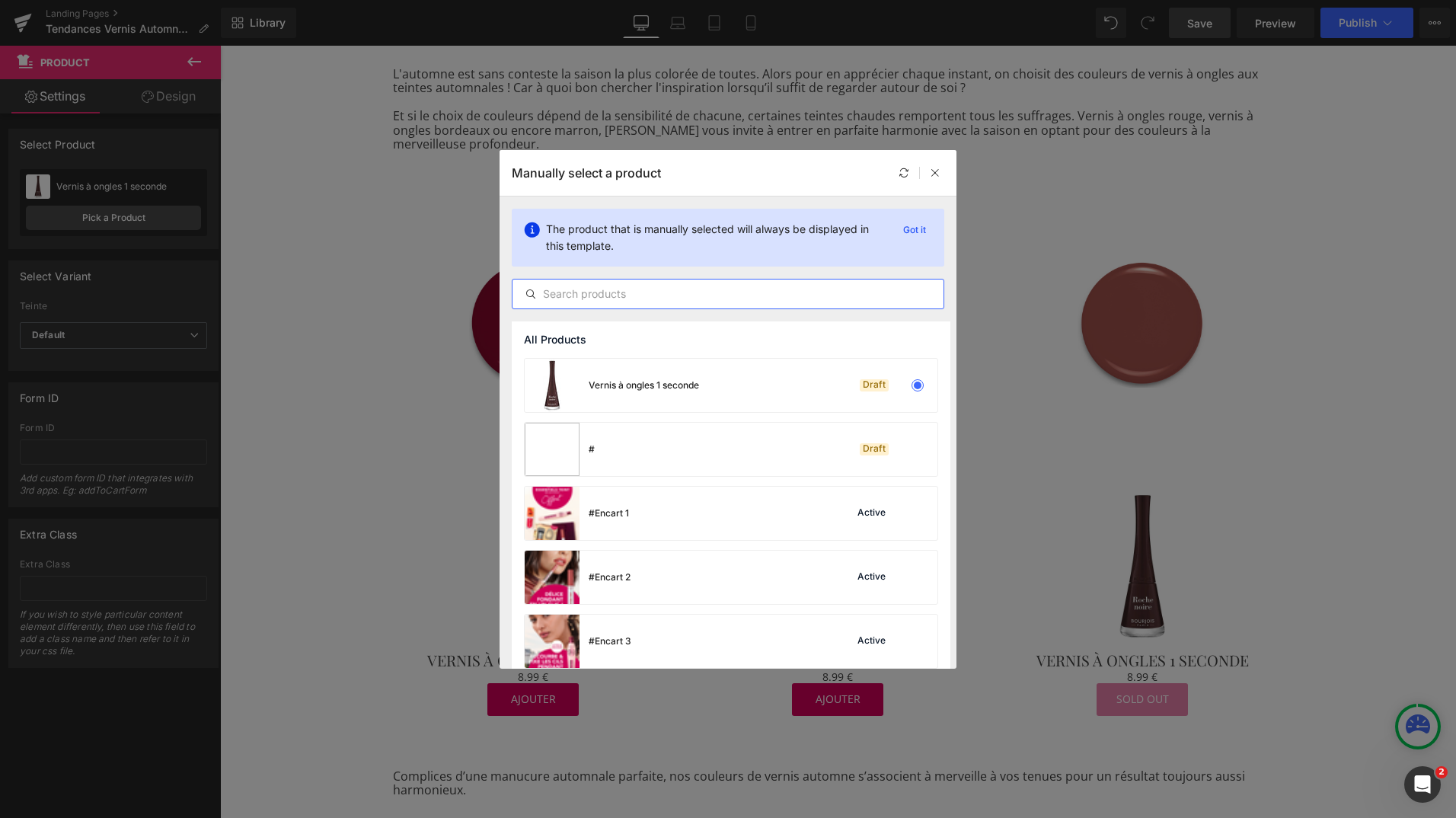
click at [604, 295] on input "text" at bounding box center [728, 293] width 431 height 18
paste input "Vernis à ongles 1 seconde"
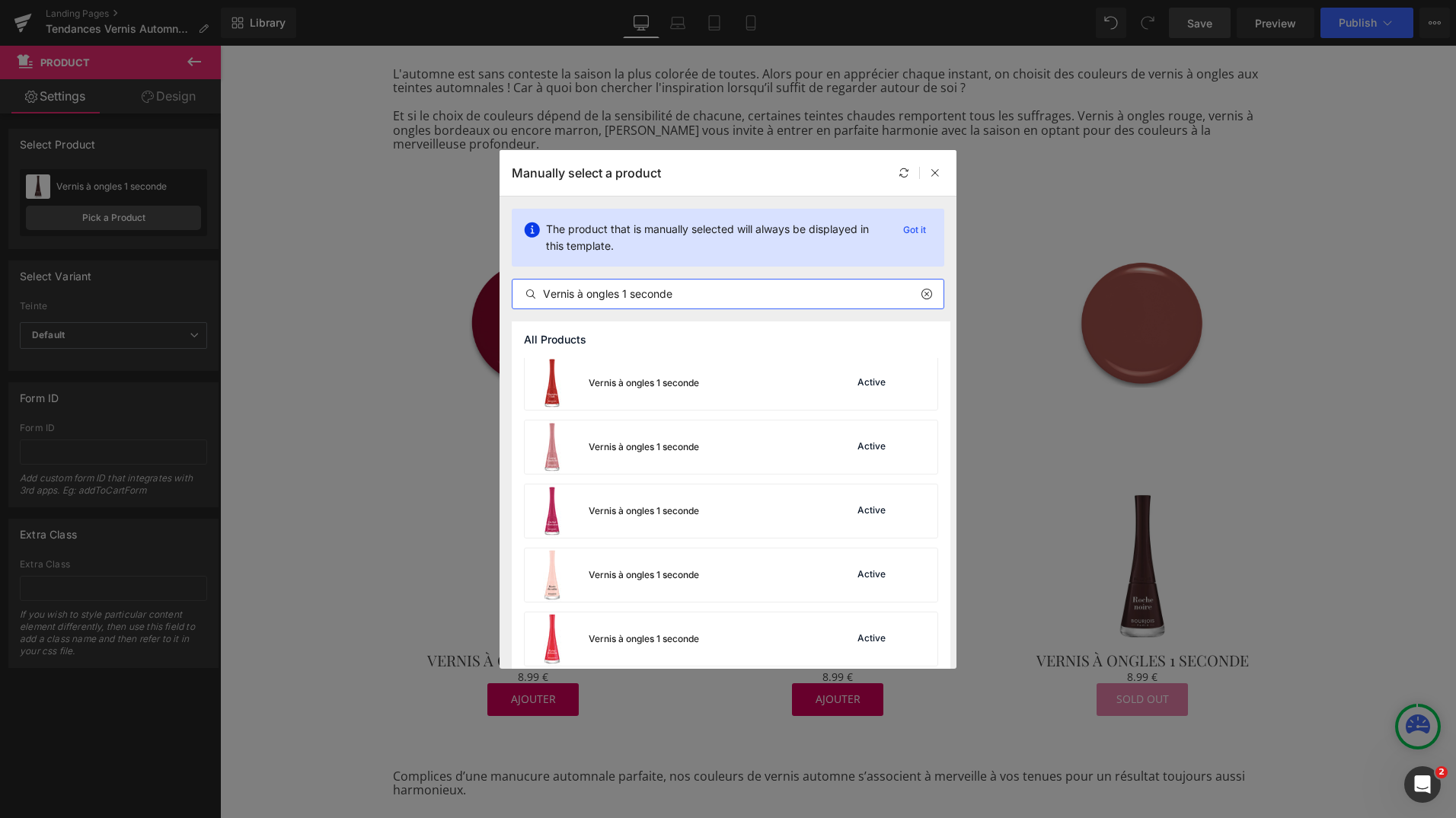
scroll to position [259, 0]
type input "Vernis à ongles 1 seconde"
click at [728, 445] on div "Vernis à ongles 1 seconde Active" at bounding box center [731, 446] width 413 height 54
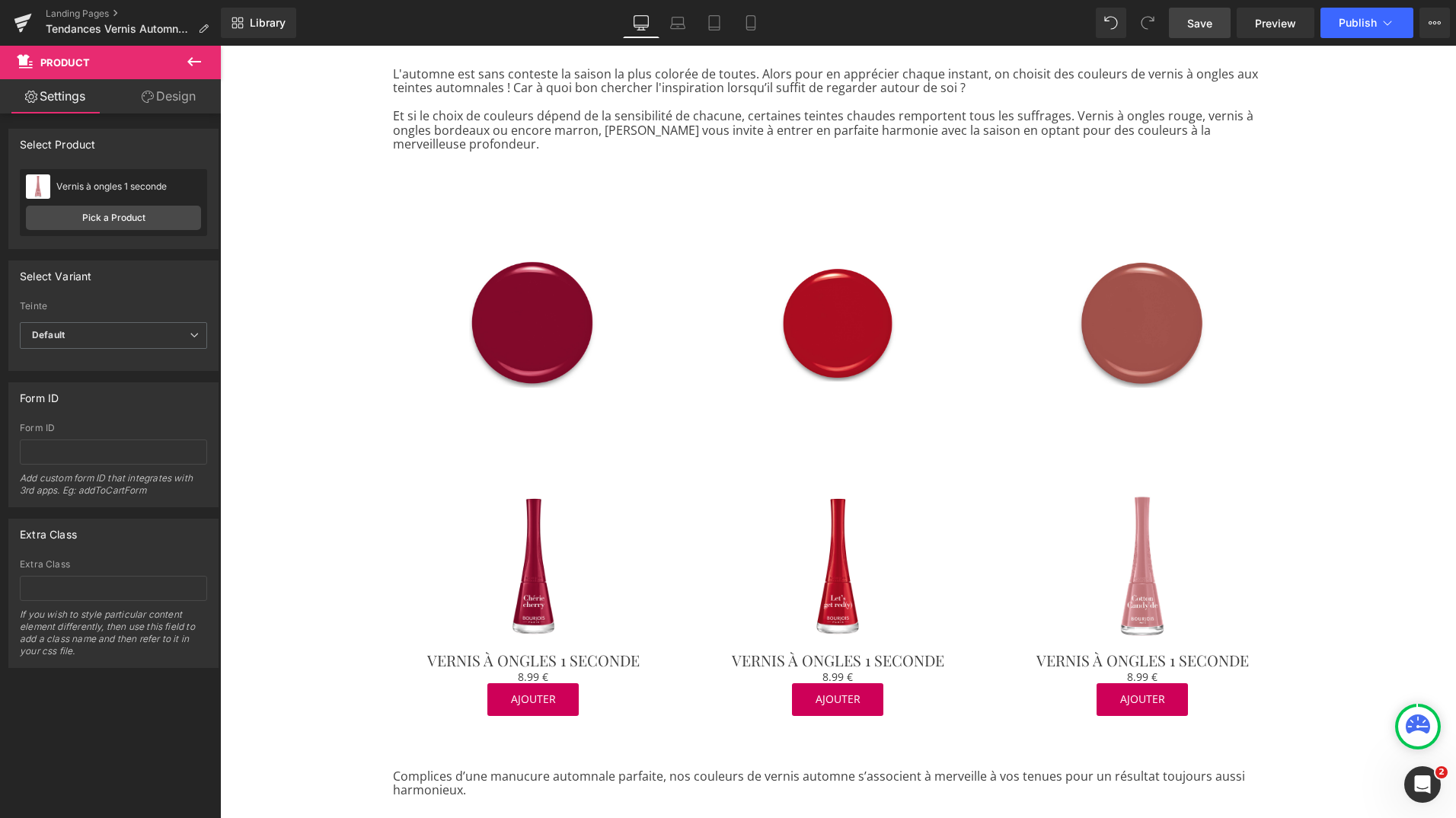
click at [1187, 26] on link "Save" at bounding box center [1200, 23] width 62 height 30
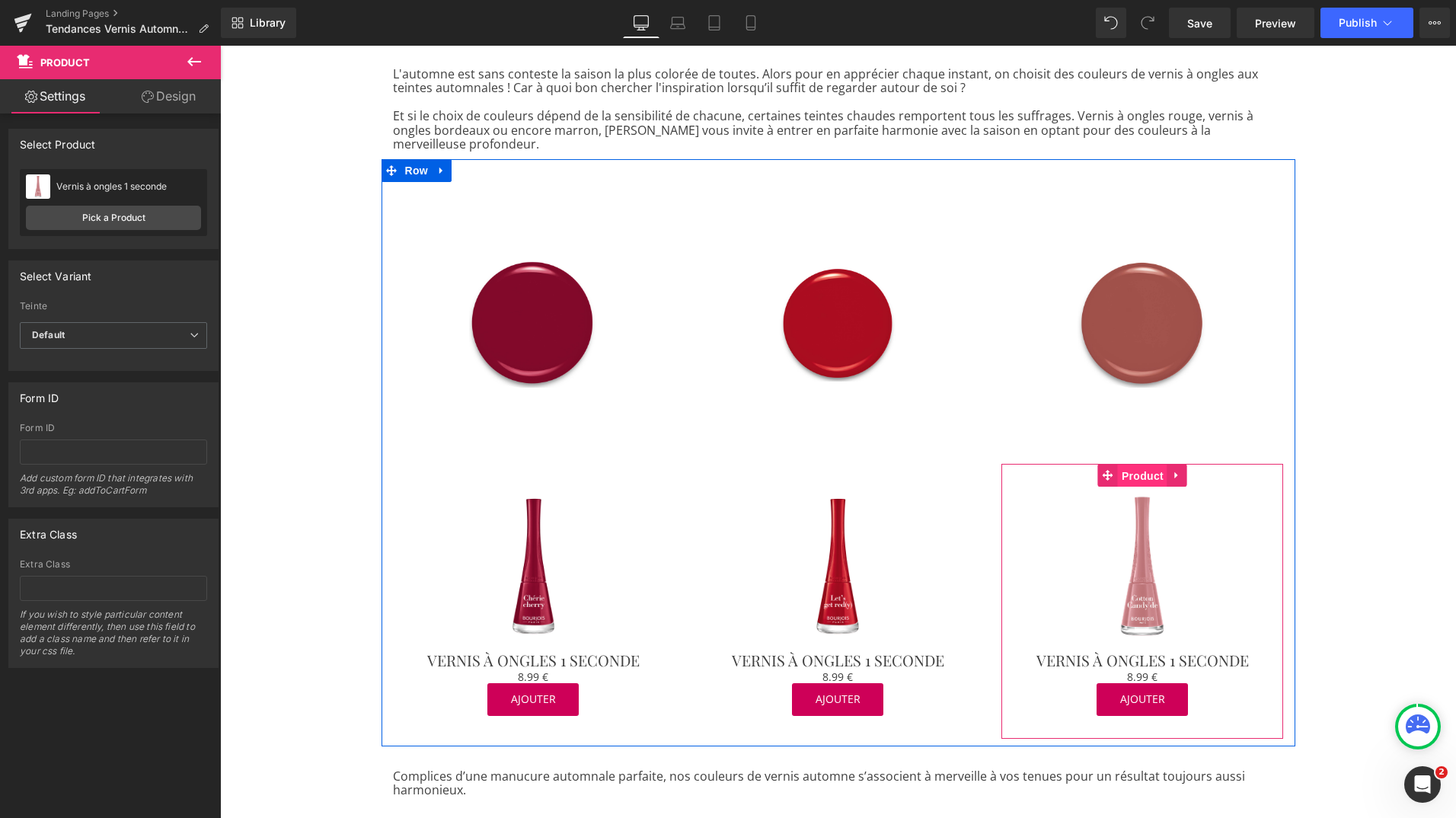
click at [1129, 468] on span "Product" at bounding box center [1143, 476] width 50 height 23
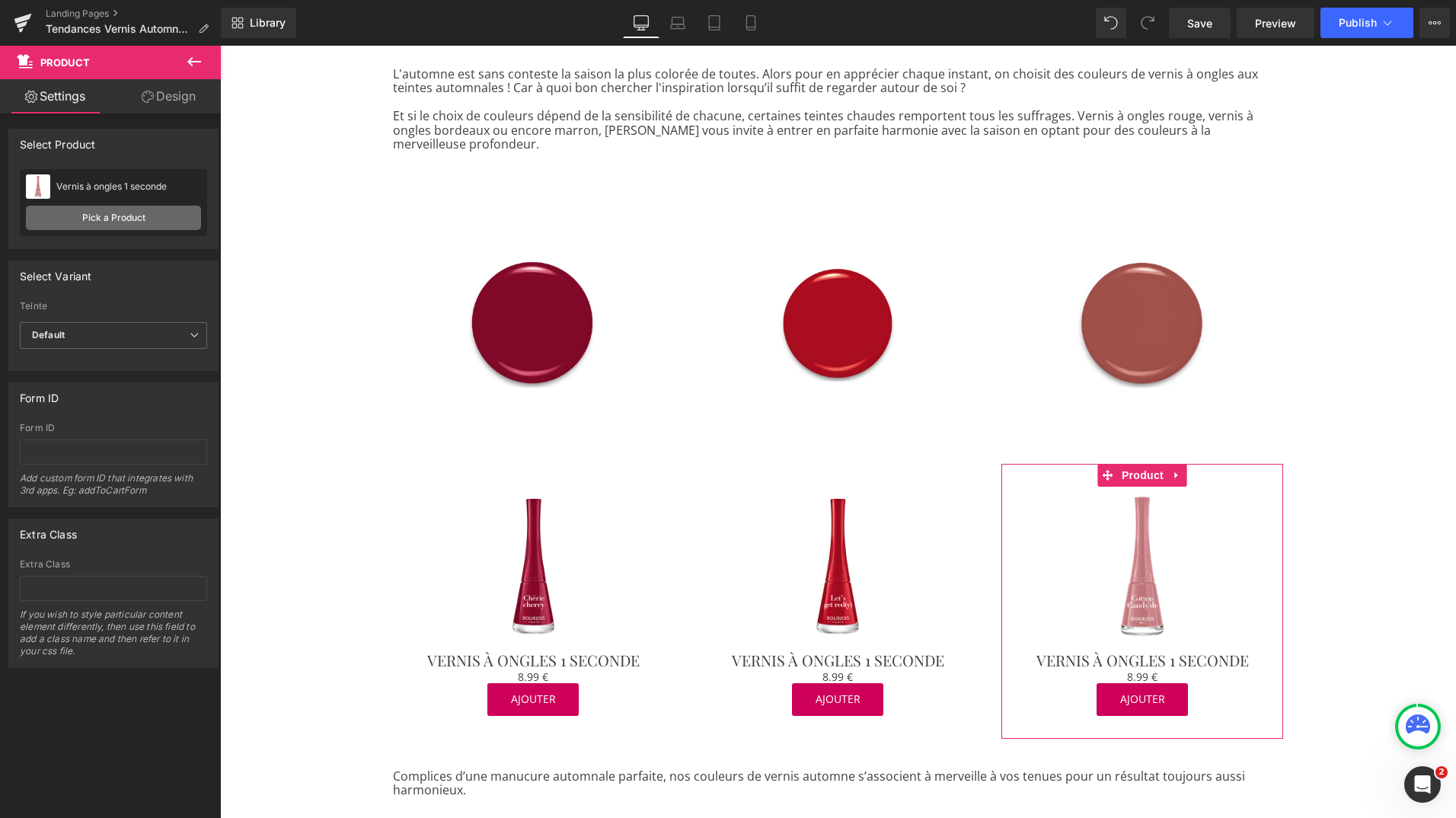
click at [115, 213] on link "Pick a Product" at bounding box center [113, 218] width 175 height 24
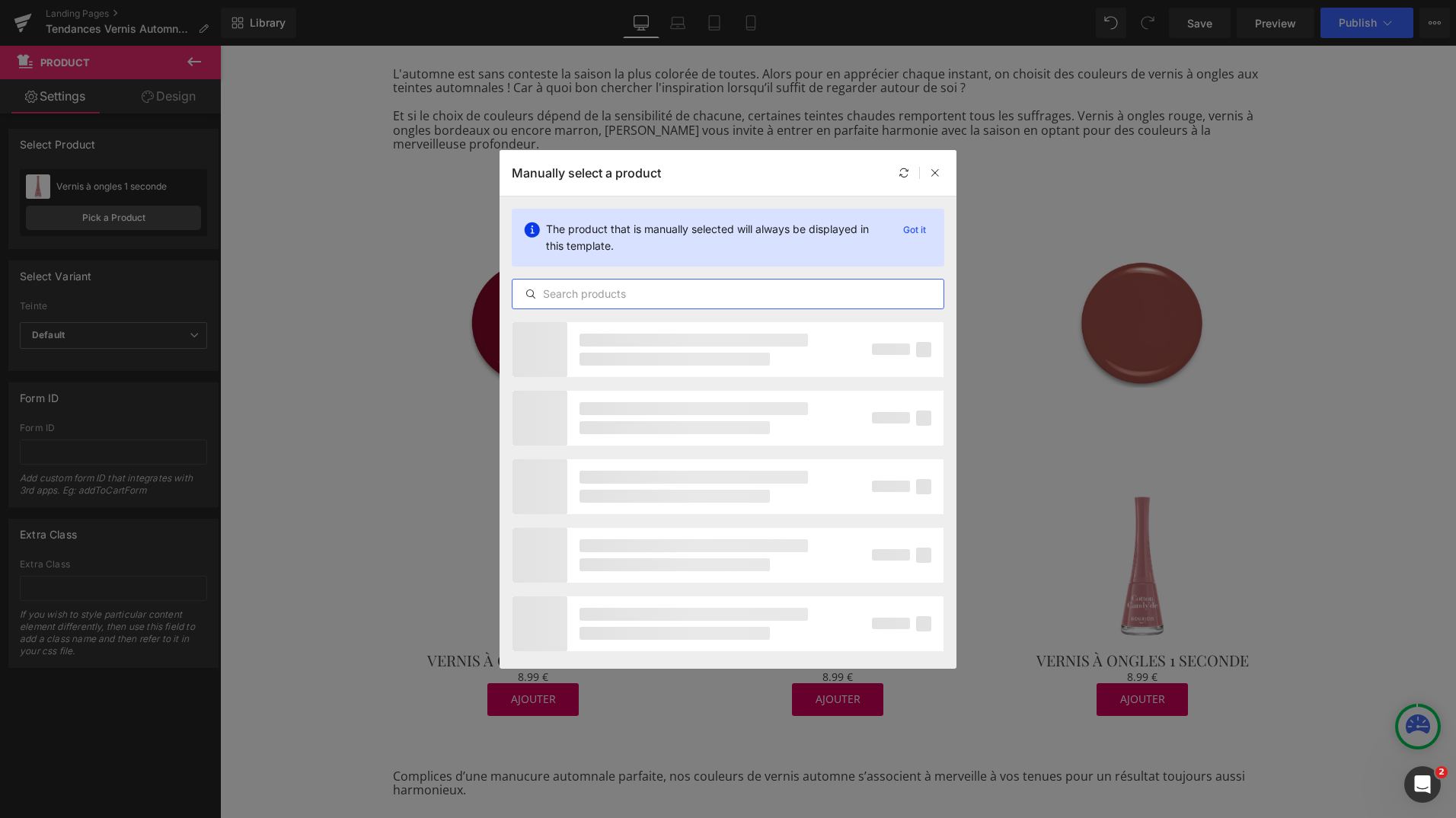
click at [562, 287] on input "text" at bounding box center [728, 293] width 431 height 18
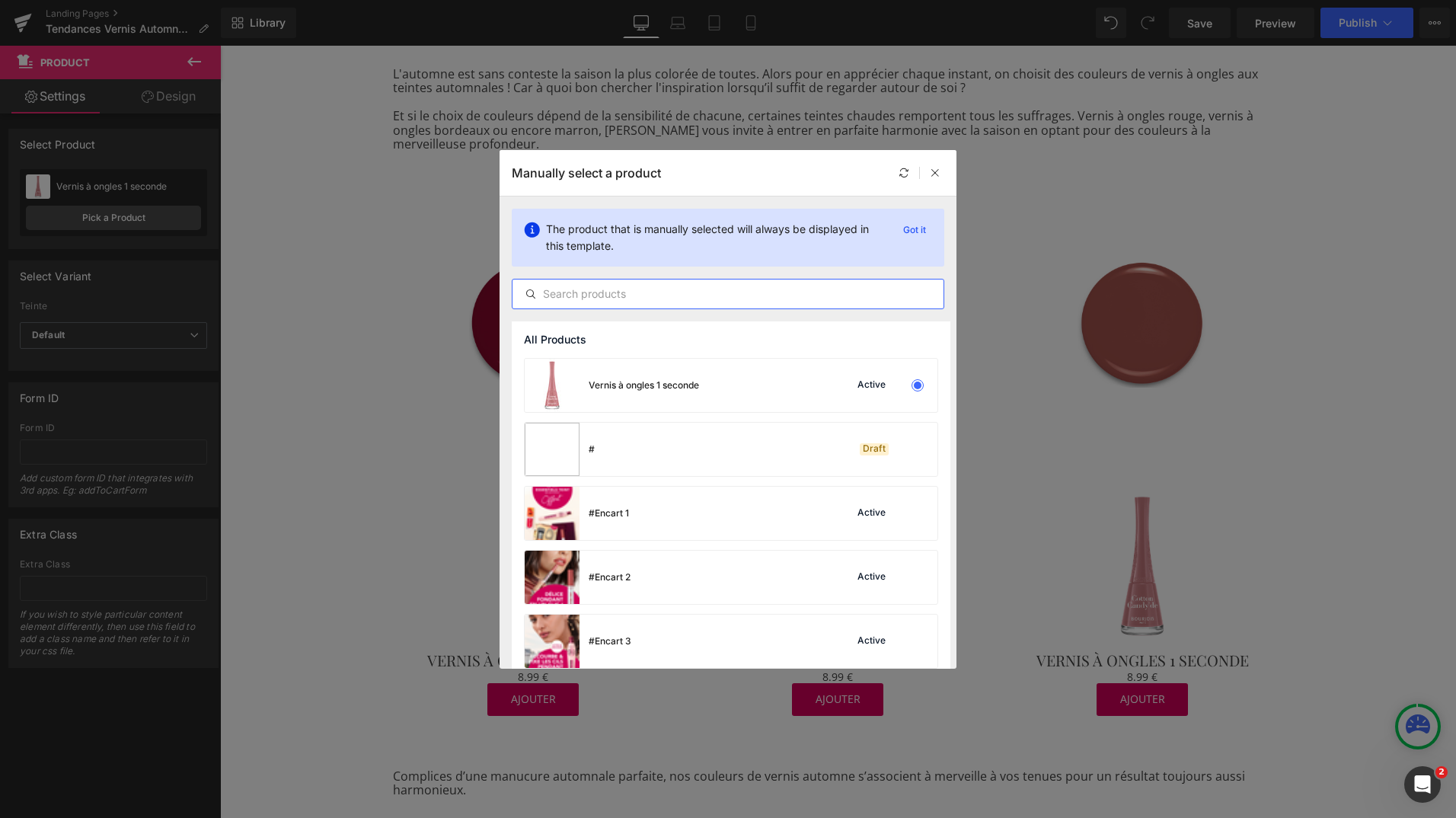
paste input "Vernis à ongles 1 seconde"
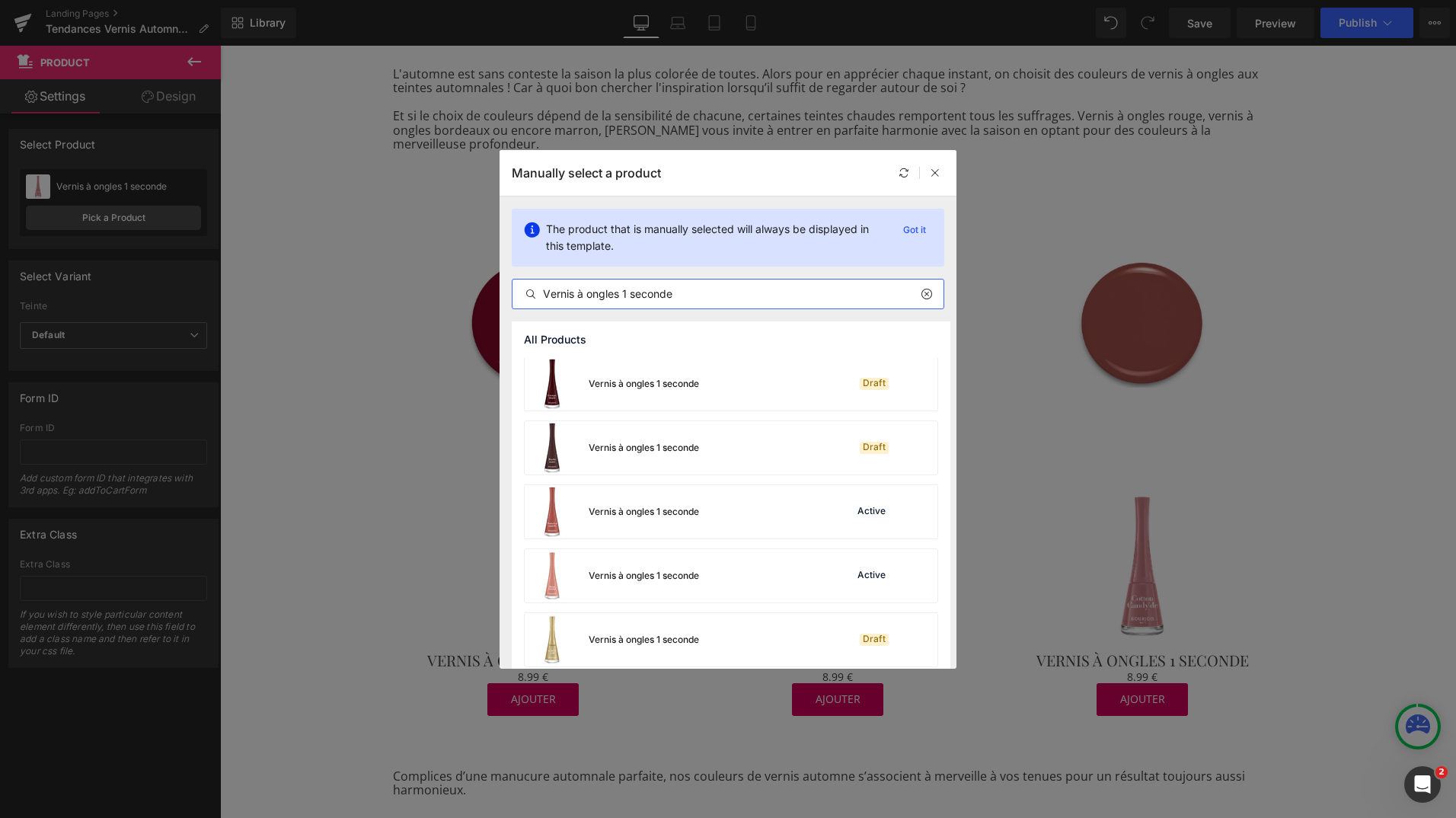
scroll to position [578, 0]
type input "Vernis à ongles 1 seconde"
click at [683, 511] on div "Vernis à ongles 1 seconde" at bounding box center [644, 510] width 111 height 14
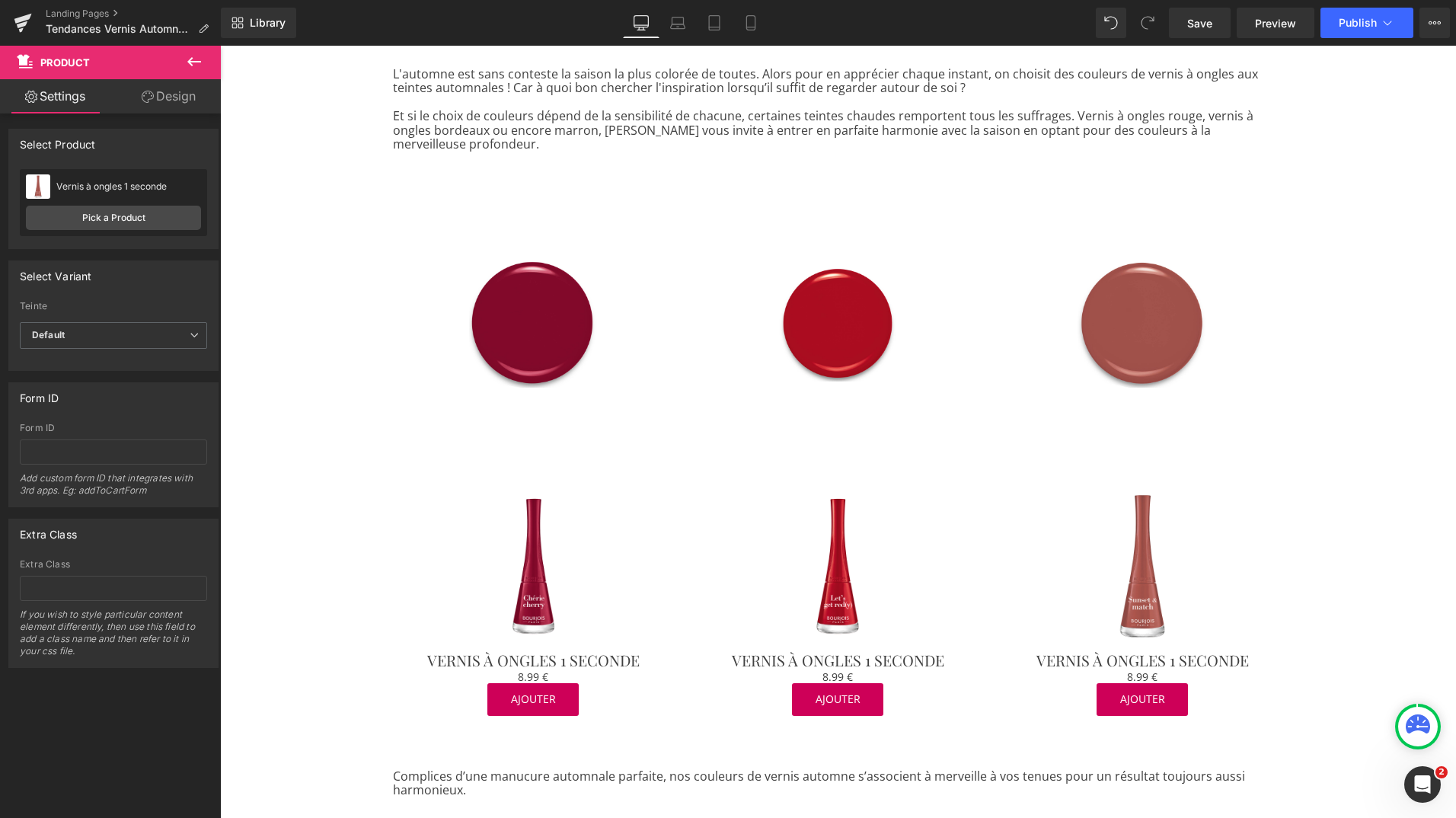
click at [1196, 40] on div "Library Desktop Desktop Laptop Tablet Mobile Save Preview Publish Scheduled Vie…" at bounding box center [838, 22] width 1235 height 46
drag, startPoint x: 1194, startPoint y: 22, endPoint x: 1054, endPoint y: 347, distance: 353.9
click at [1194, 22] on span "Save" at bounding box center [1200, 23] width 25 height 16
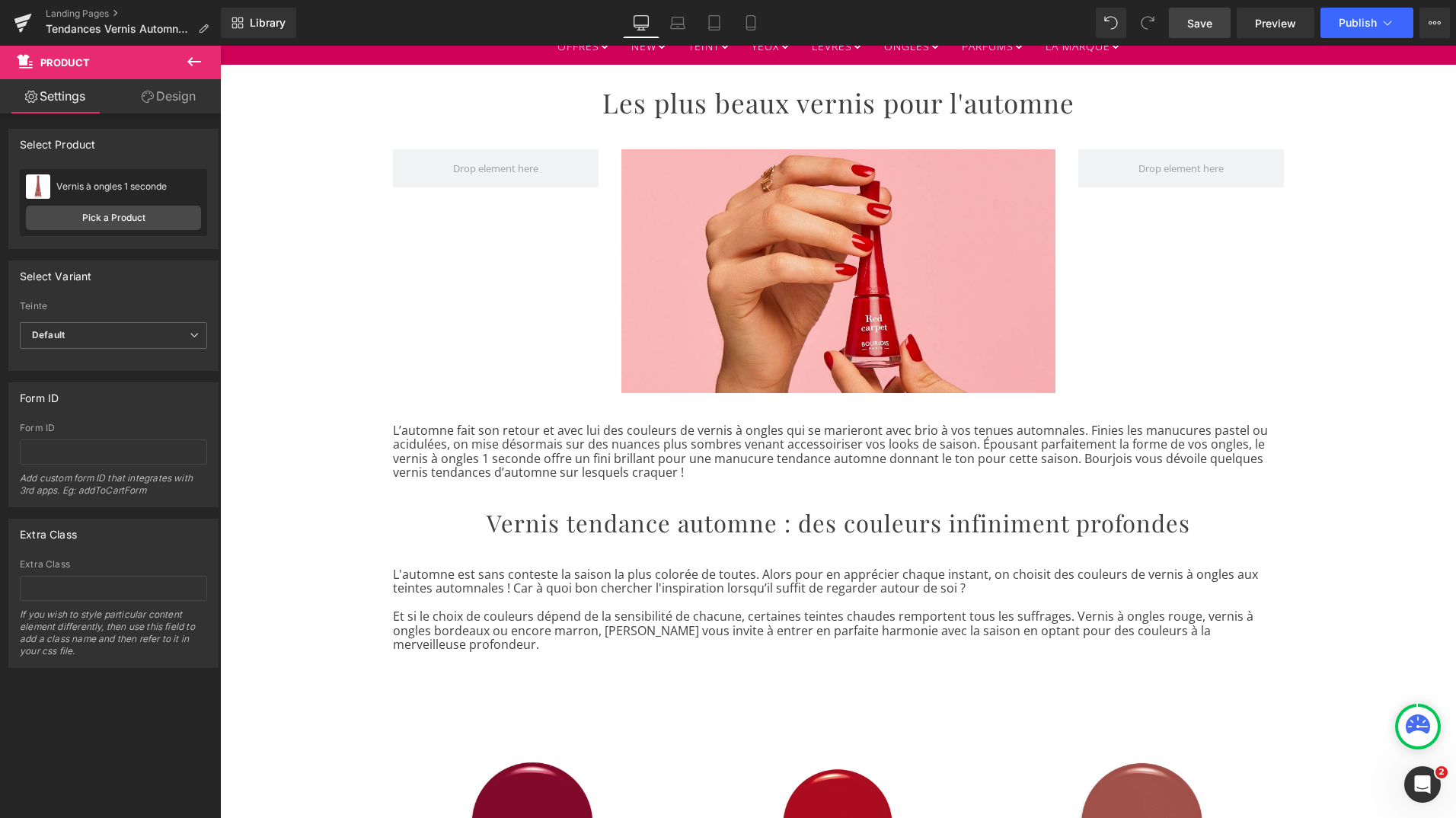
scroll to position [0, 0]
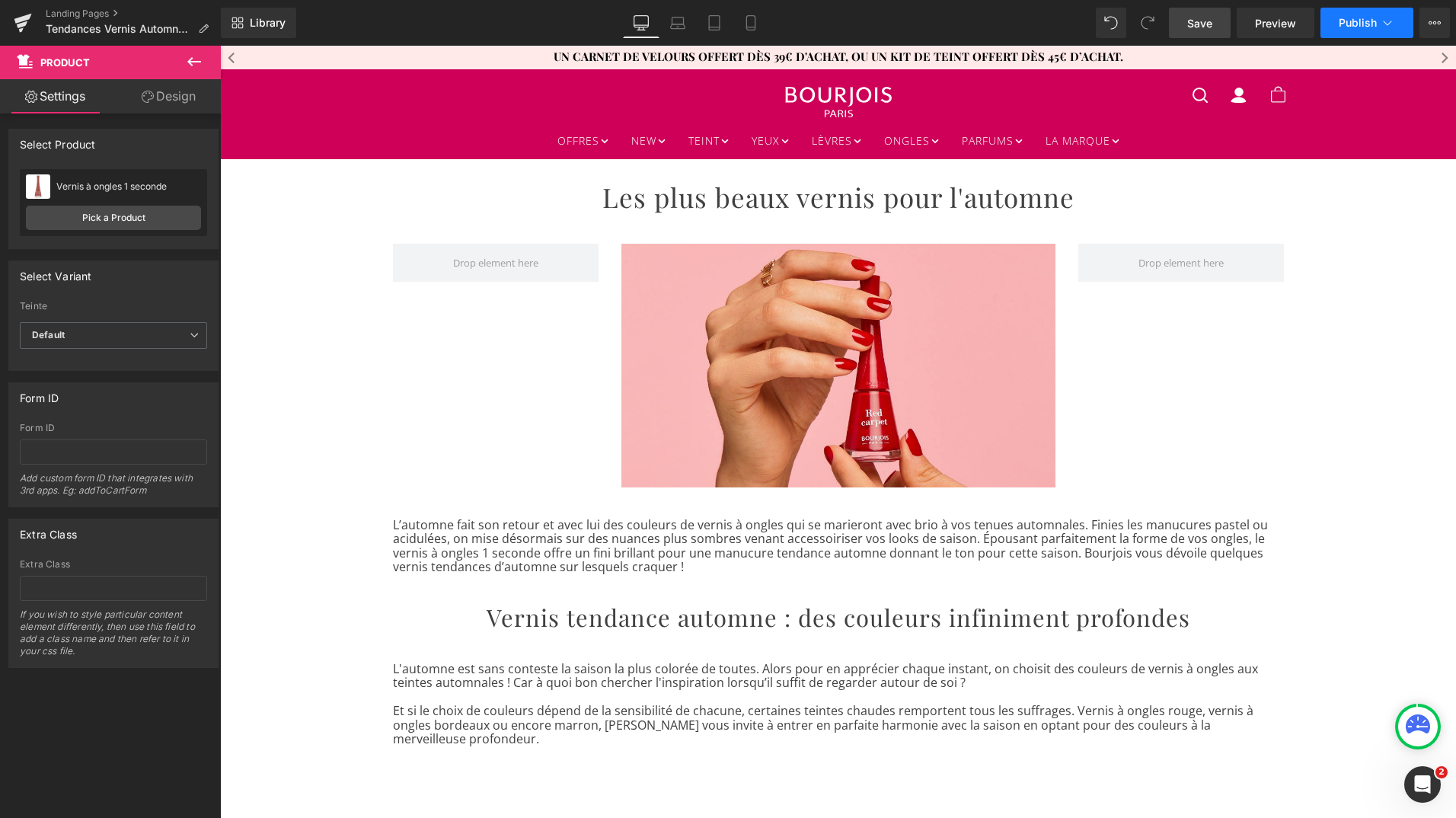
click at [1351, 17] on span "Publish" at bounding box center [1358, 22] width 38 height 12
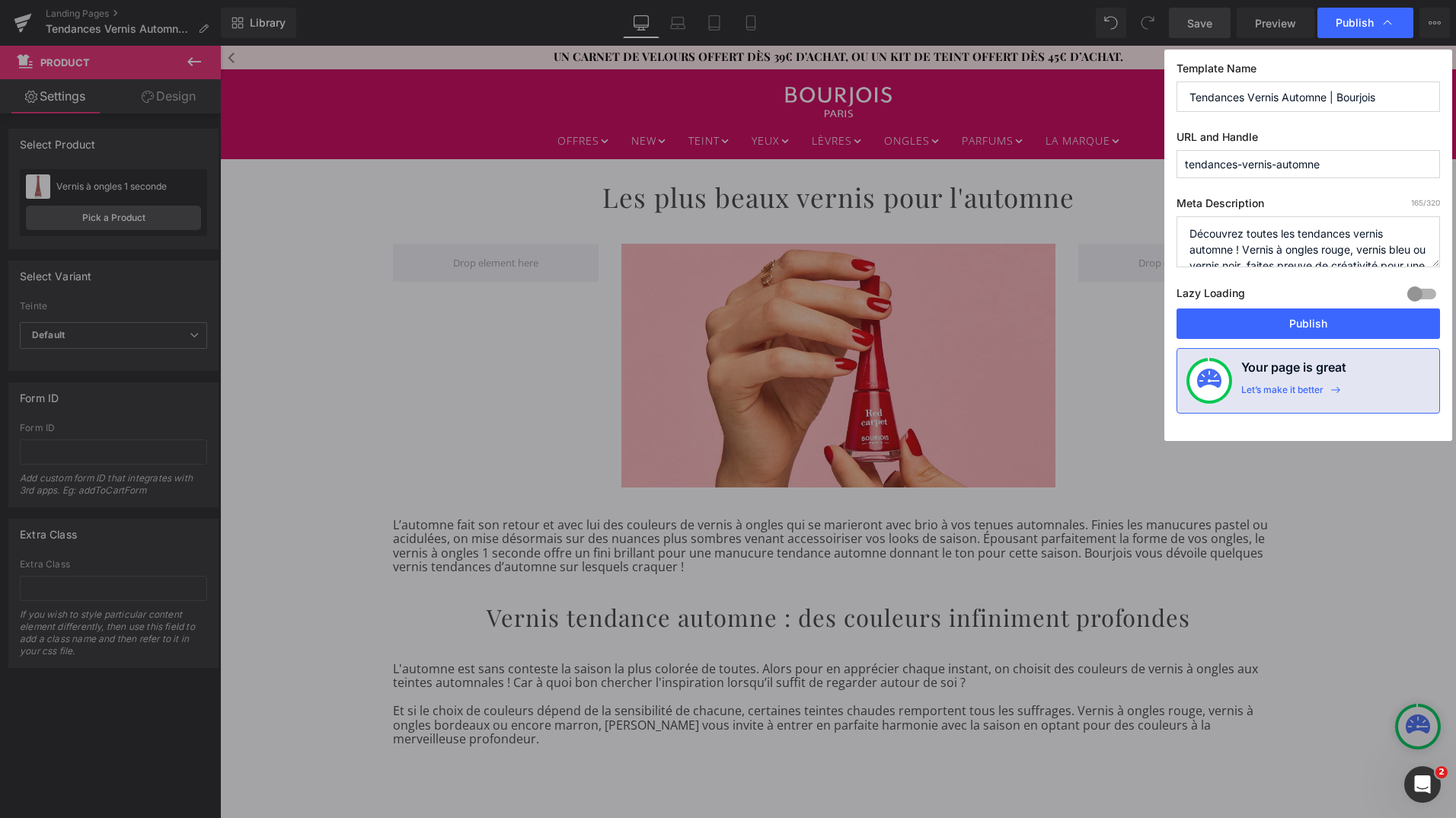
drag, startPoint x: 1326, startPoint y: 98, endPoint x: 1186, endPoint y: 95, distance: 140.0
click at [1186, 95] on input "Tendances Vernis Automne | Bourjois" at bounding box center [1308, 97] width 264 height 30
click at [1254, 321] on button "Publish" at bounding box center [1308, 324] width 264 height 30
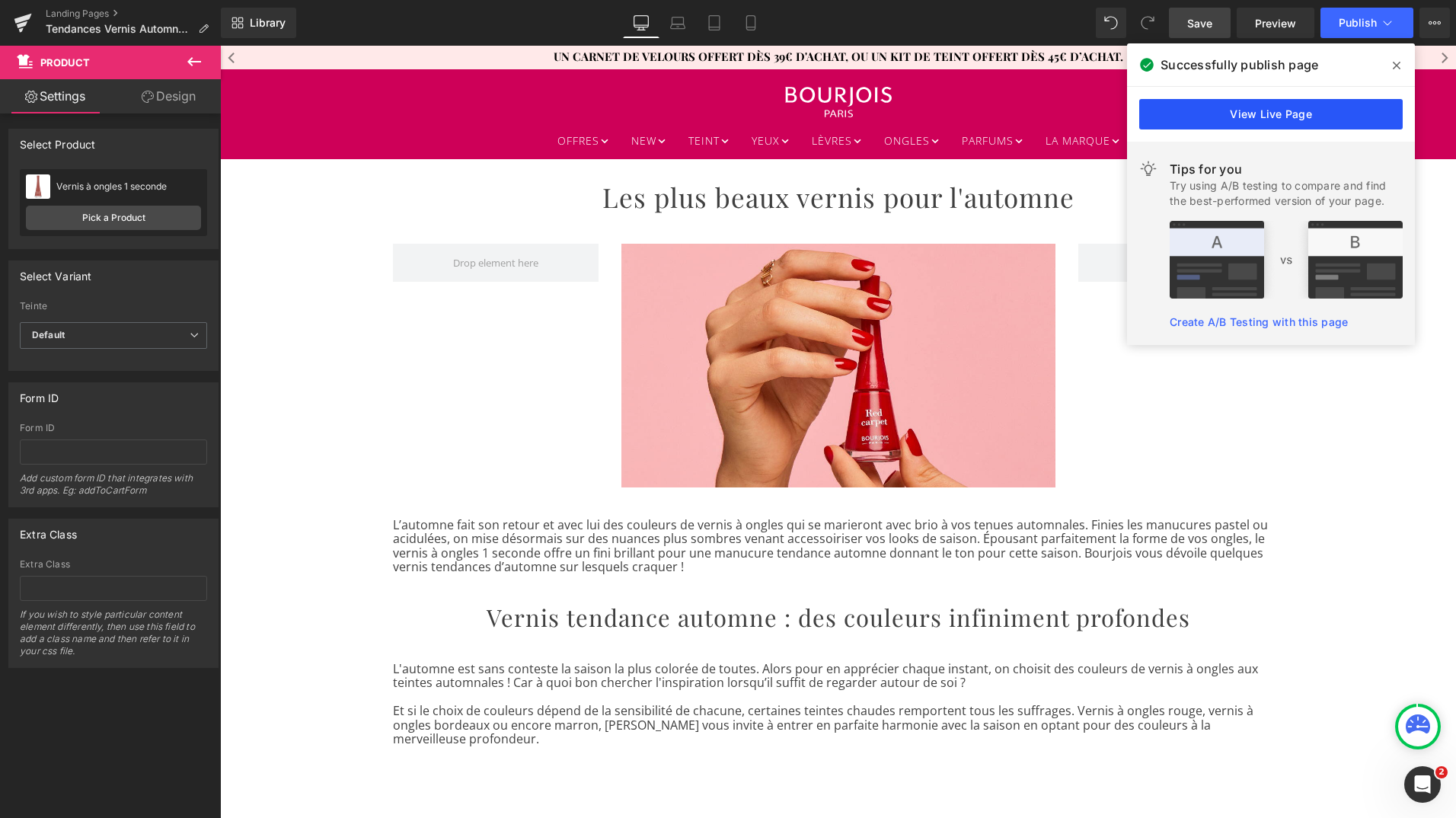
click at [1286, 113] on link "View Live Page" at bounding box center [1271, 115] width 264 height 30
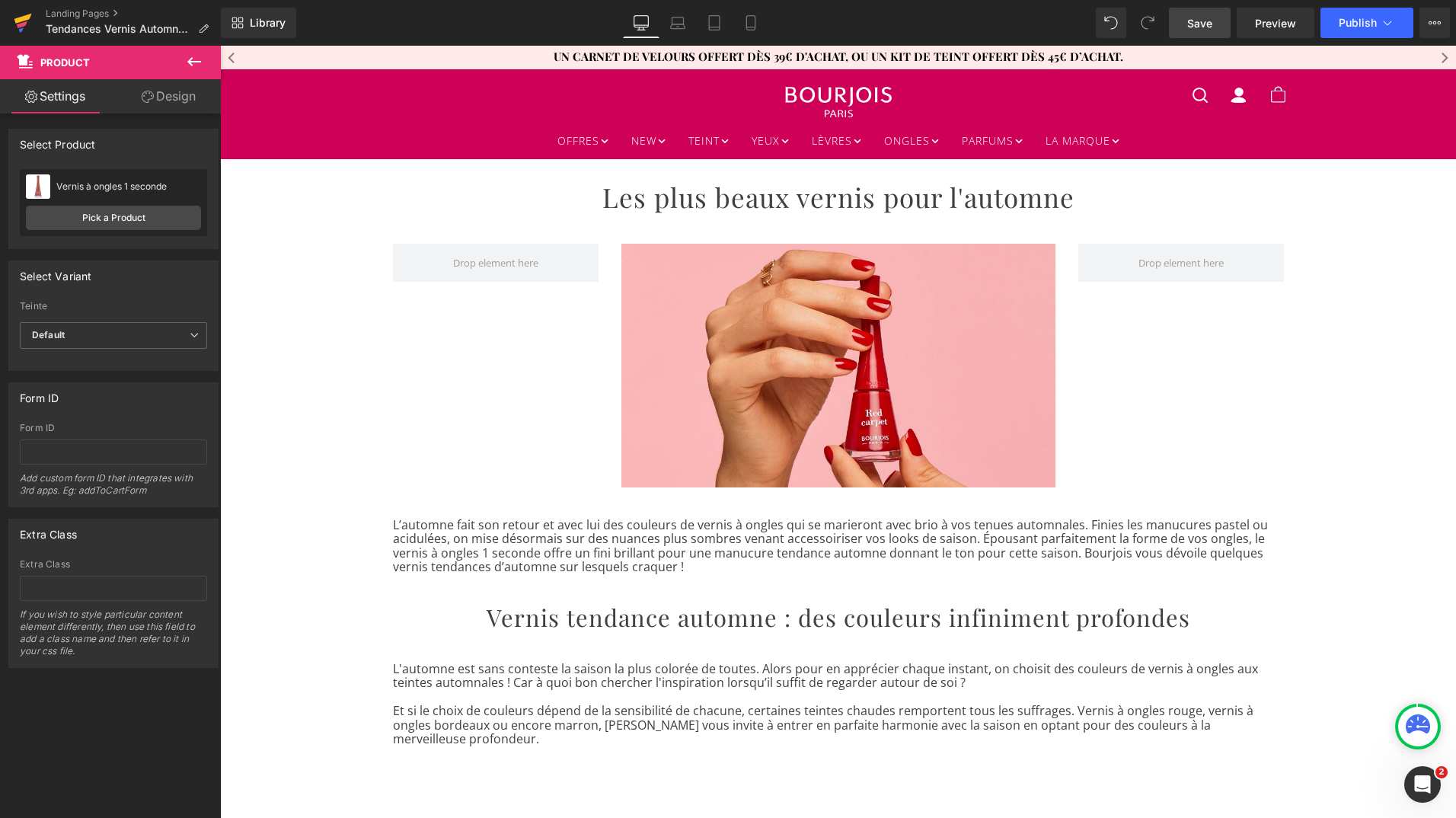
click at [21, 24] on icon at bounding box center [22, 25] width 10 height 7
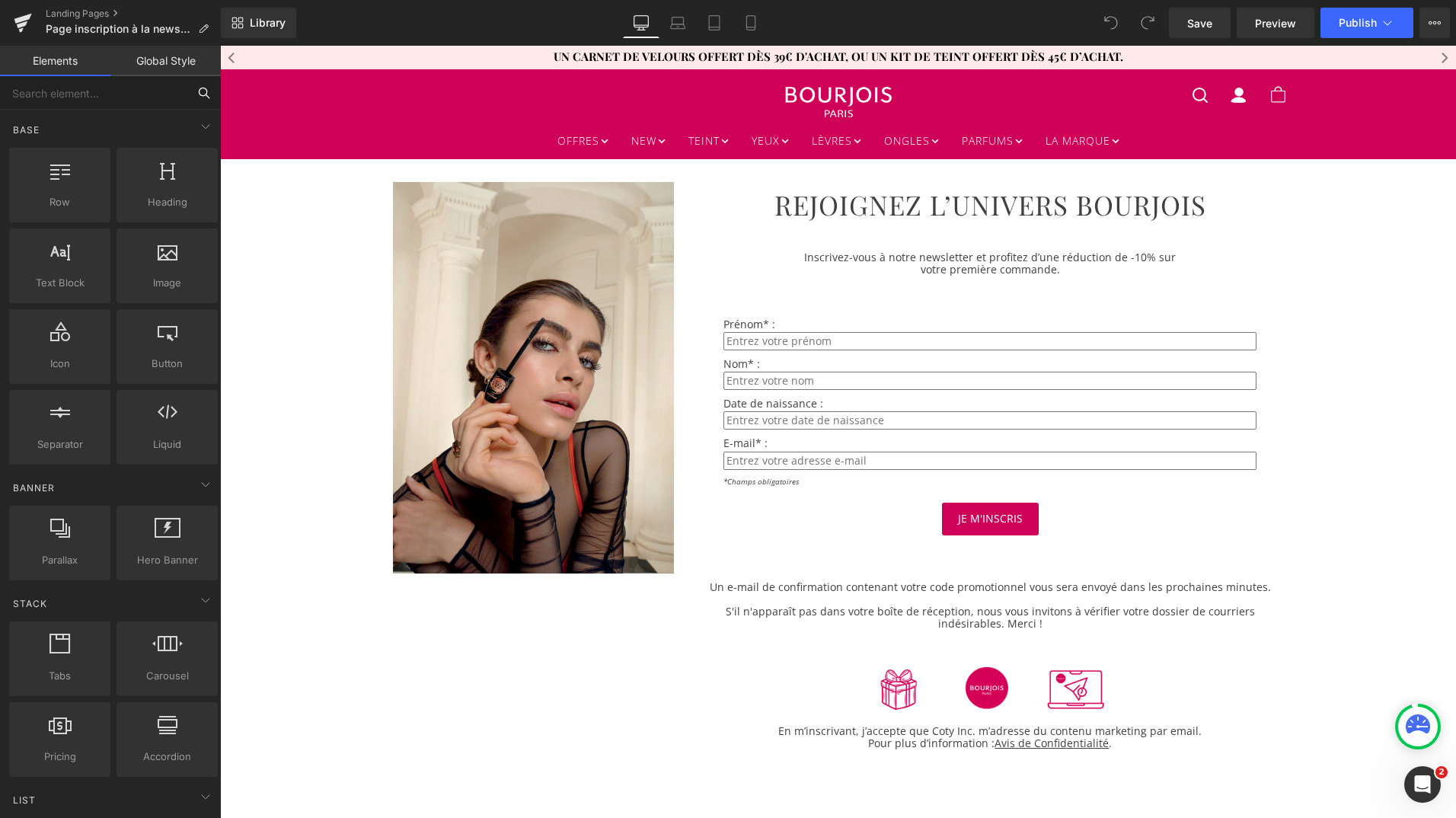
click at [107, 90] on input "text" at bounding box center [94, 93] width 188 height 34
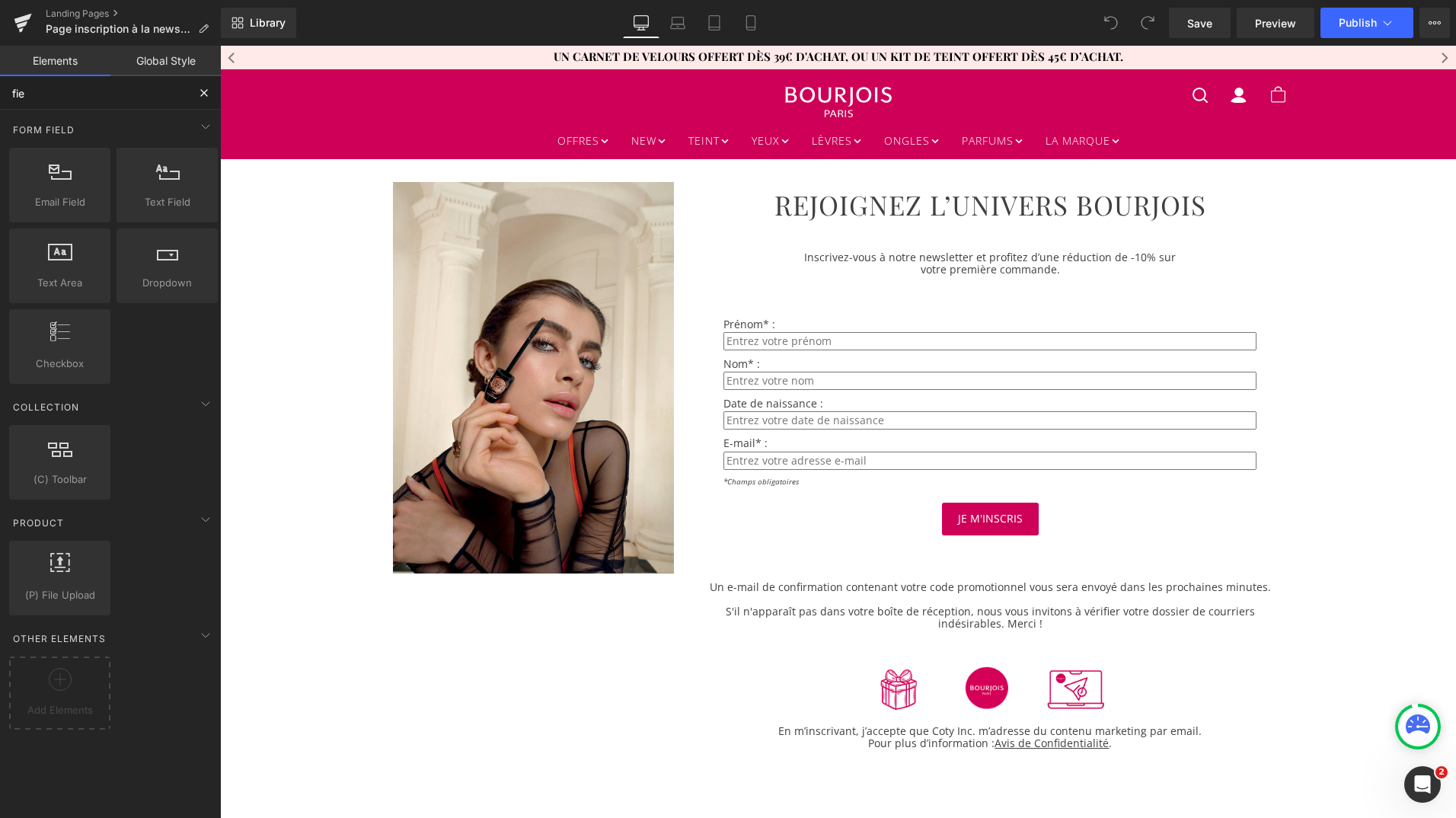
type input "fiel"
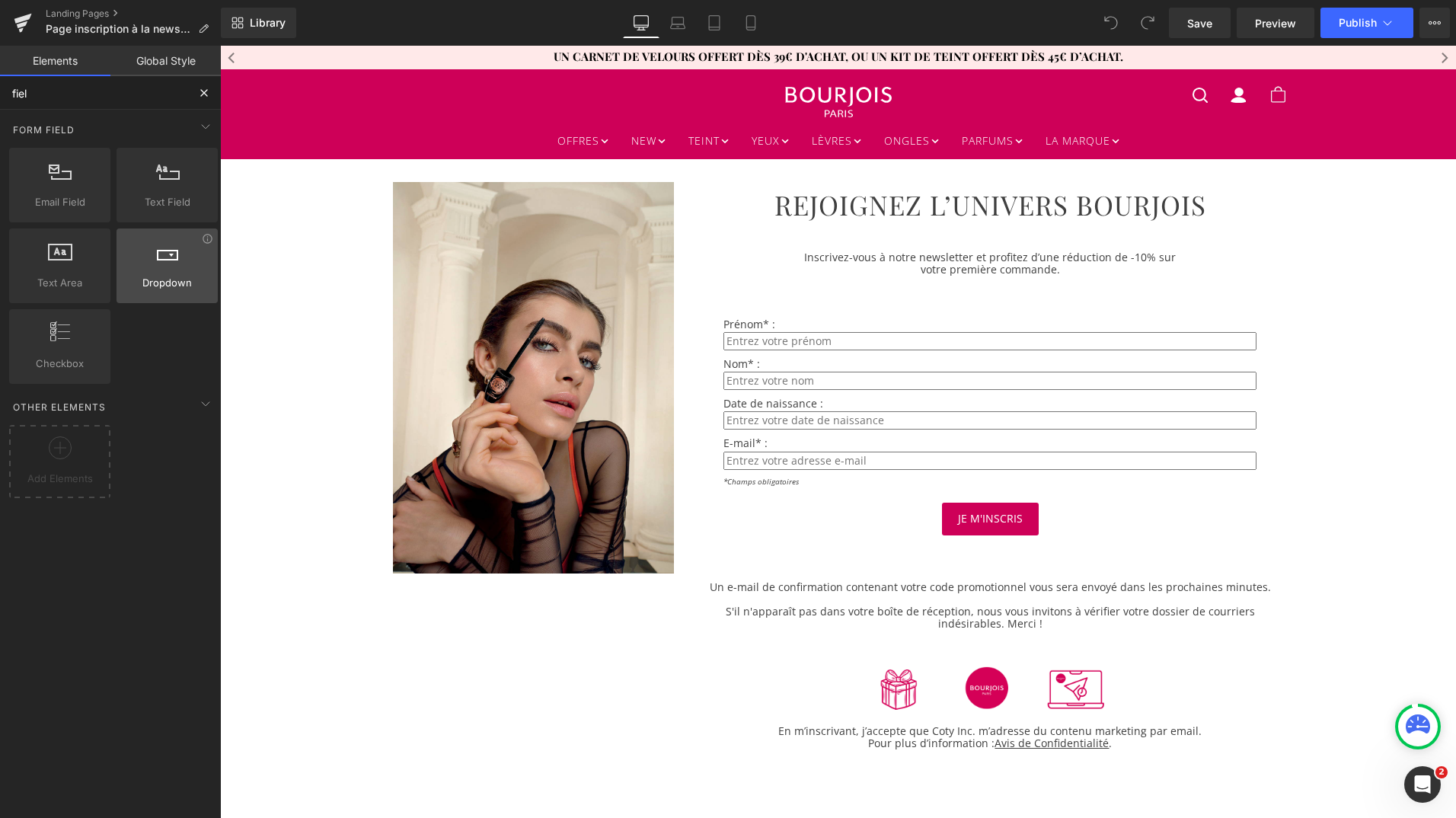
click at [168, 268] on div at bounding box center [167, 257] width 92 height 34
click at [165, 260] on icon at bounding box center [167, 250] width 22 height 20
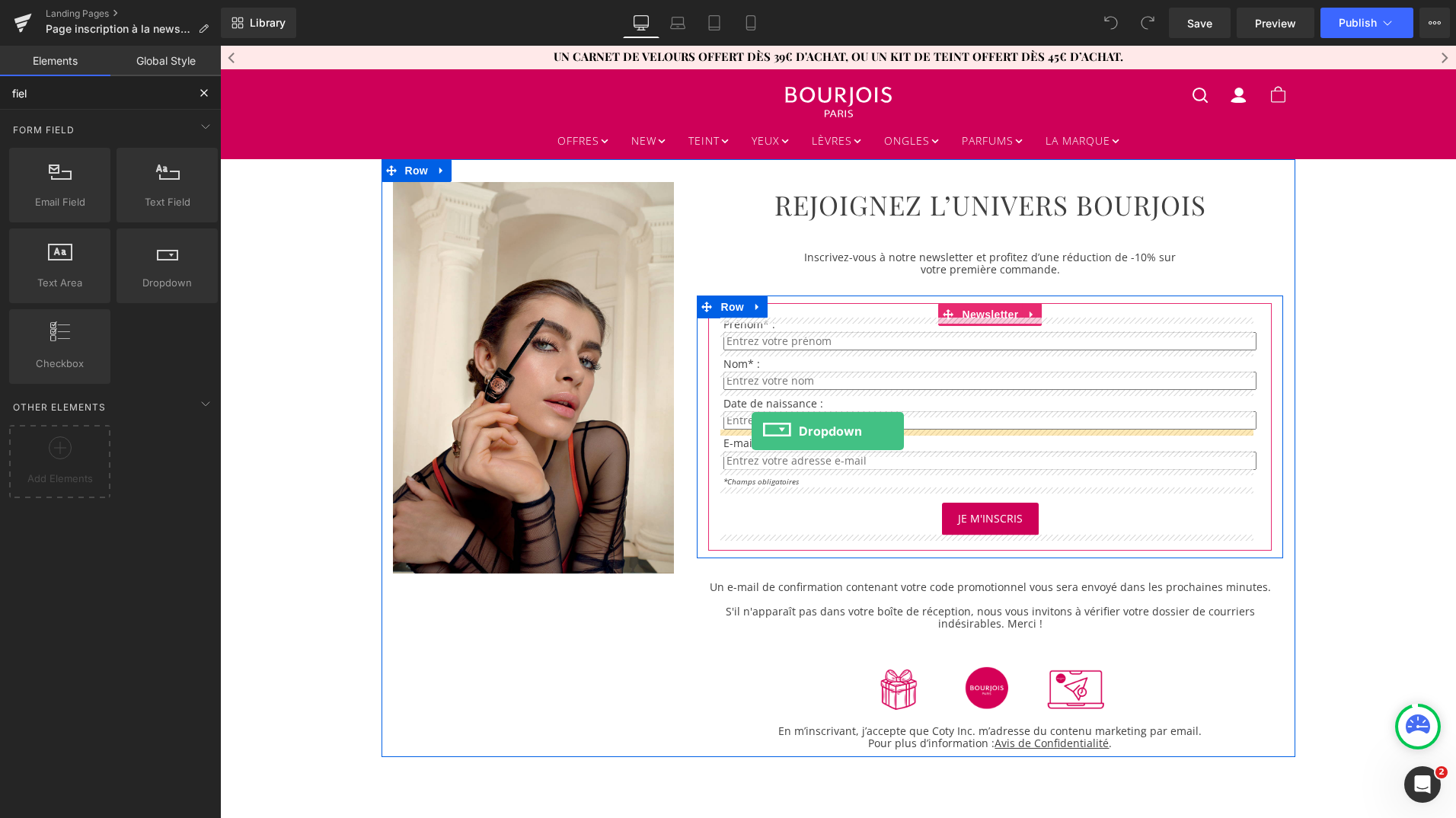
drag, startPoint x: 385, startPoint y: 305, endPoint x: 752, endPoint y: 431, distance: 388.0
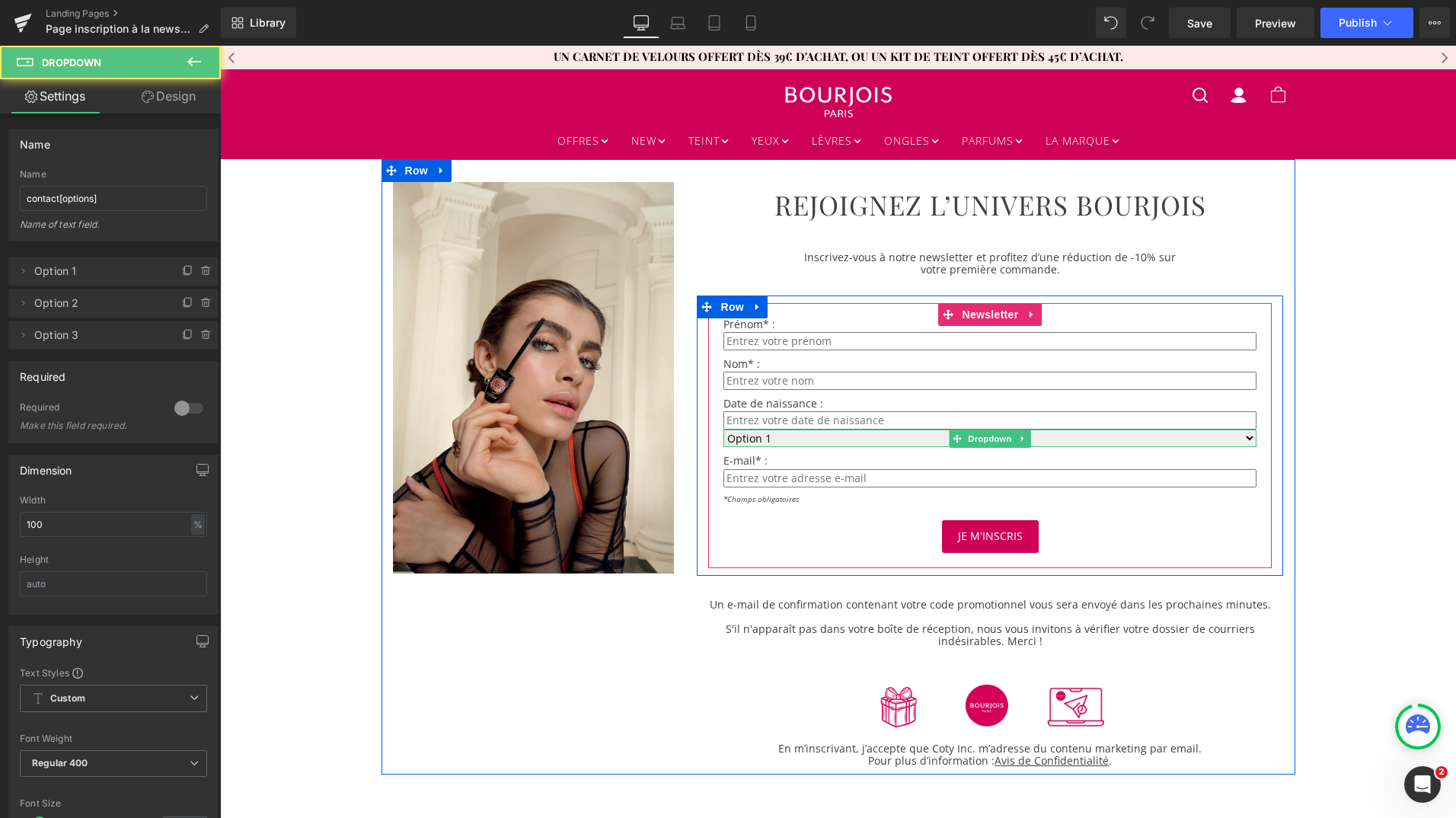
click at [788, 438] on select "Option 1 Option 2 Option 3" at bounding box center [990, 438] width 533 height 18
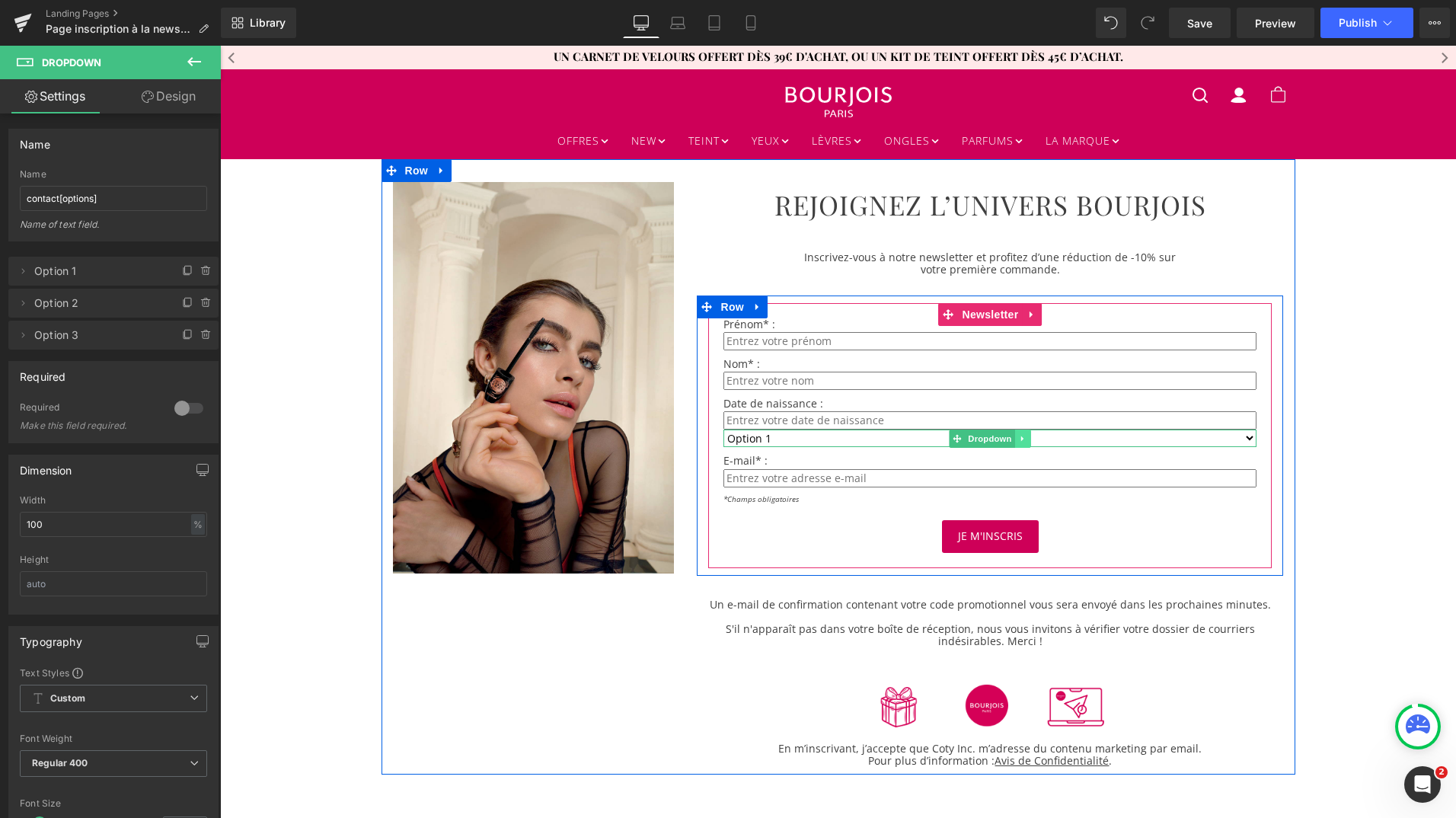
click at [1022, 438] on link at bounding box center [1023, 438] width 16 height 18
click at [1026, 437] on icon at bounding box center [1030, 438] width 8 height 9
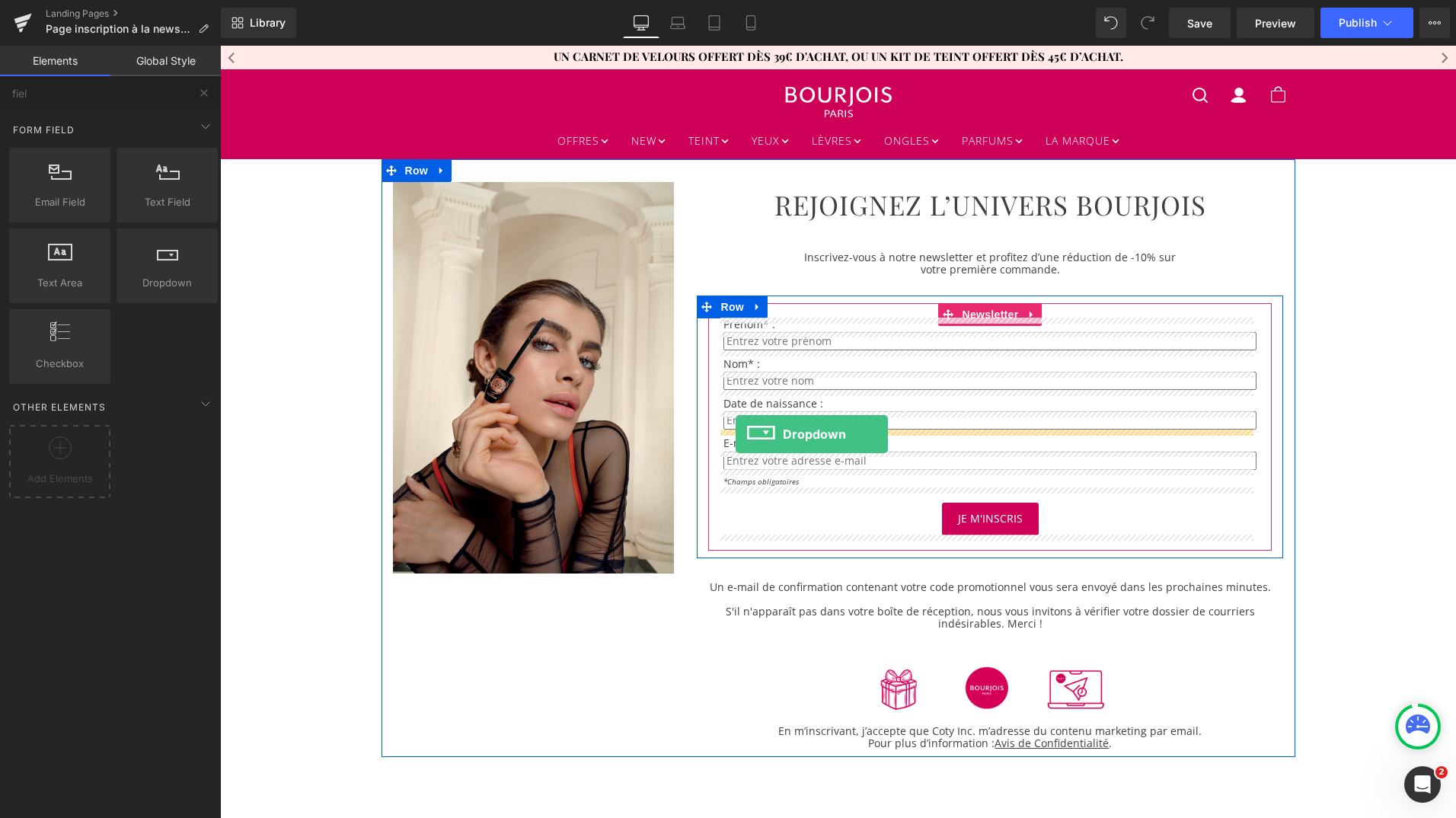
drag, startPoint x: 377, startPoint y: 319, endPoint x: 736, endPoint y: 434, distance: 377.0
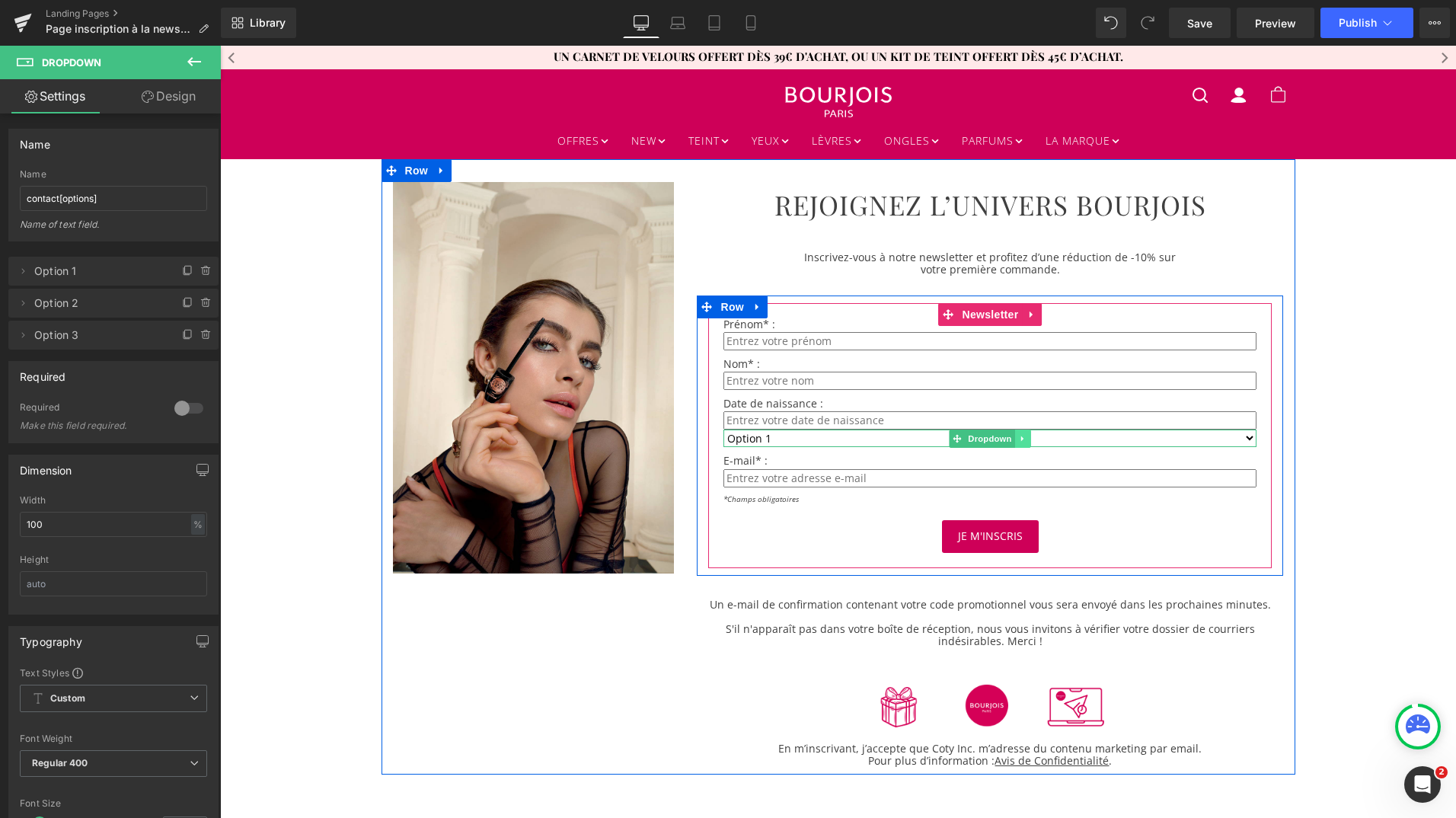
click at [1019, 437] on icon at bounding box center [1023, 438] width 8 height 9
click at [1011, 437] on icon at bounding box center [1015, 438] width 8 height 8
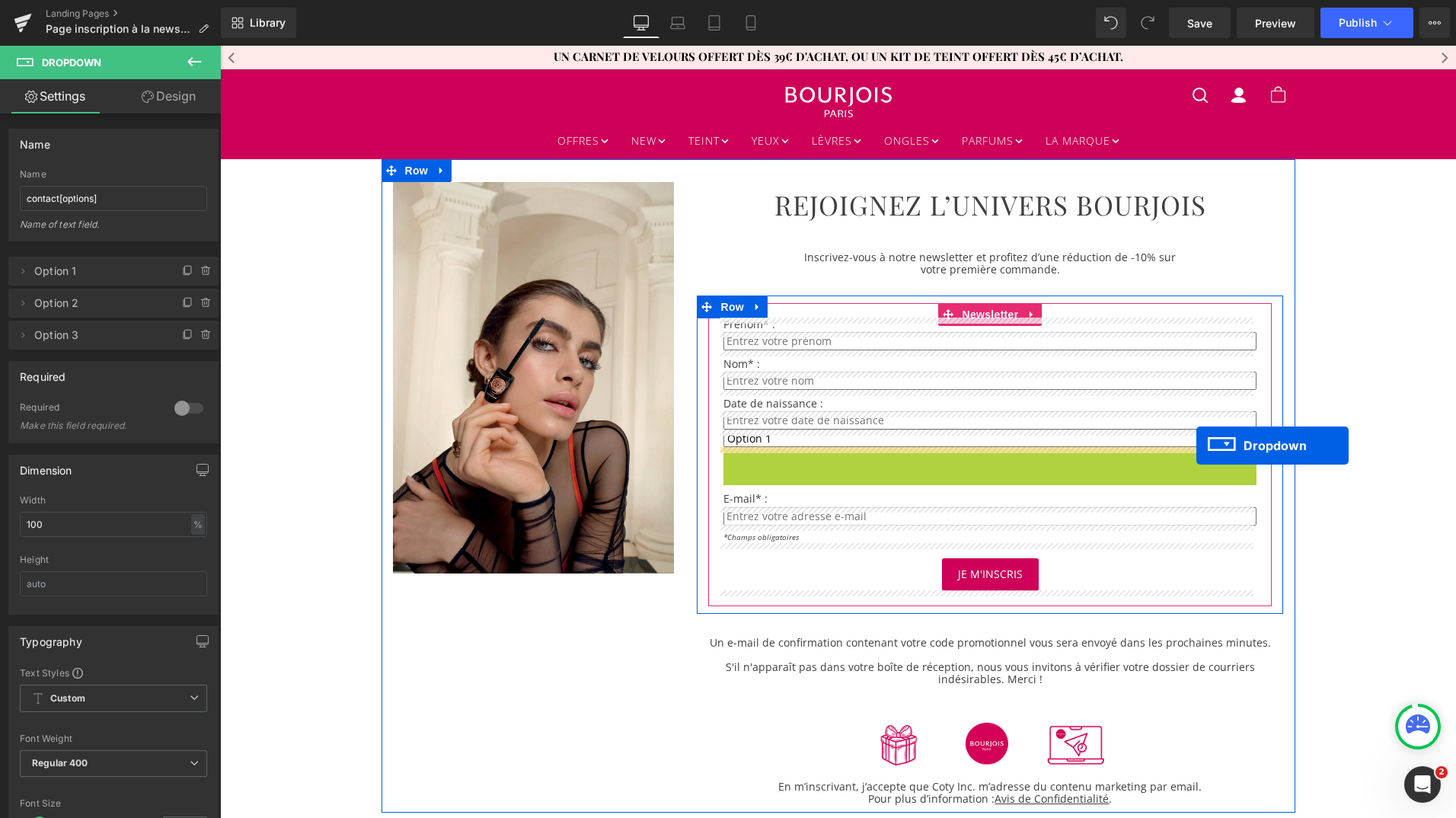
drag, startPoint x: 950, startPoint y: 453, endPoint x: 1196, endPoint y: 445, distance: 246.1
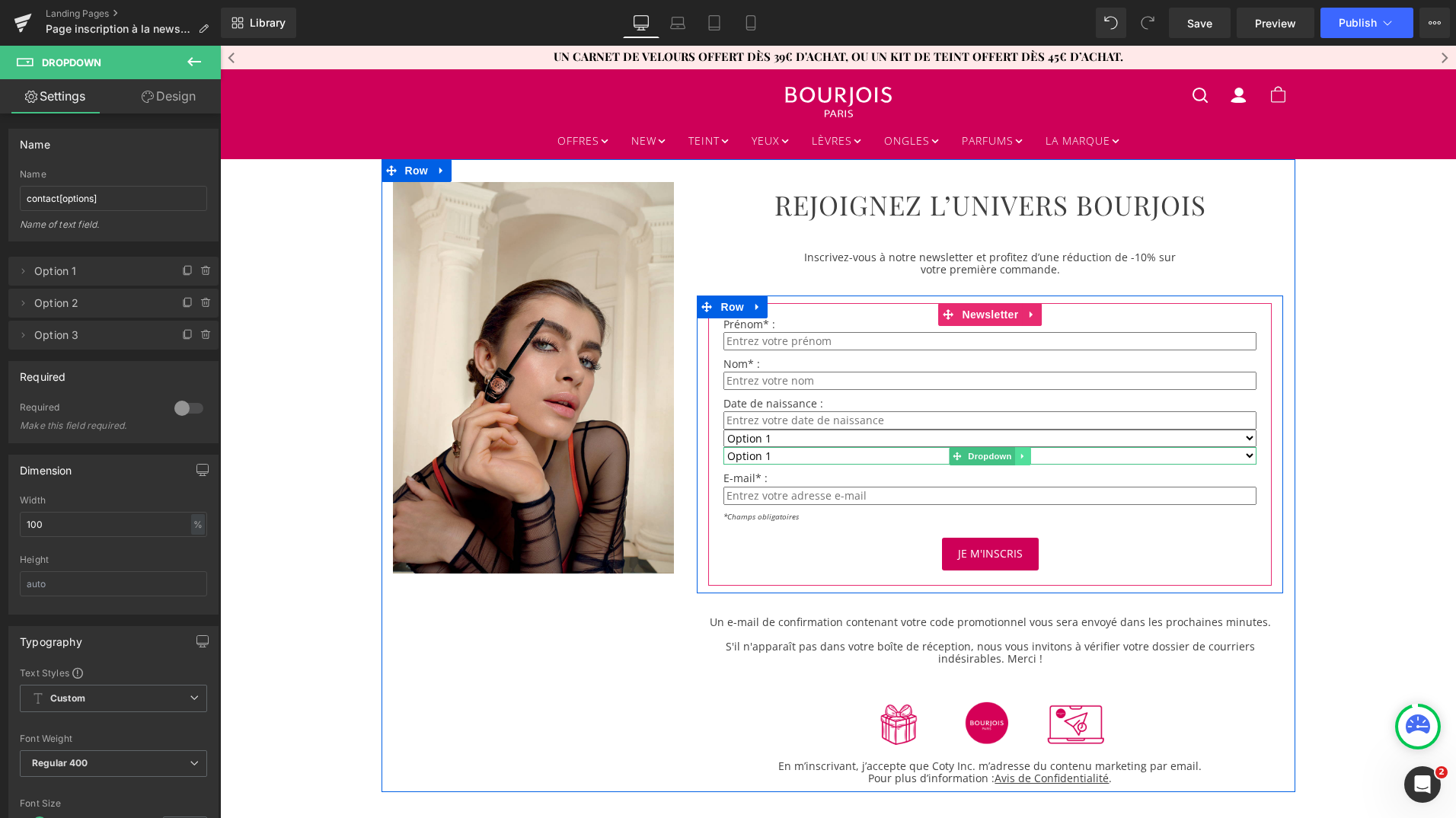
click at [1020, 454] on icon at bounding box center [1023, 456] width 8 height 9
click at [1007, 461] on link at bounding box center [1015, 456] width 16 height 18
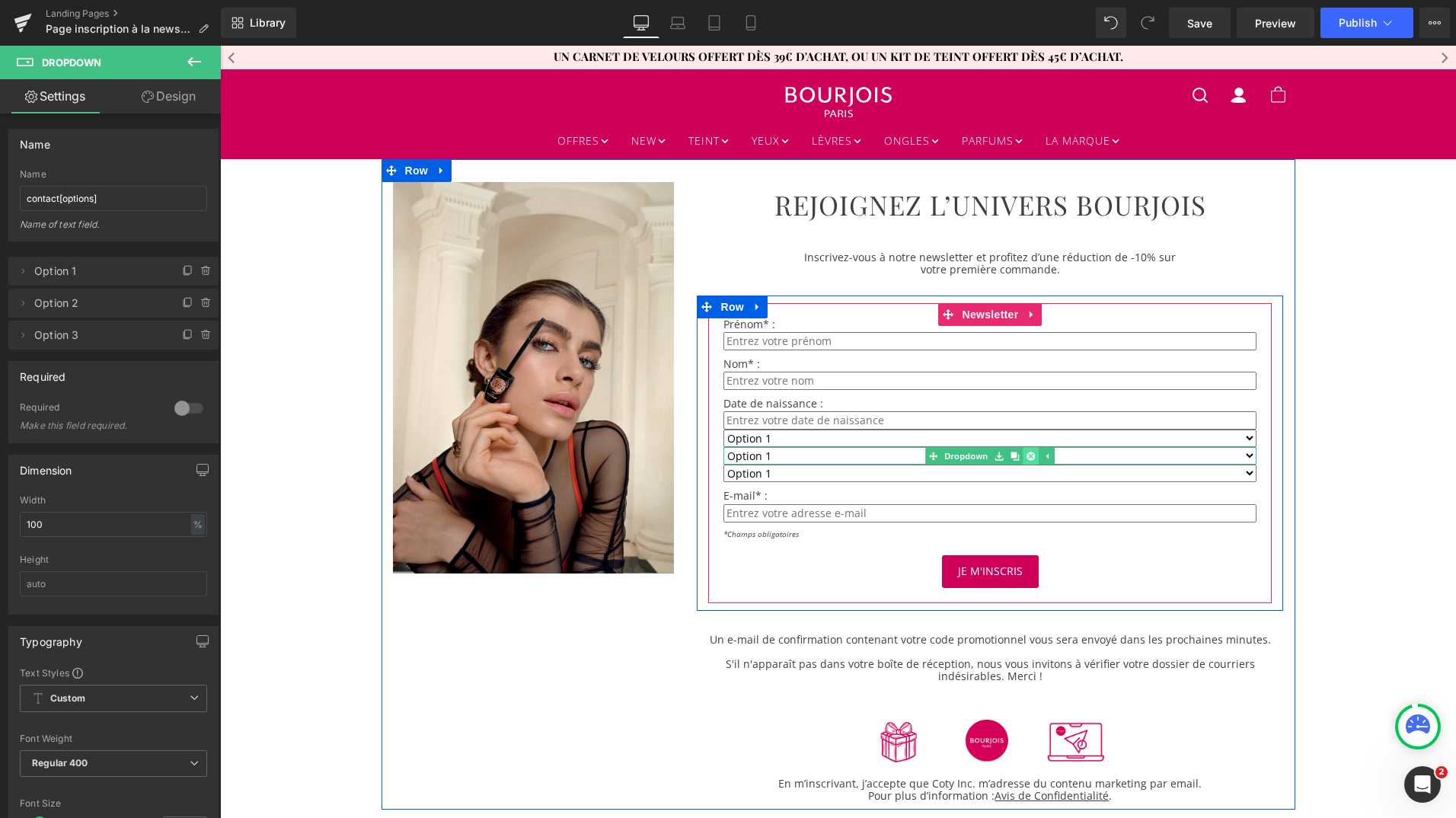
click at [1026, 453] on icon at bounding box center [1030, 456] width 8 height 8
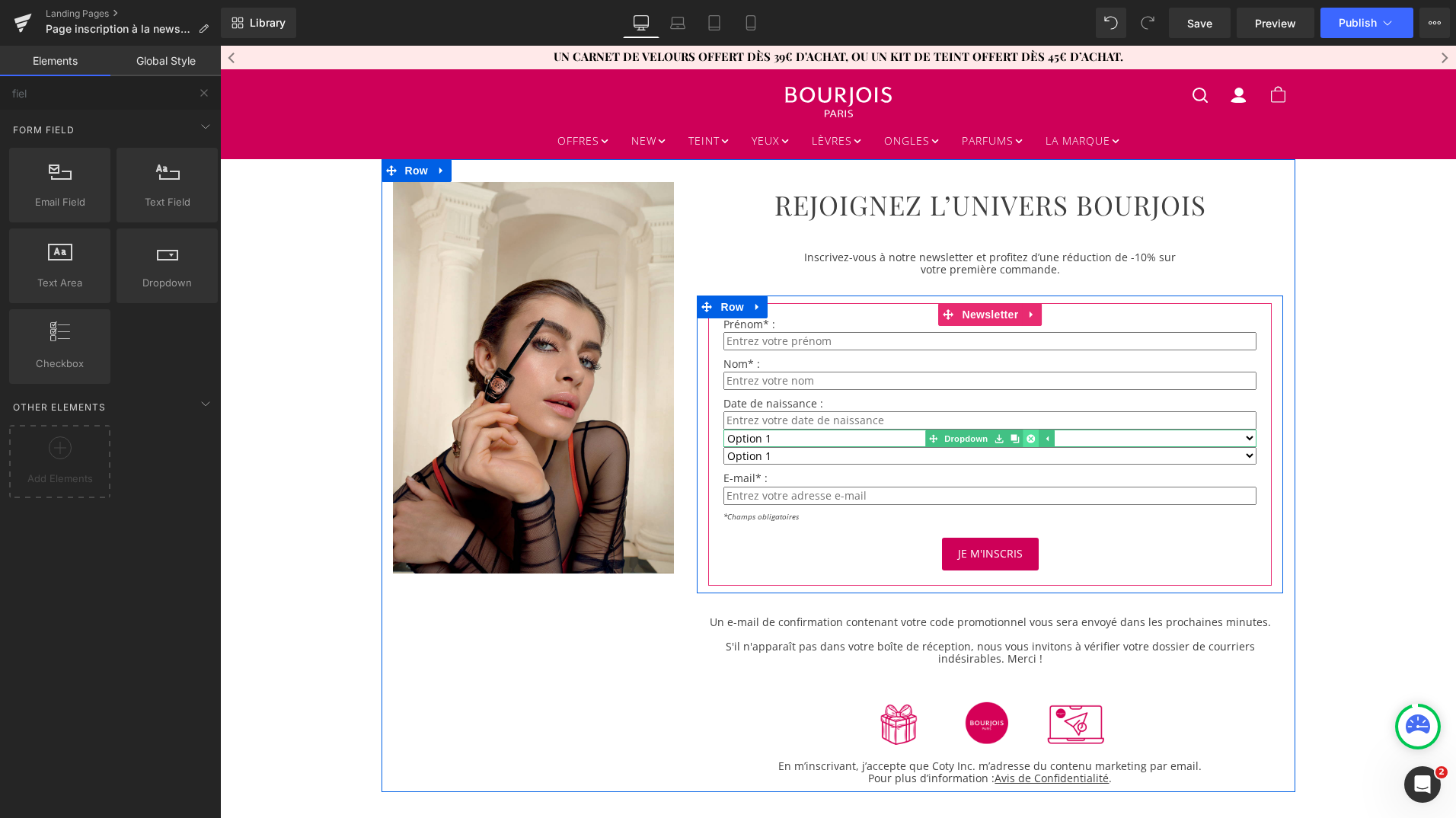
click at [1023, 439] on link at bounding box center [1031, 438] width 16 height 18
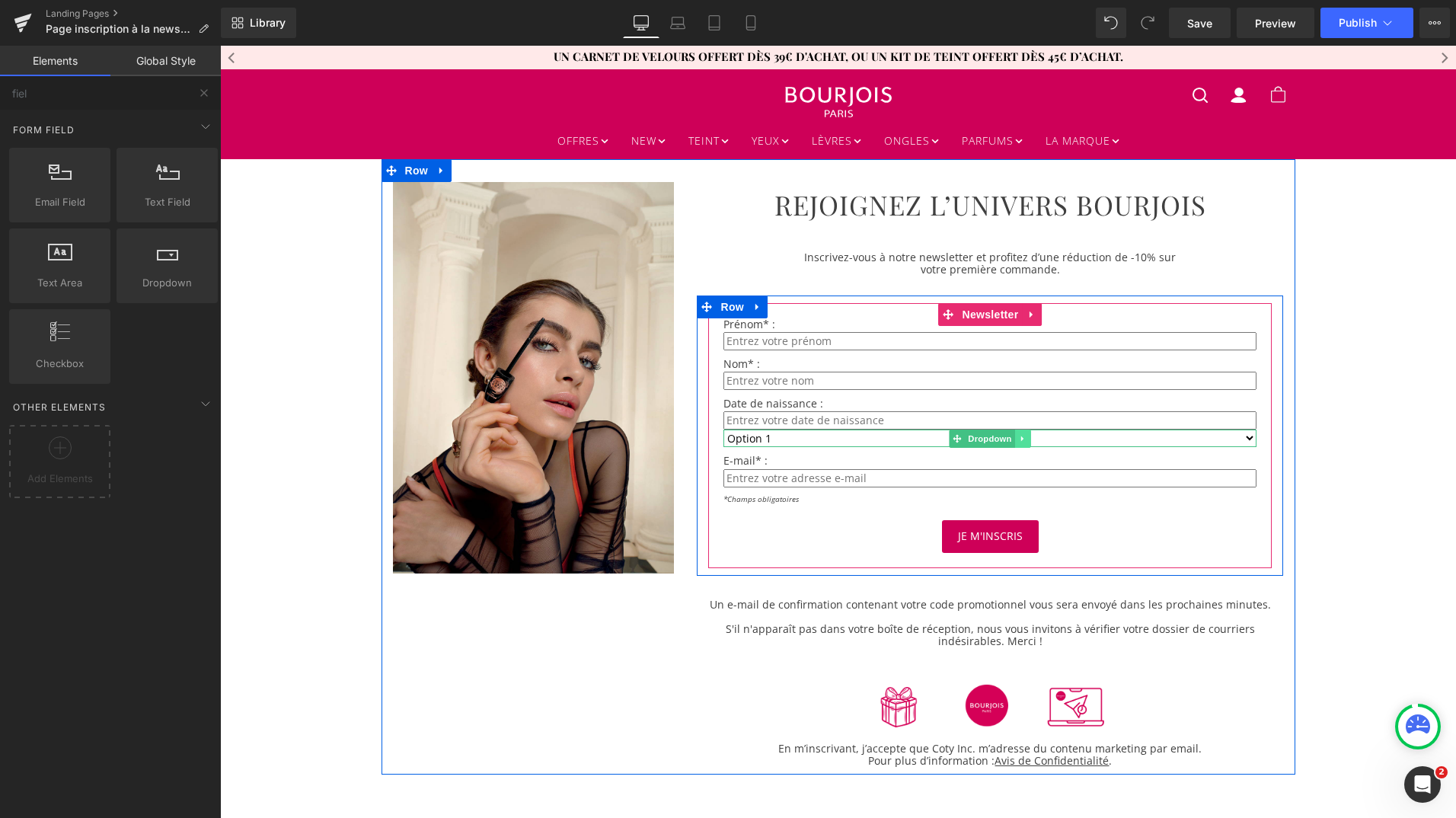
click at [1019, 440] on icon at bounding box center [1023, 438] width 8 height 9
click at [1026, 438] on icon at bounding box center [1030, 438] width 8 height 8
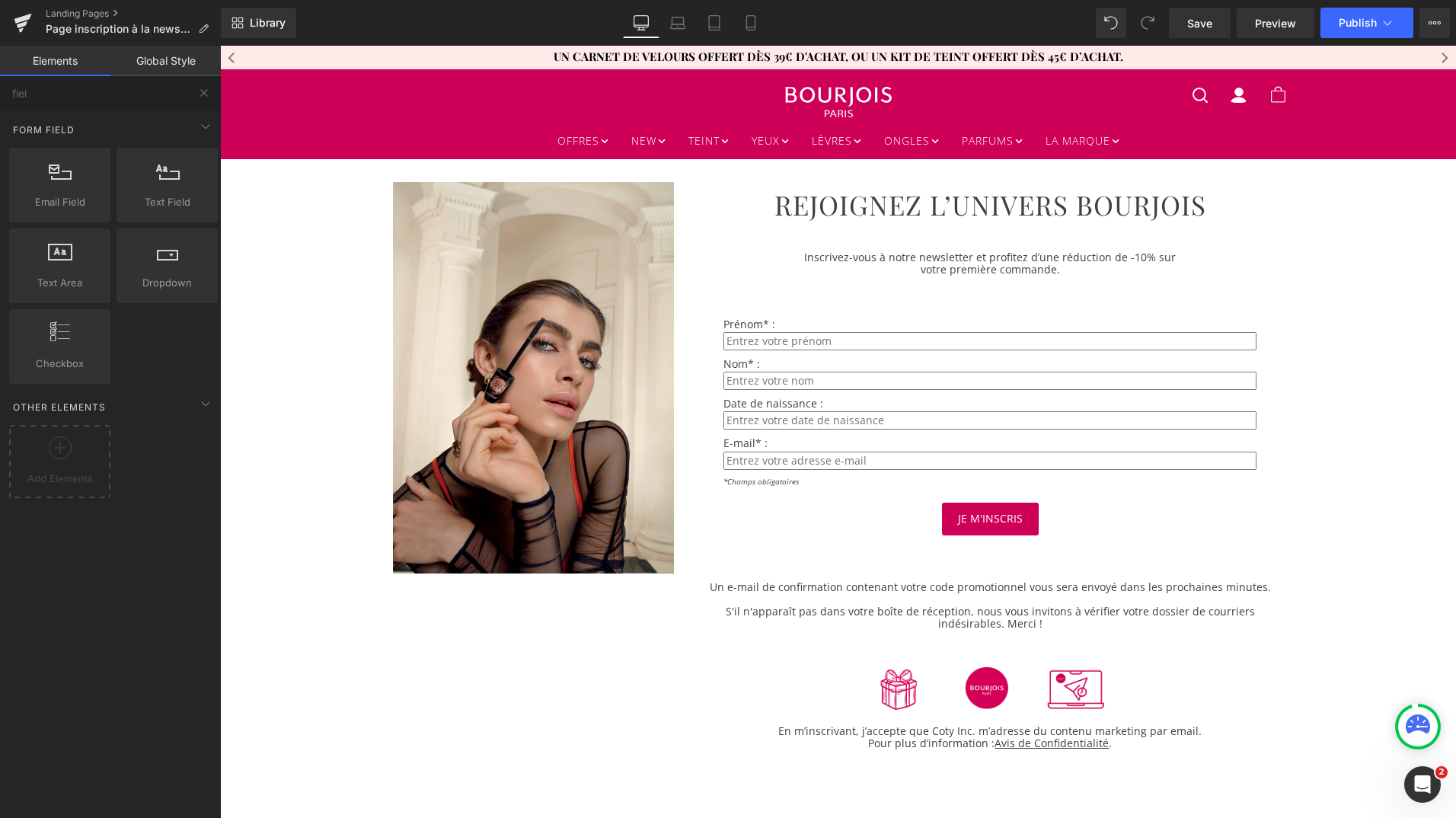
click at [332, 377] on div "Image REJOIGNEZ L’UNIVERS BOURJOIS Heading Row Inscrivez-vous à notre newslette…" at bounding box center [838, 558] width 1236 height 799
click at [26, 17] on icon at bounding box center [23, 18] width 18 height 10
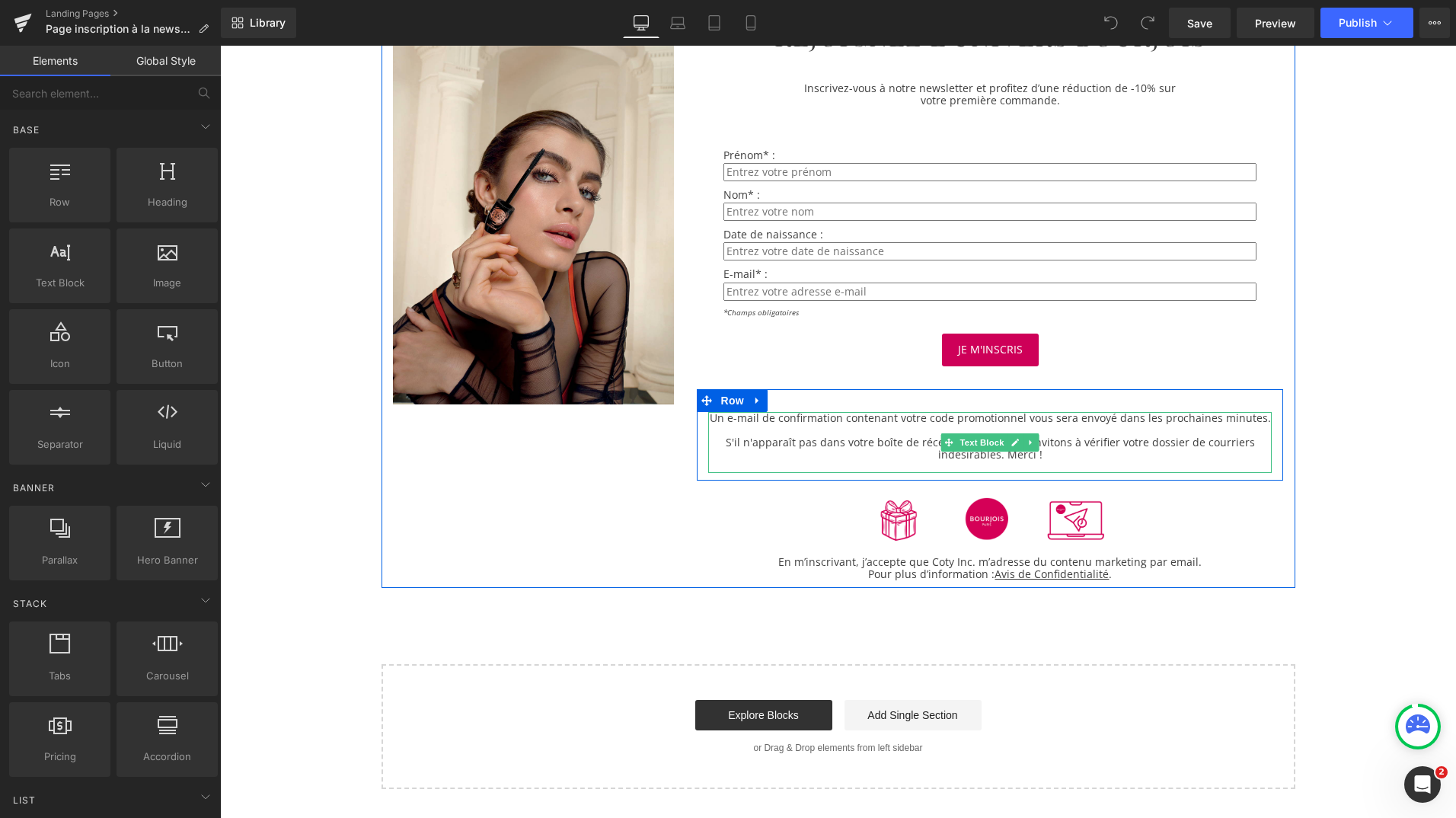
scroll to position [170, 0]
click at [1254, 421] on p "Un e-mail de confirmation contenant votre code promotionnel vous sera envoyé da…" at bounding box center [990, 417] width 563 height 12
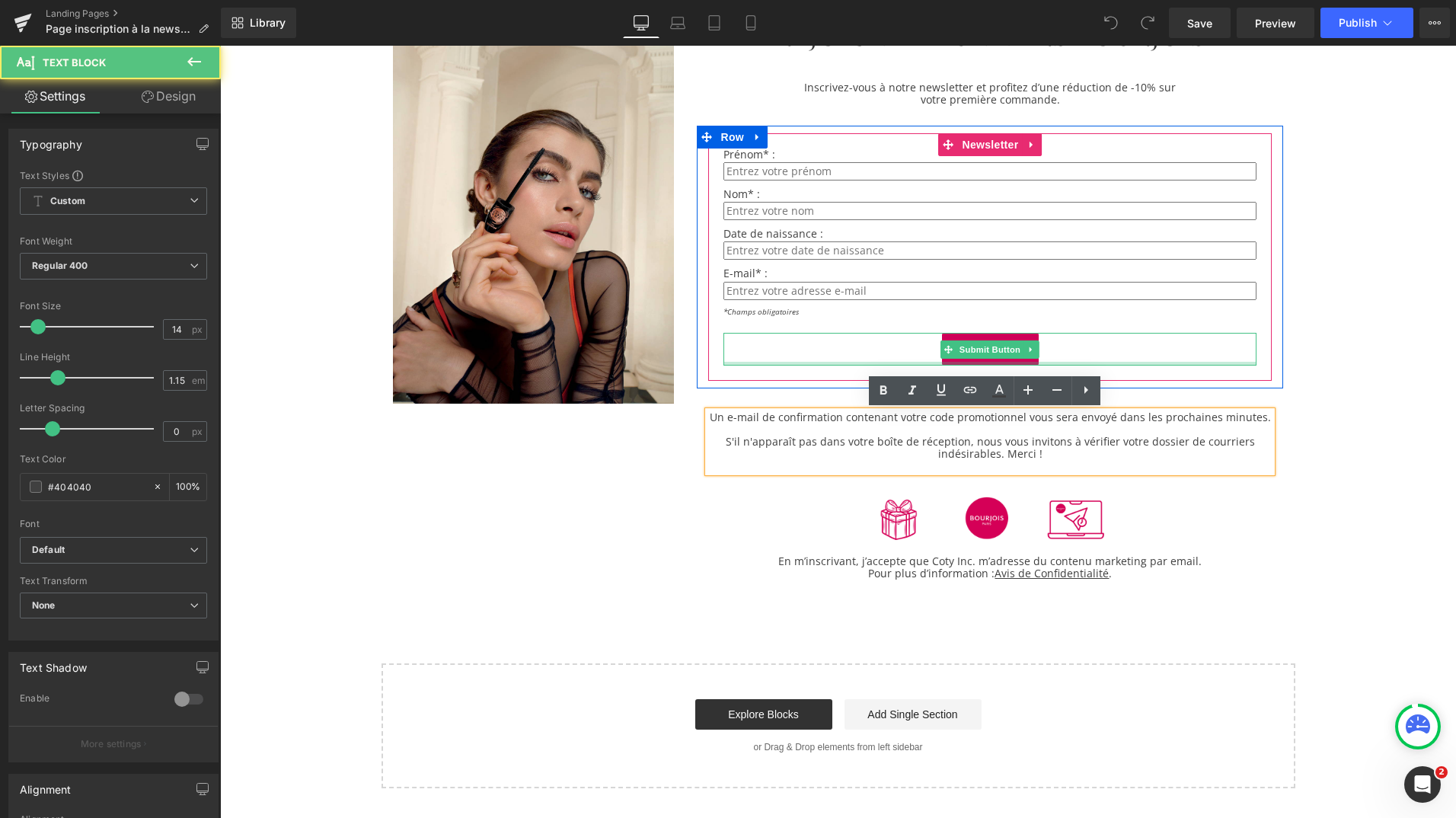
drag, startPoint x: 1262, startPoint y: 420, endPoint x: 892, endPoint y: 363, distance: 374.4
click at [892, 363] on div "REJOIGNEZ L’UNIVERS BOURJOIS Heading Row Inscrivez-vous à notre newsletter et p…" at bounding box center [990, 296] width 609 height 567
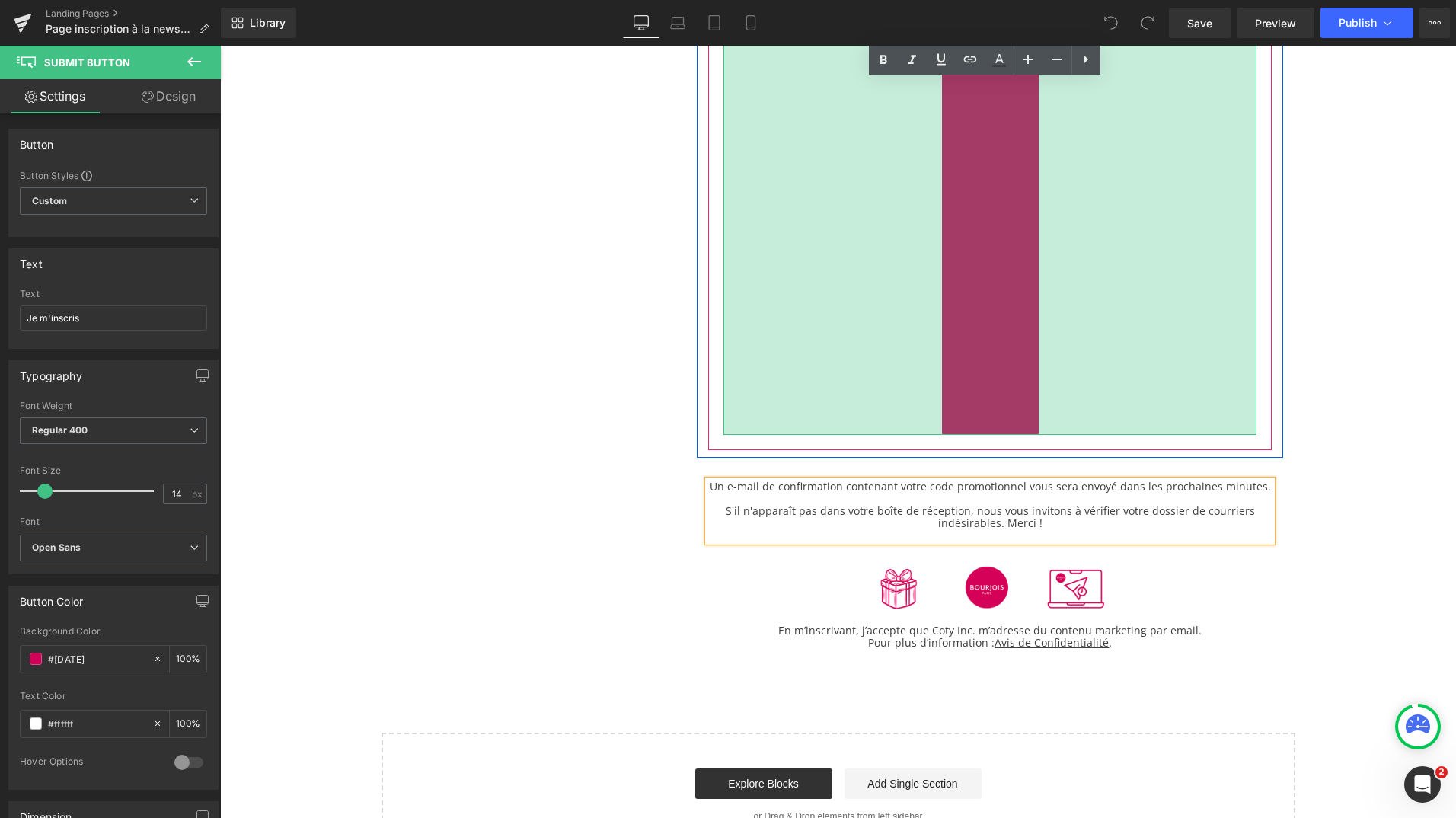
drag, startPoint x: 892, startPoint y: 363, endPoint x: 851, endPoint y: 396, distance: 52.6
click at [851, 457] on div "Un e-mail de confirmation contenant votre code promotionnel vous sera envoyé da…" at bounding box center [990, 503] width 587 height 91
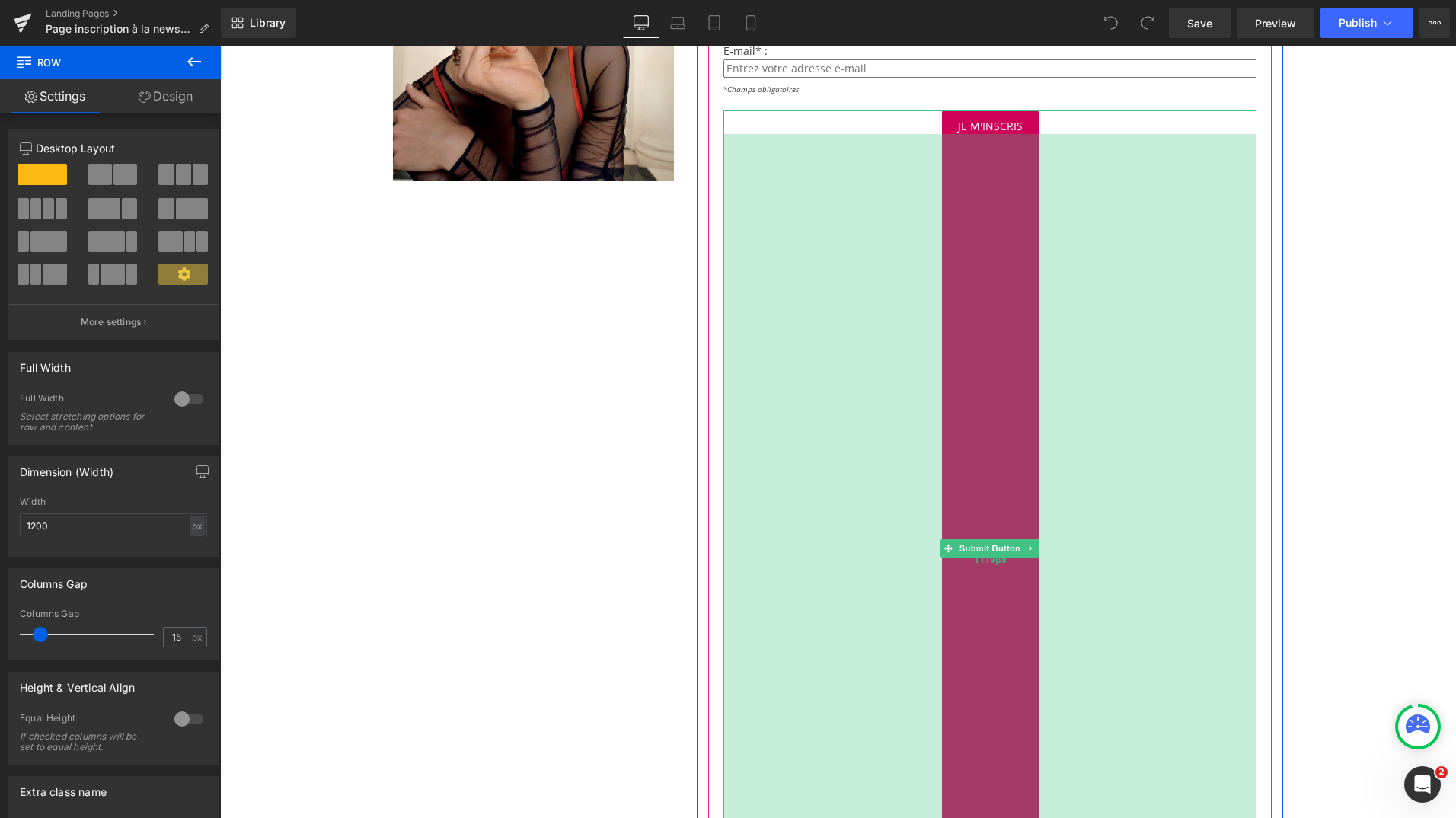
scroll to position [384, 0]
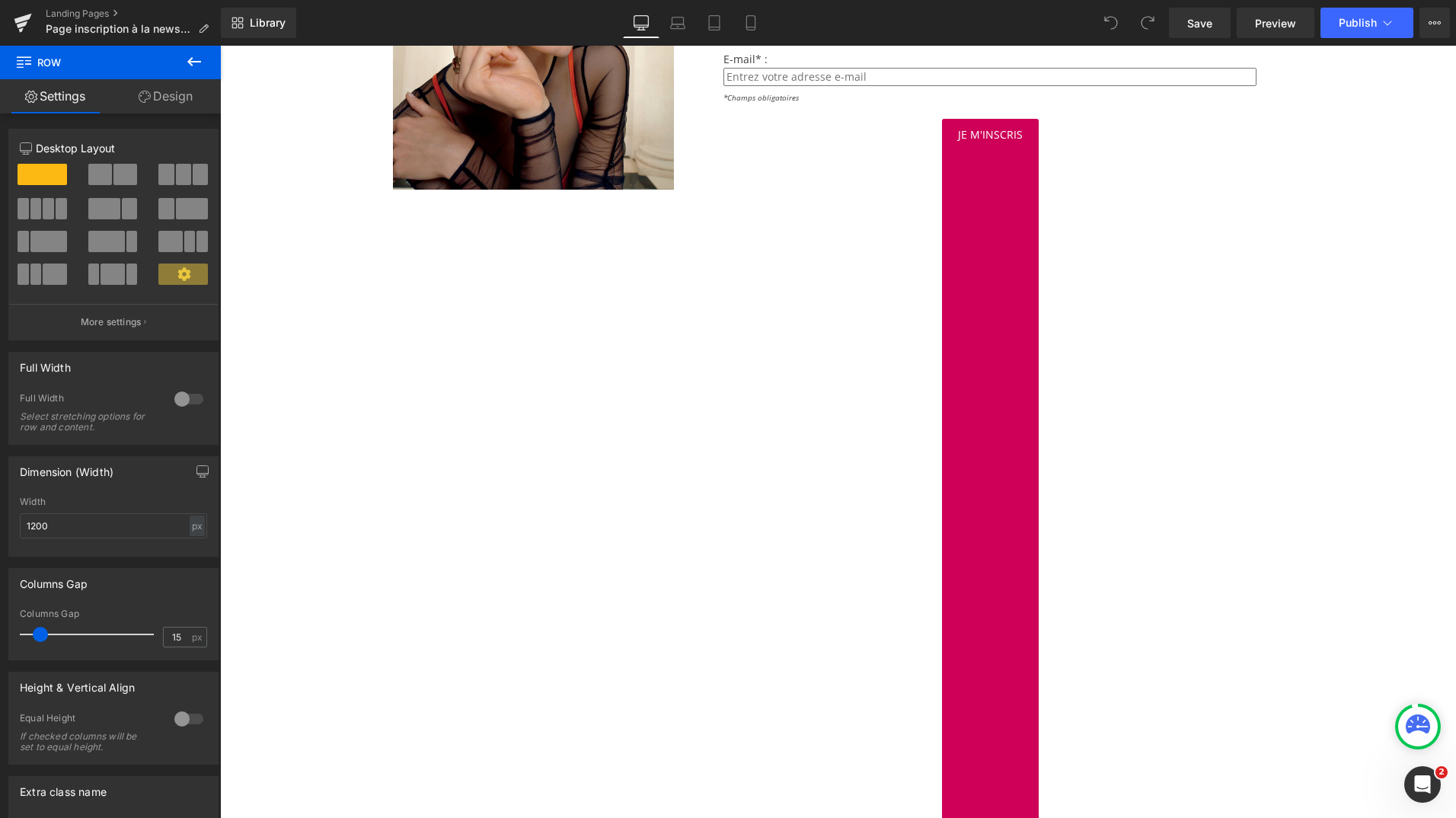
click at [1114, 23] on icon at bounding box center [1111, 22] width 14 height 14
click at [1106, 18] on icon at bounding box center [1111, 22] width 14 height 14
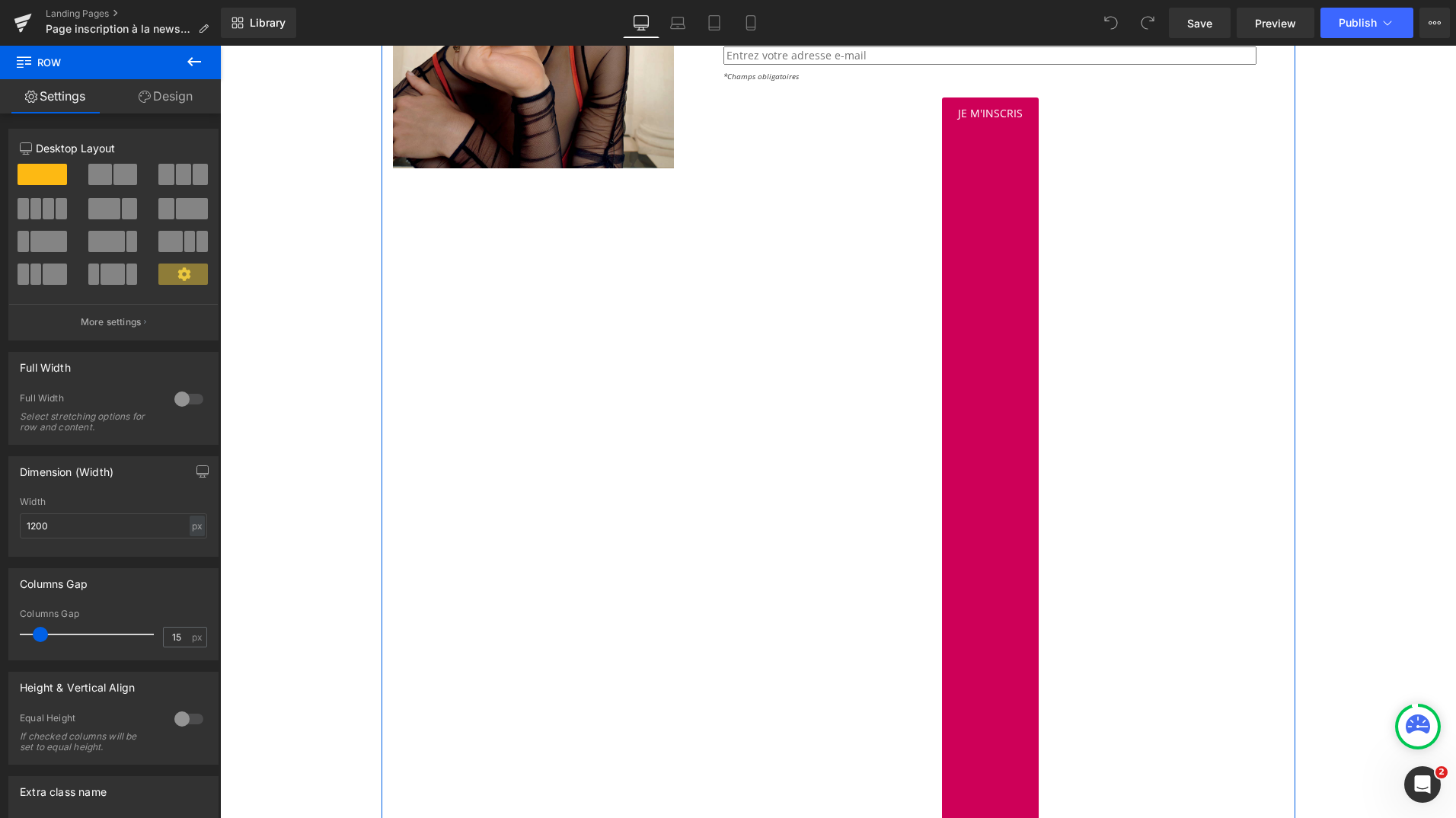
scroll to position [402, 0]
click at [1077, 384] on div "Je m'inscris Submit Button 1119px" at bounding box center [990, 538] width 533 height 876
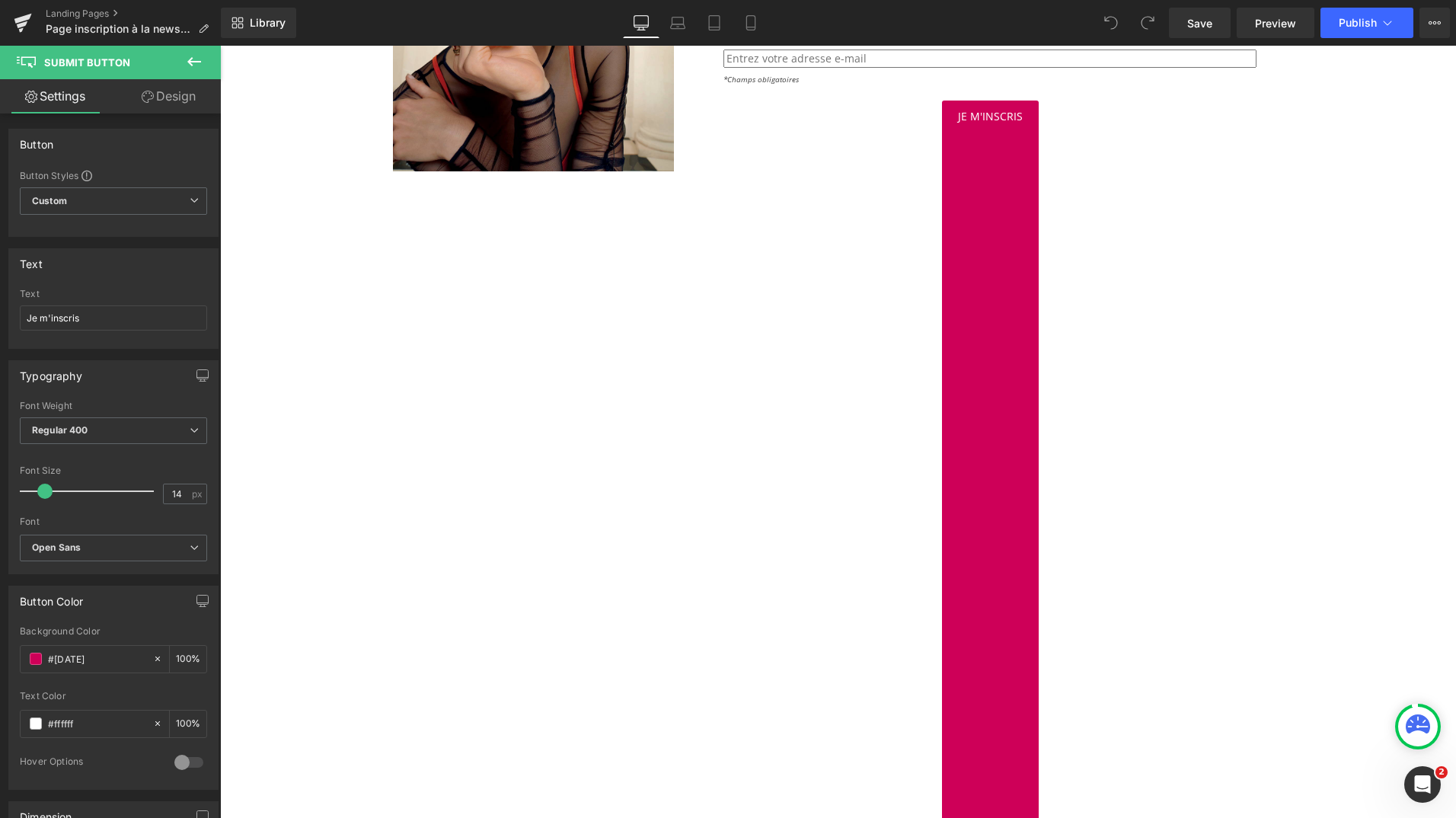
click at [189, 58] on icon at bounding box center [194, 62] width 18 height 18
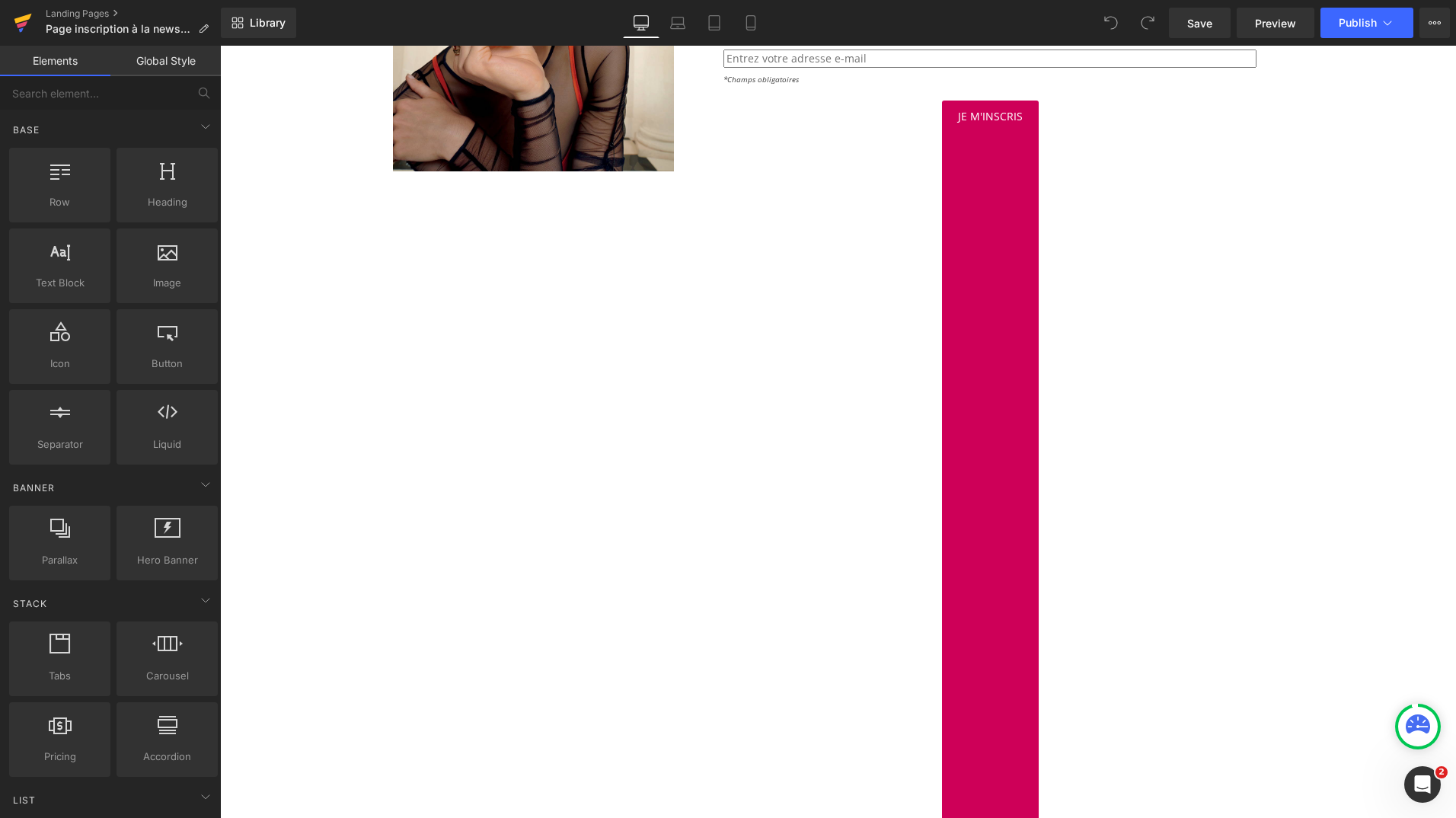
click at [22, 20] on icon at bounding box center [23, 18] width 18 height 10
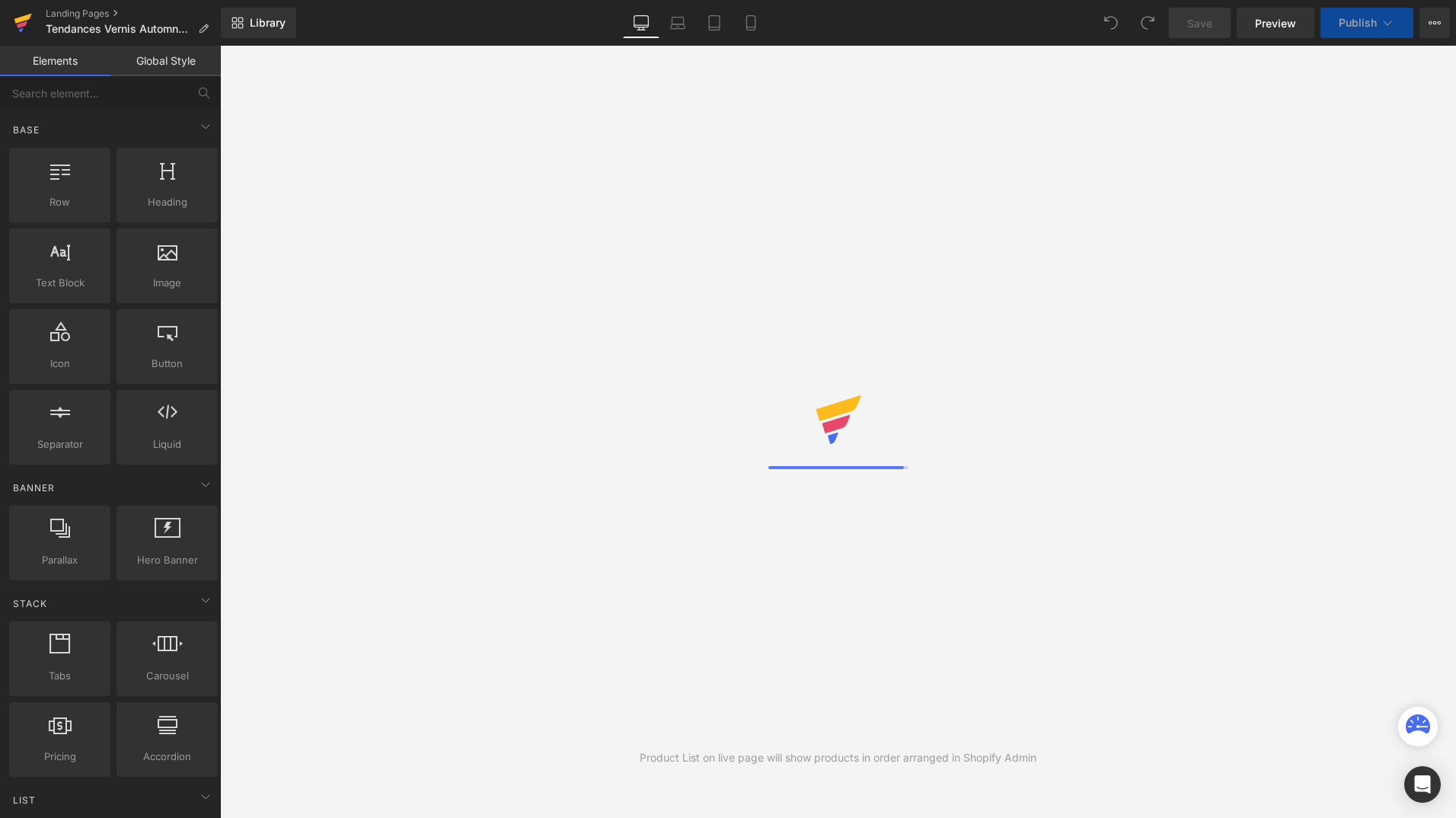
click at [7, 22] on link at bounding box center [22, 22] width 46 height 46
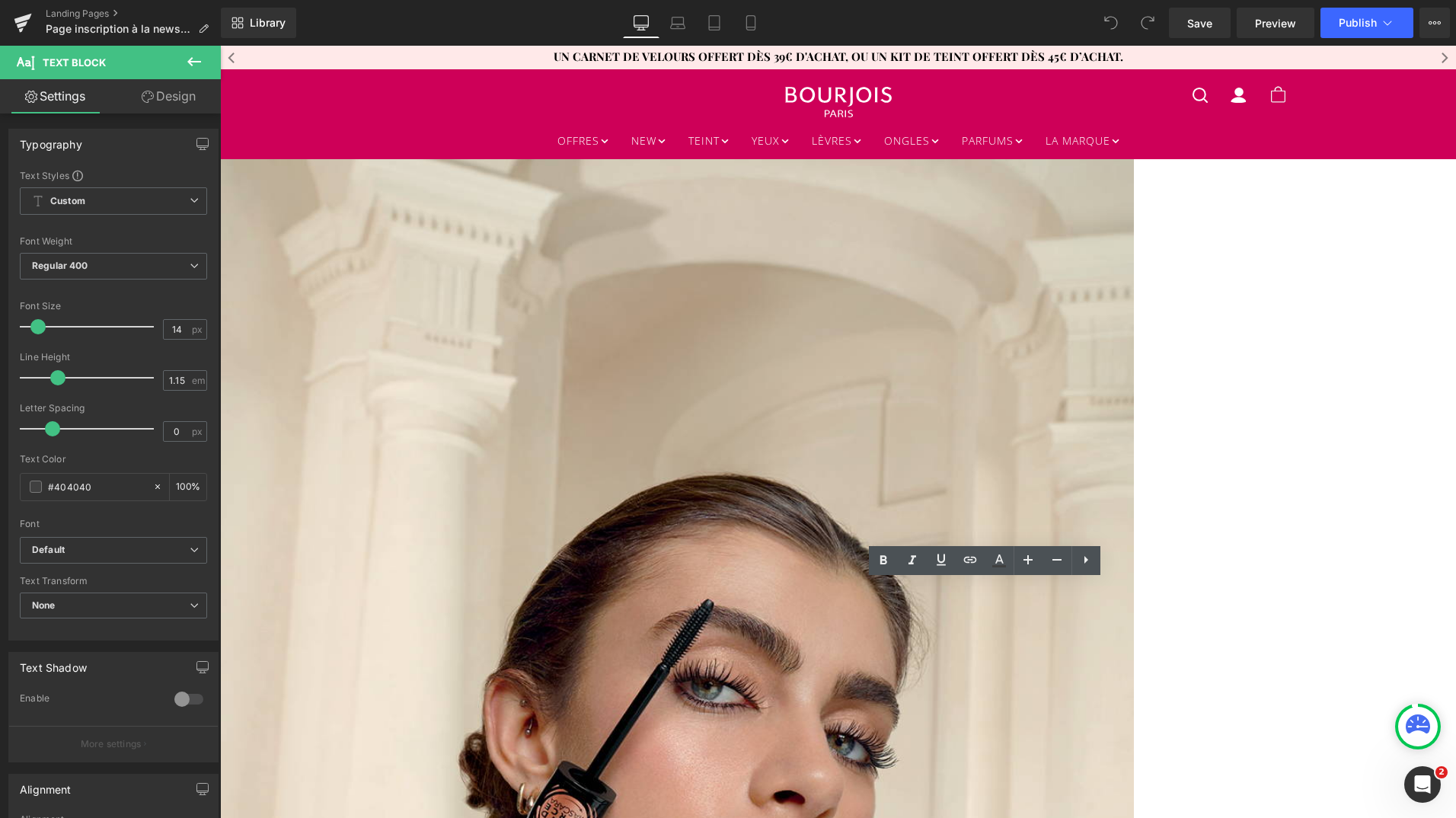
drag, startPoint x: 1260, startPoint y: 590, endPoint x: 713, endPoint y: 579, distance: 547.1
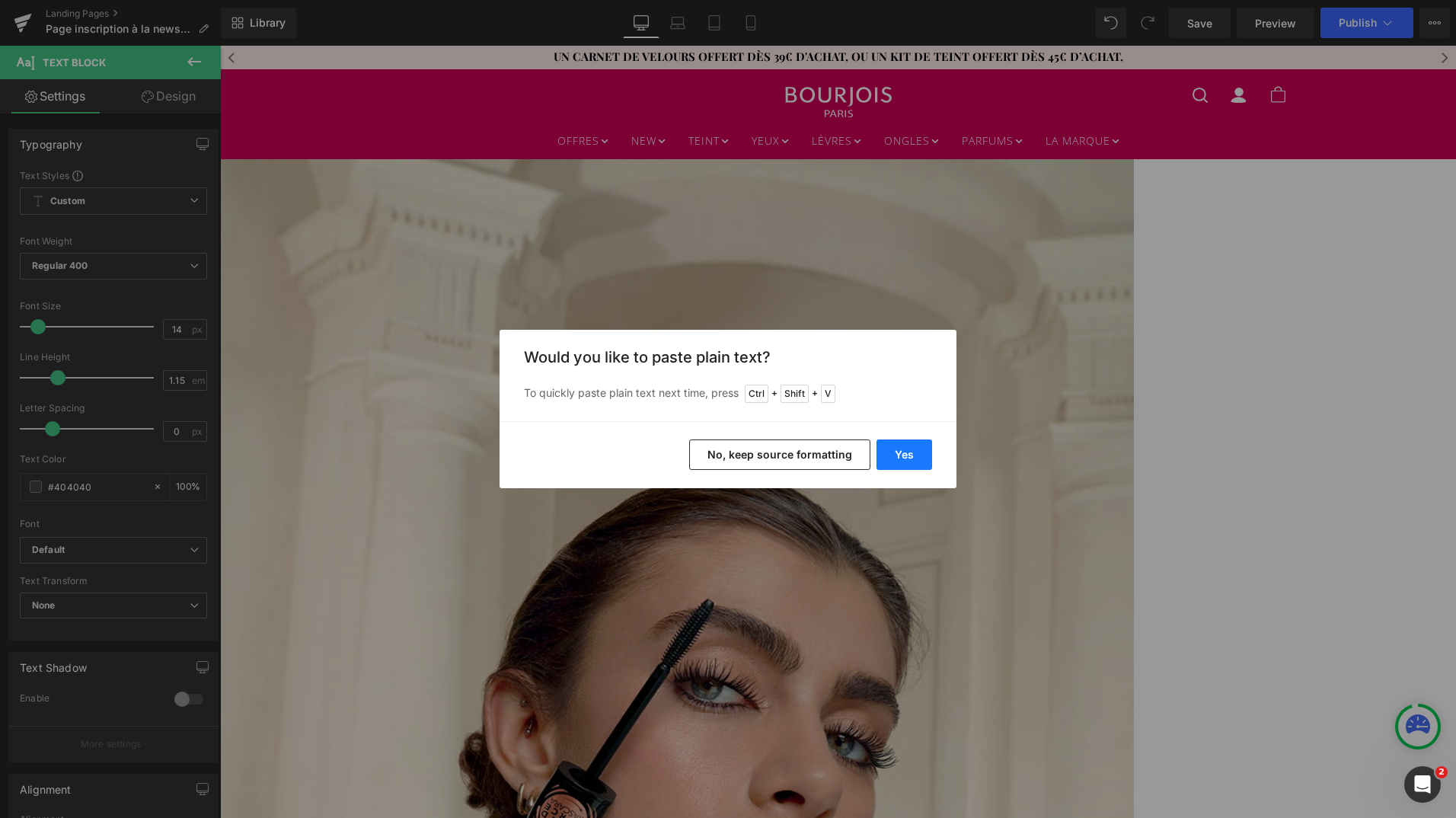
click at [907, 450] on button "Yes" at bounding box center [904, 454] width 55 height 30
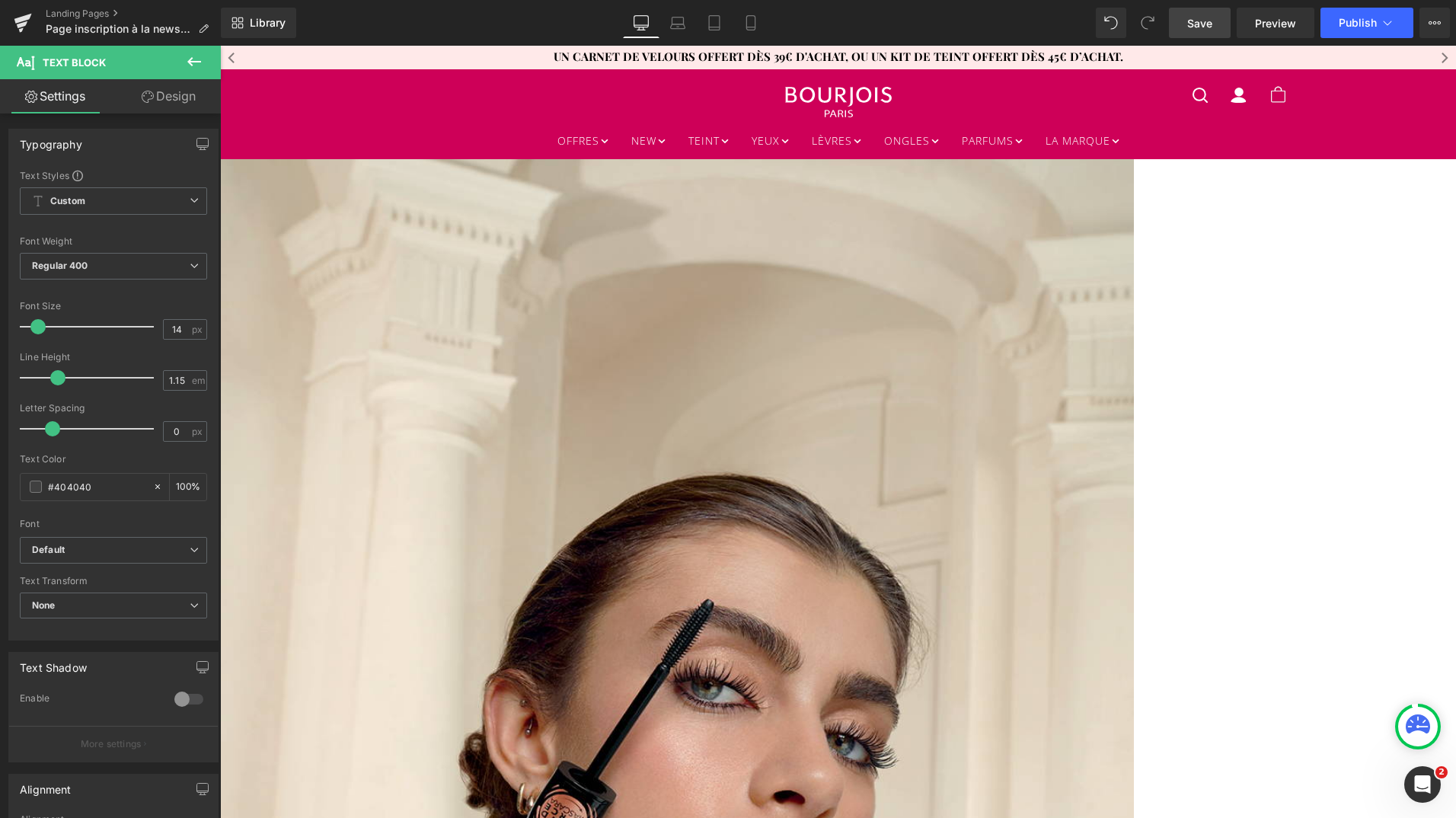
click at [1198, 26] on span "Save" at bounding box center [1200, 23] width 25 height 16
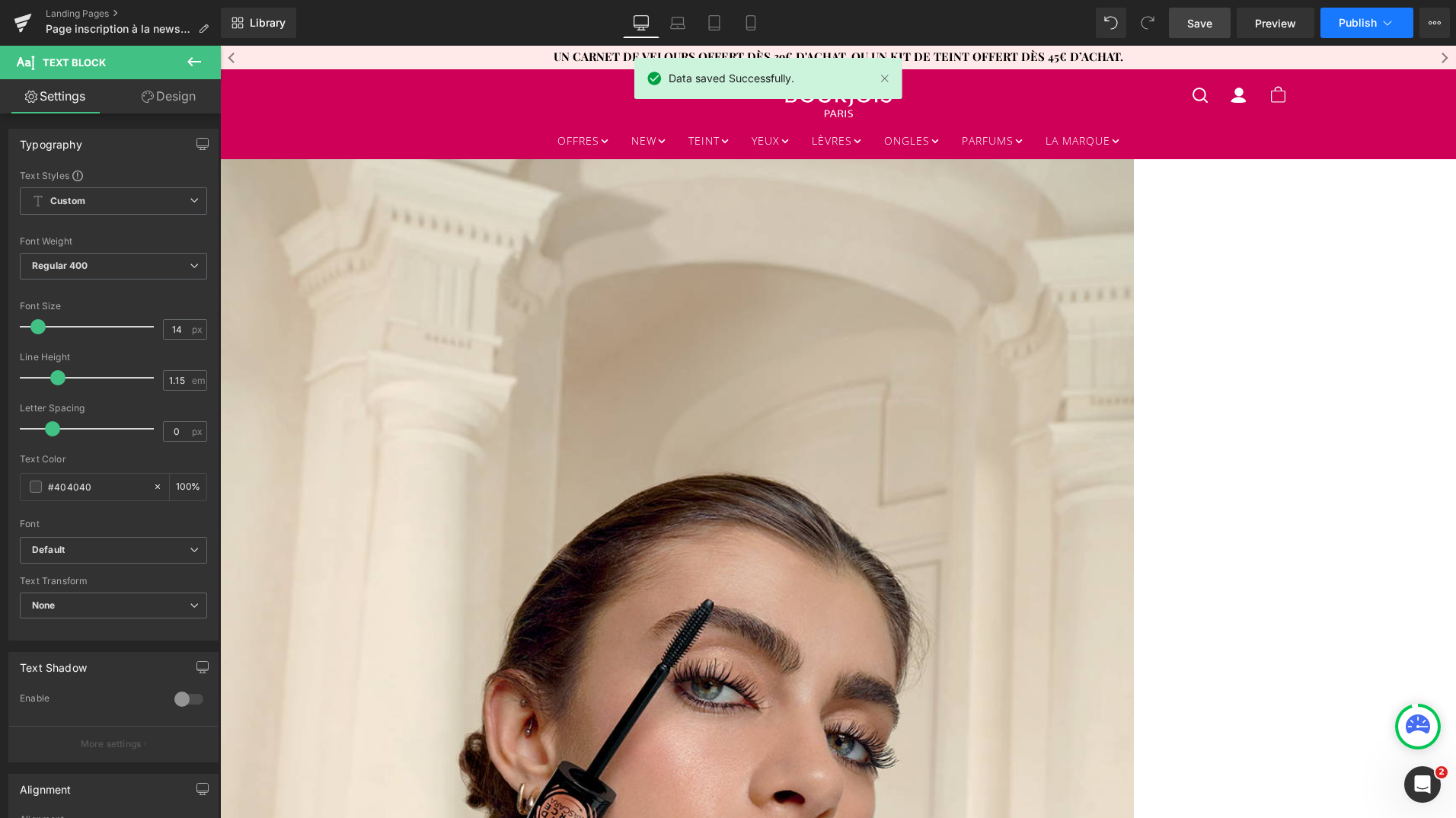
click at [1362, 19] on span "Publish" at bounding box center [1358, 22] width 38 height 12
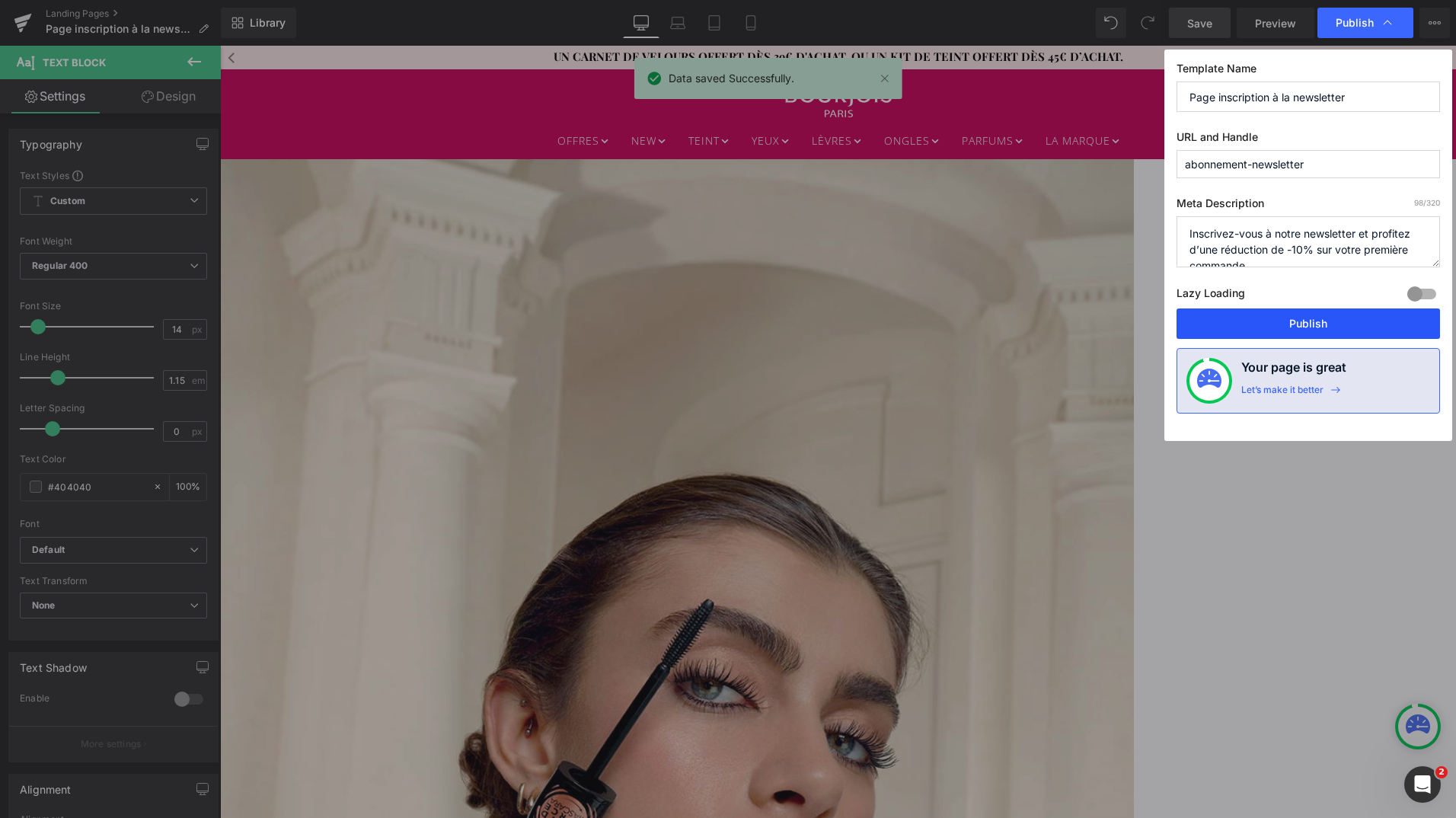
click at [1301, 322] on button "Publish" at bounding box center [1308, 324] width 264 height 30
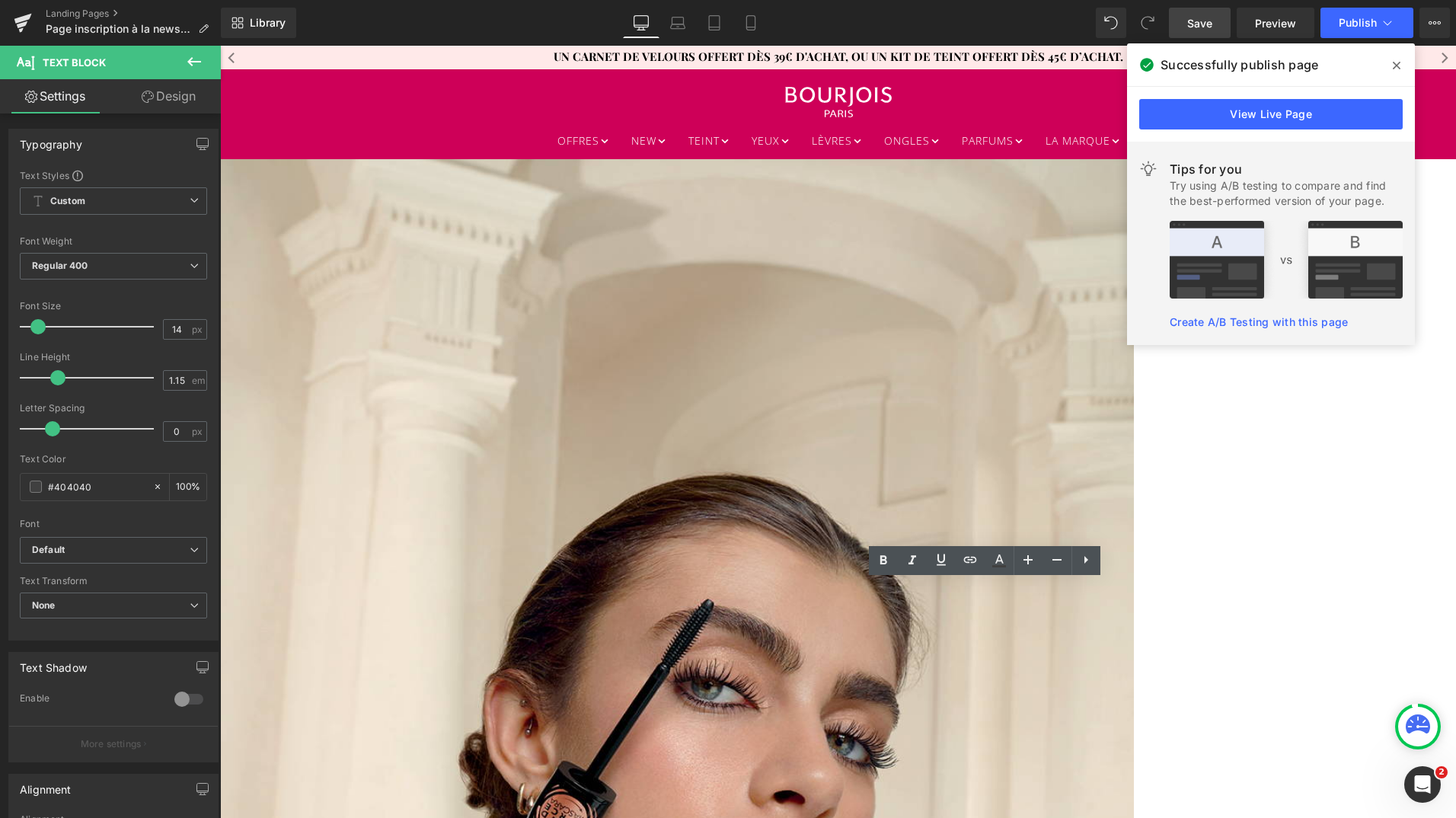
drag, startPoint x: 1251, startPoint y: 588, endPoint x: 718, endPoint y: 574, distance: 533.2
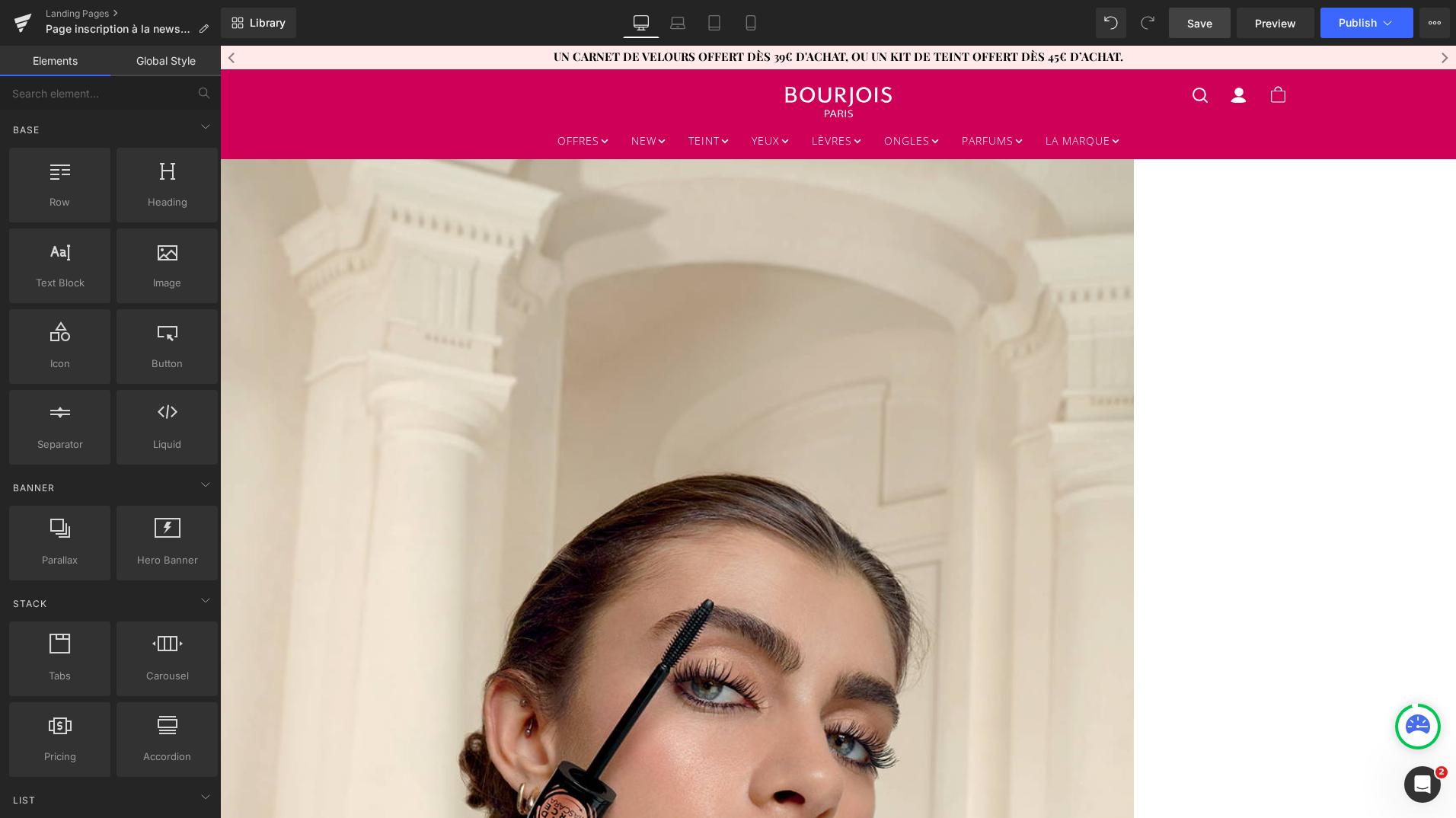
click at [1203, 22] on span "Save" at bounding box center [1200, 23] width 25 height 16
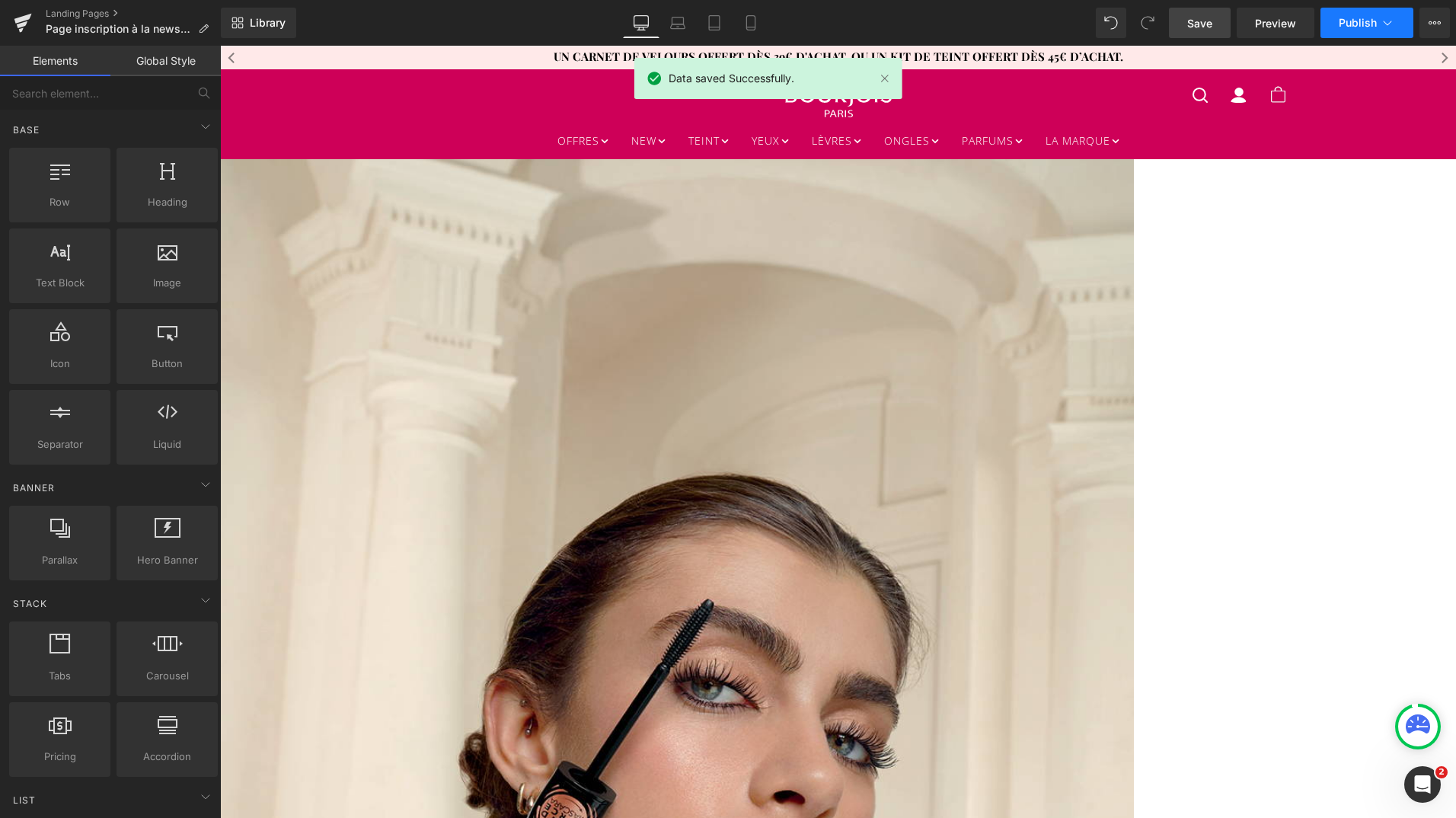
click at [1354, 25] on span "Publish" at bounding box center [1358, 22] width 38 height 12
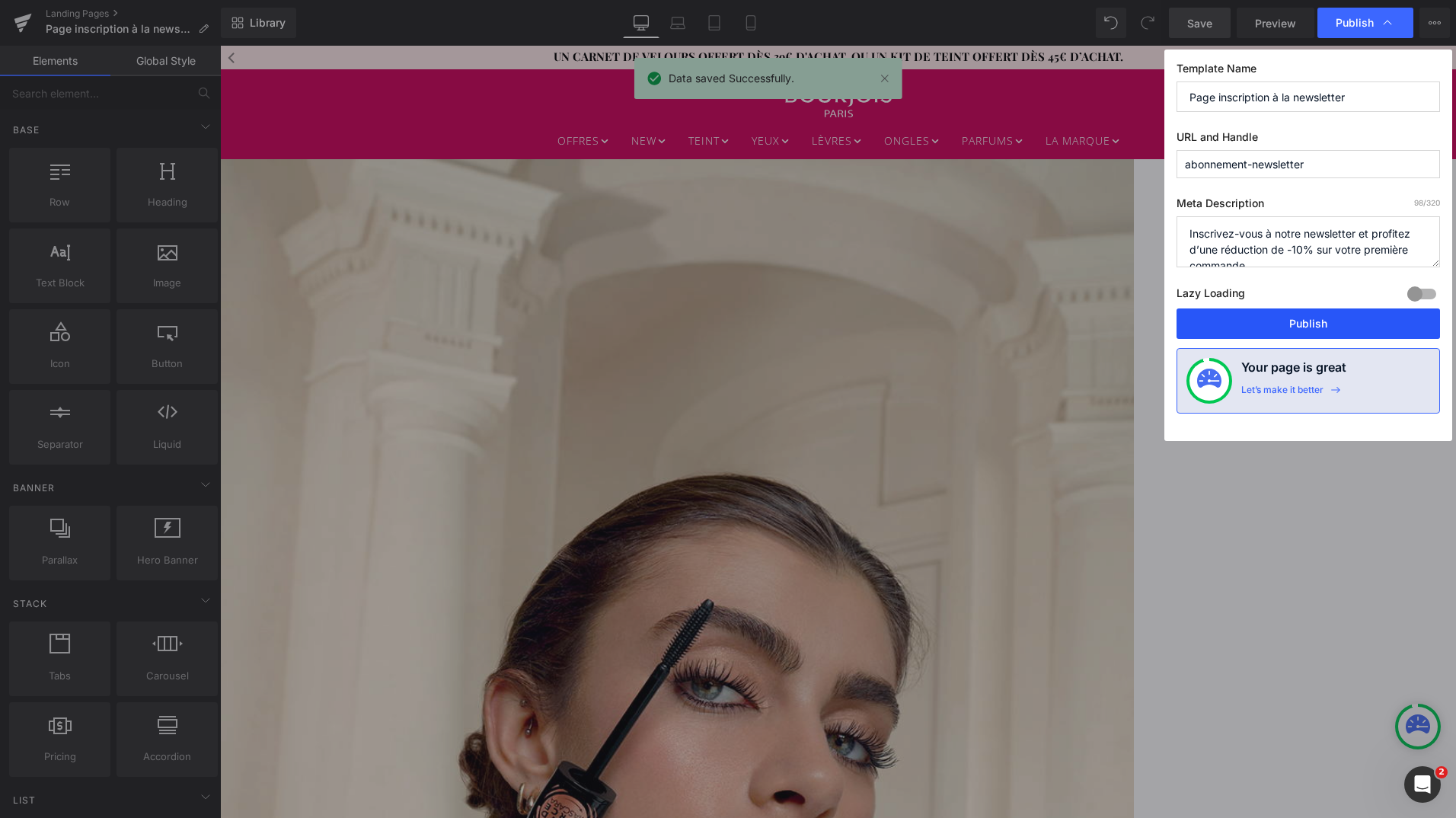
click at [1277, 324] on button "Publish" at bounding box center [1308, 324] width 264 height 30
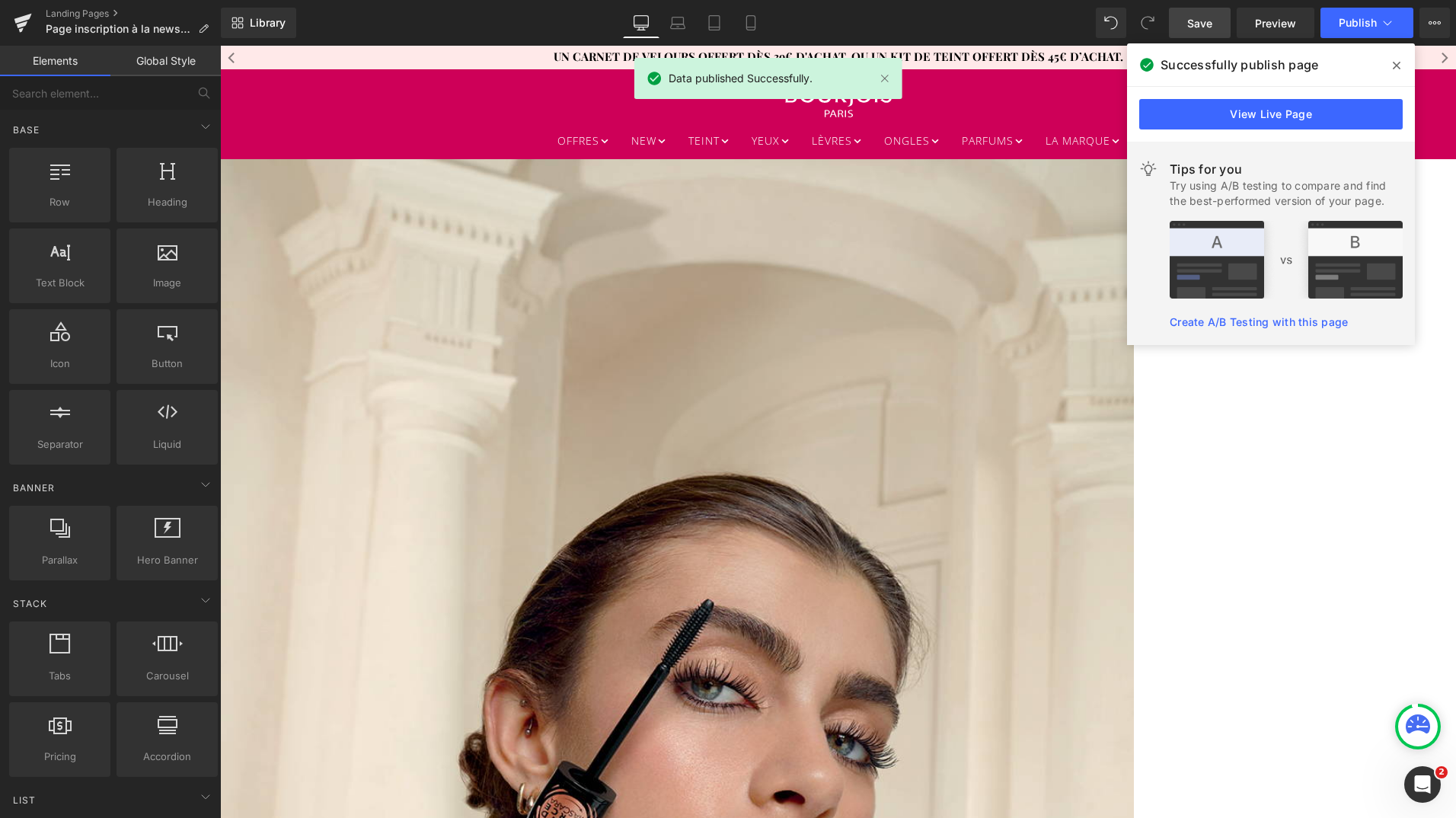
click at [1402, 60] on span at bounding box center [1397, 66] width 24 height 24
